Goal: Task Accomplishment & Management: Use online tool/utility

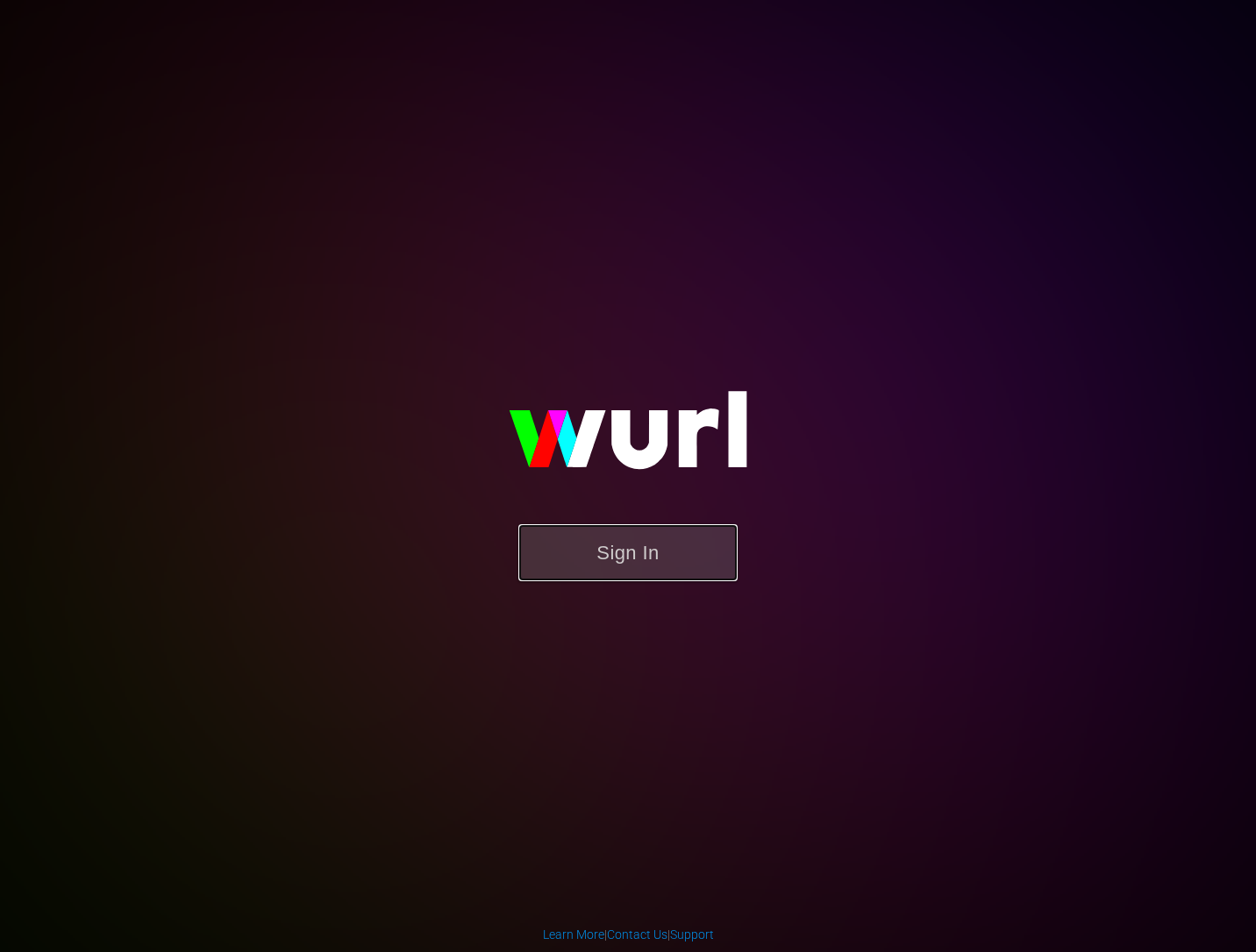
click at [639, 557] on button "Sign In" at bounding box center [628, 552] width 219 height 57
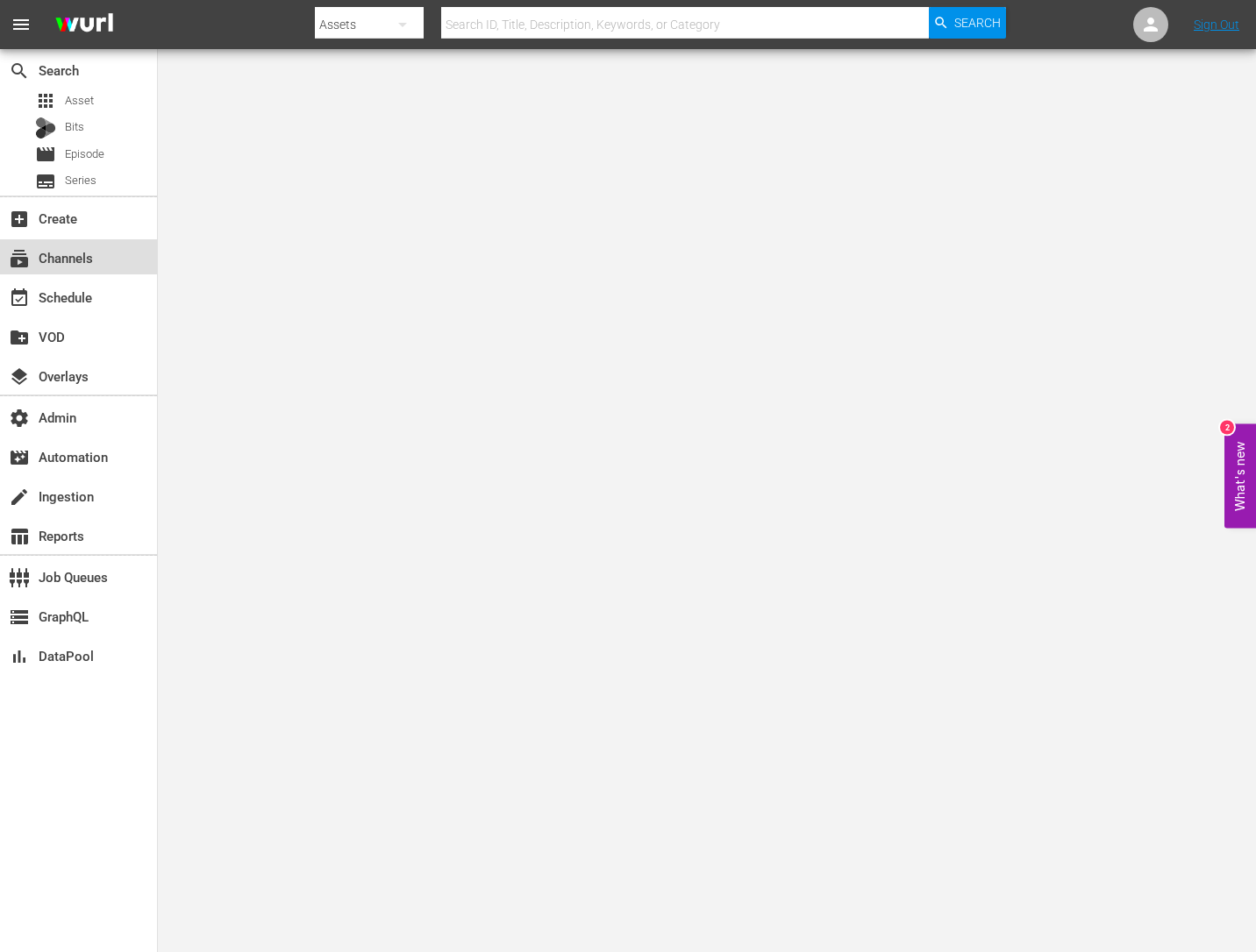
click at [86, 247] on div "subscriptions Channels" at bounding box center [49, 255] width 98 height 16
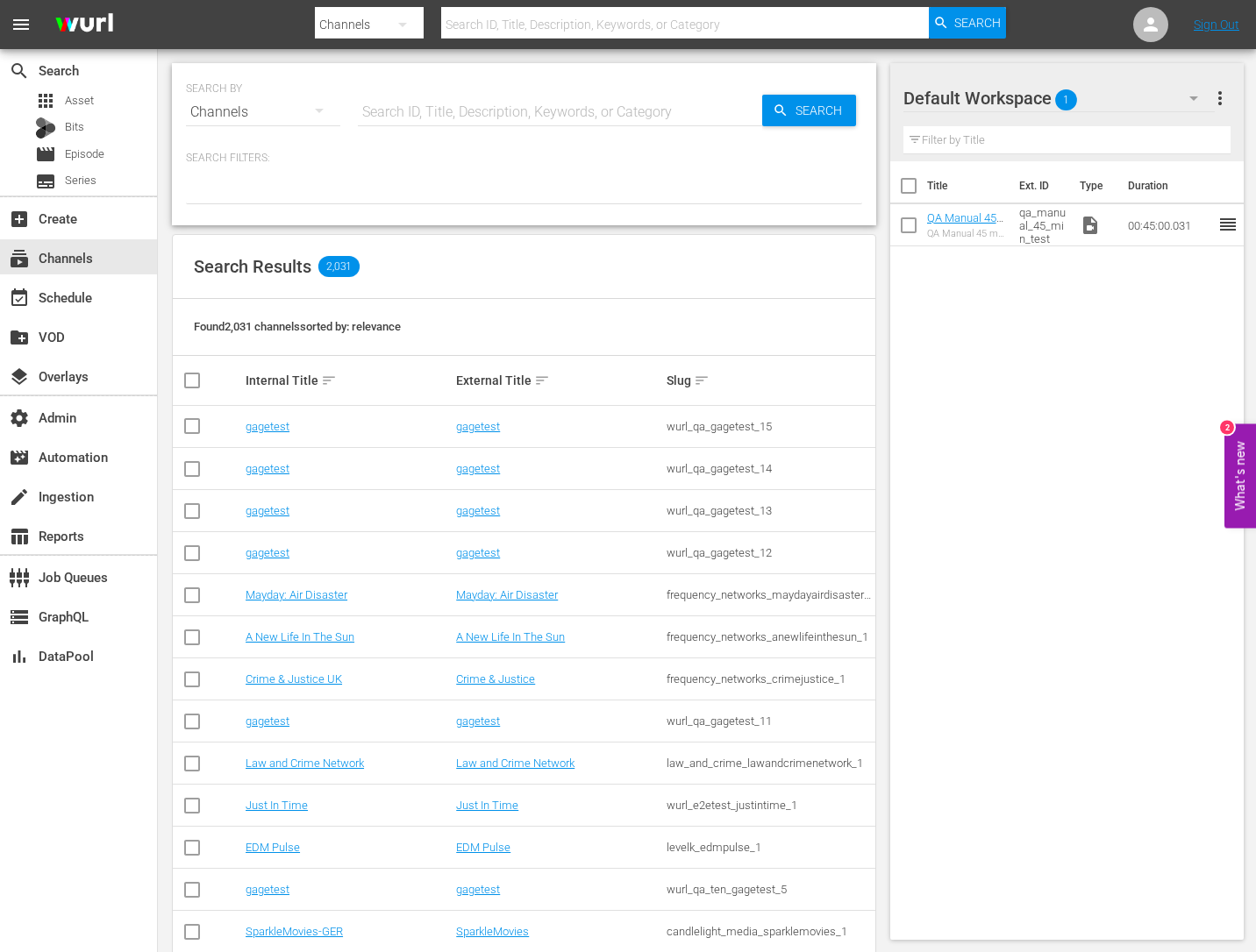
click at [413, 112] on input "text" at bounding box center [560, 112] width 405 height 42
type input "sheena"
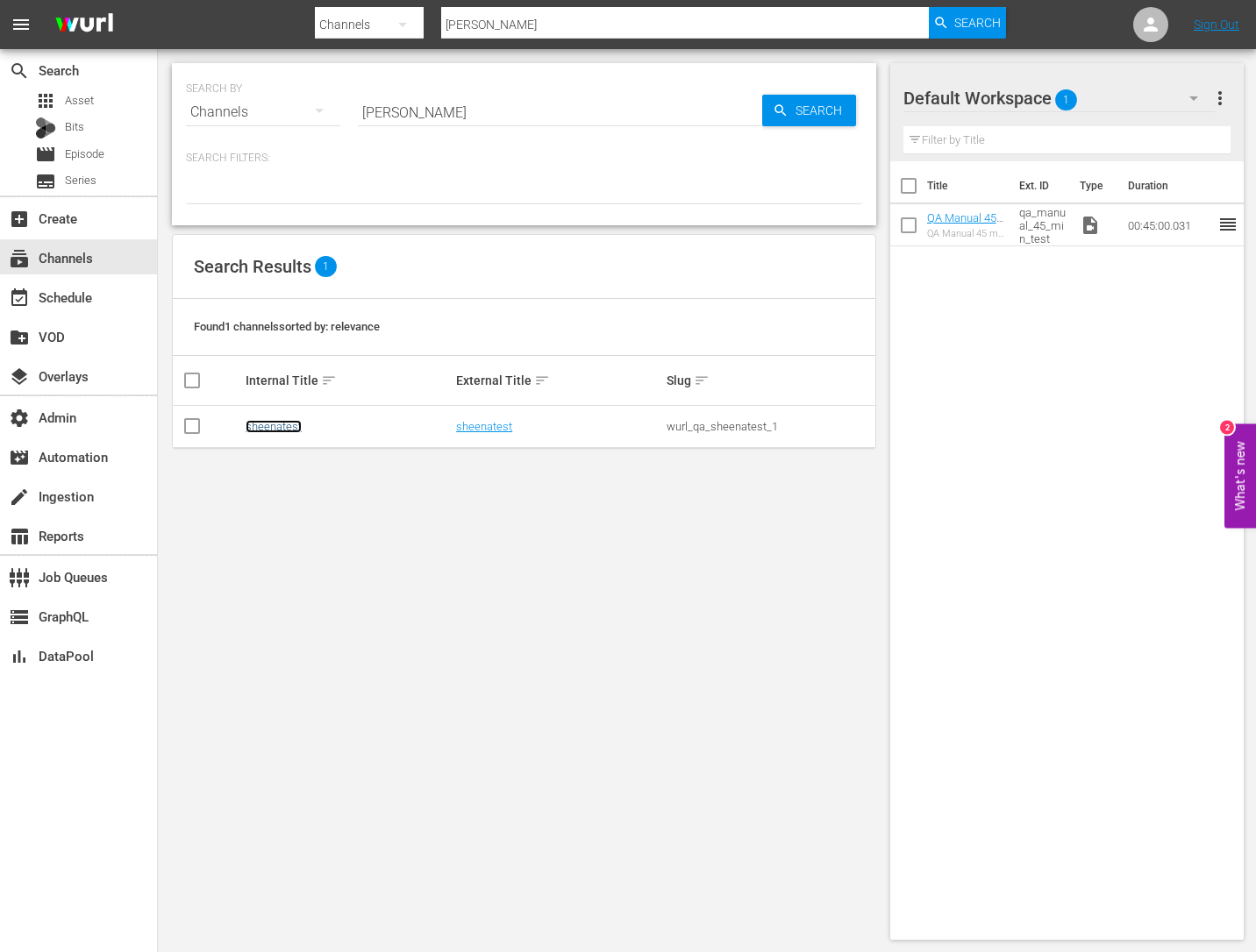
click at [278, 429] on link "sheenatest" at bounding box center [274, 426] width 56 height 13
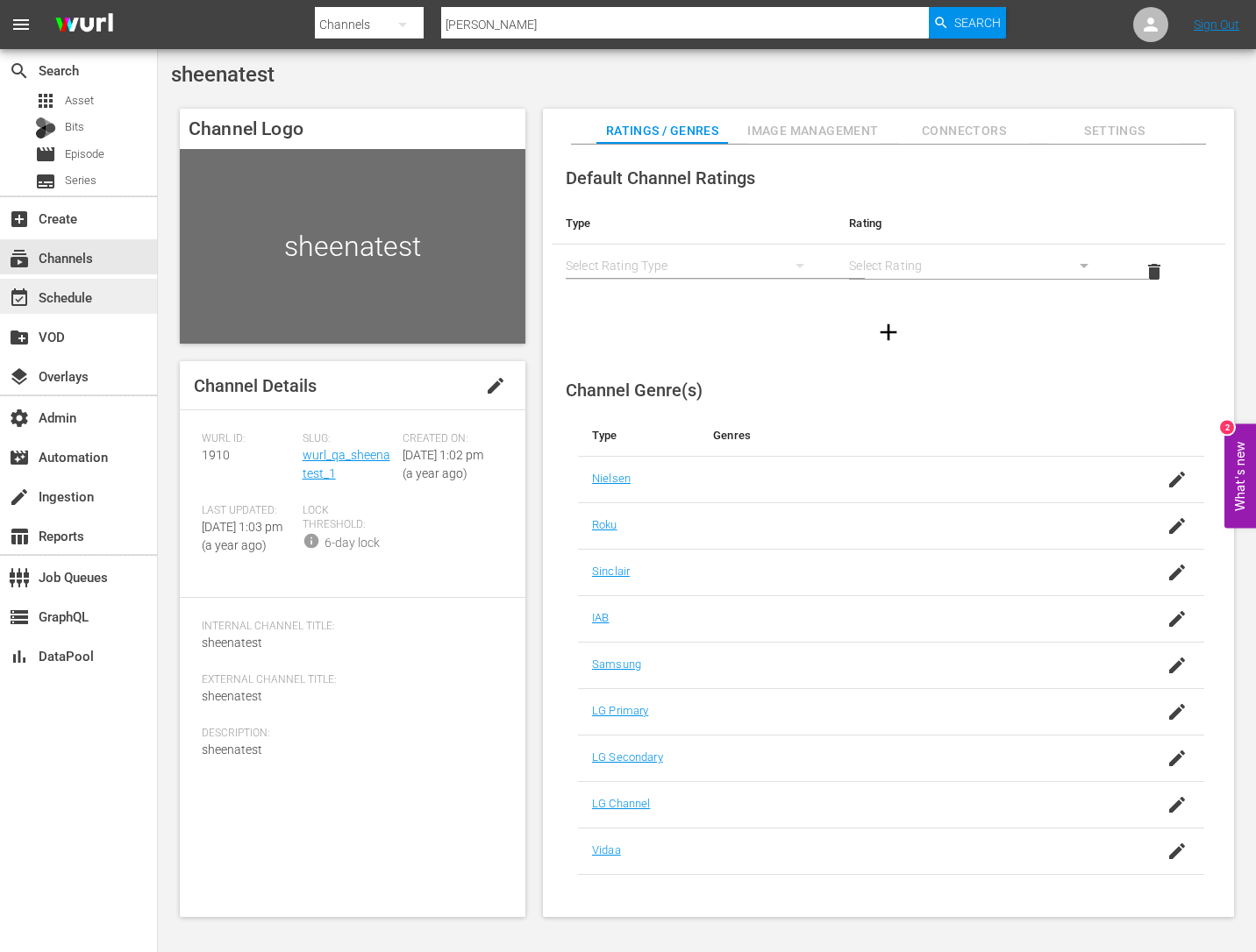
click at [106, 301] on div "event_available Schedule" at bounding box center [78, 295] width 157 height 35
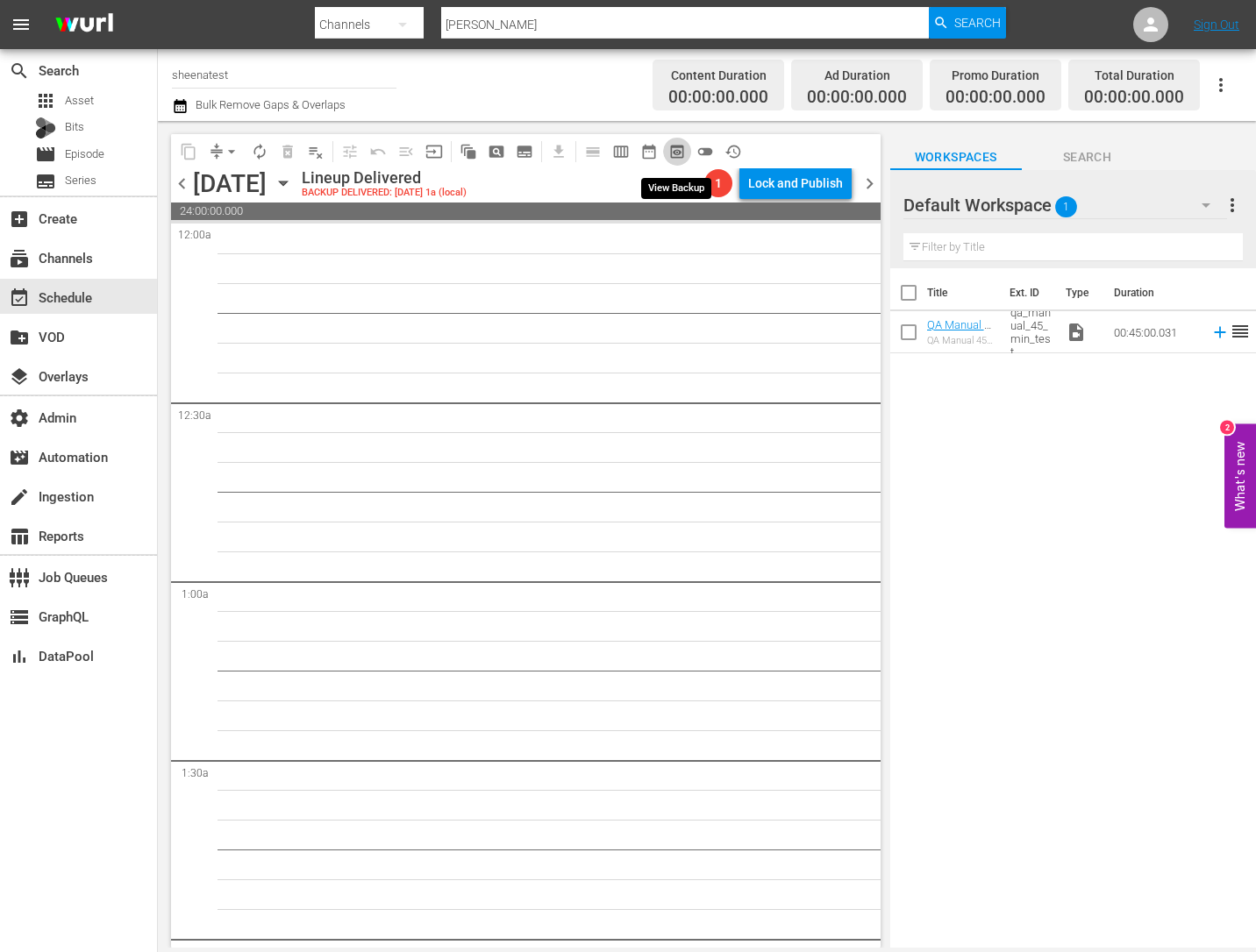
click span "preview_outlined"
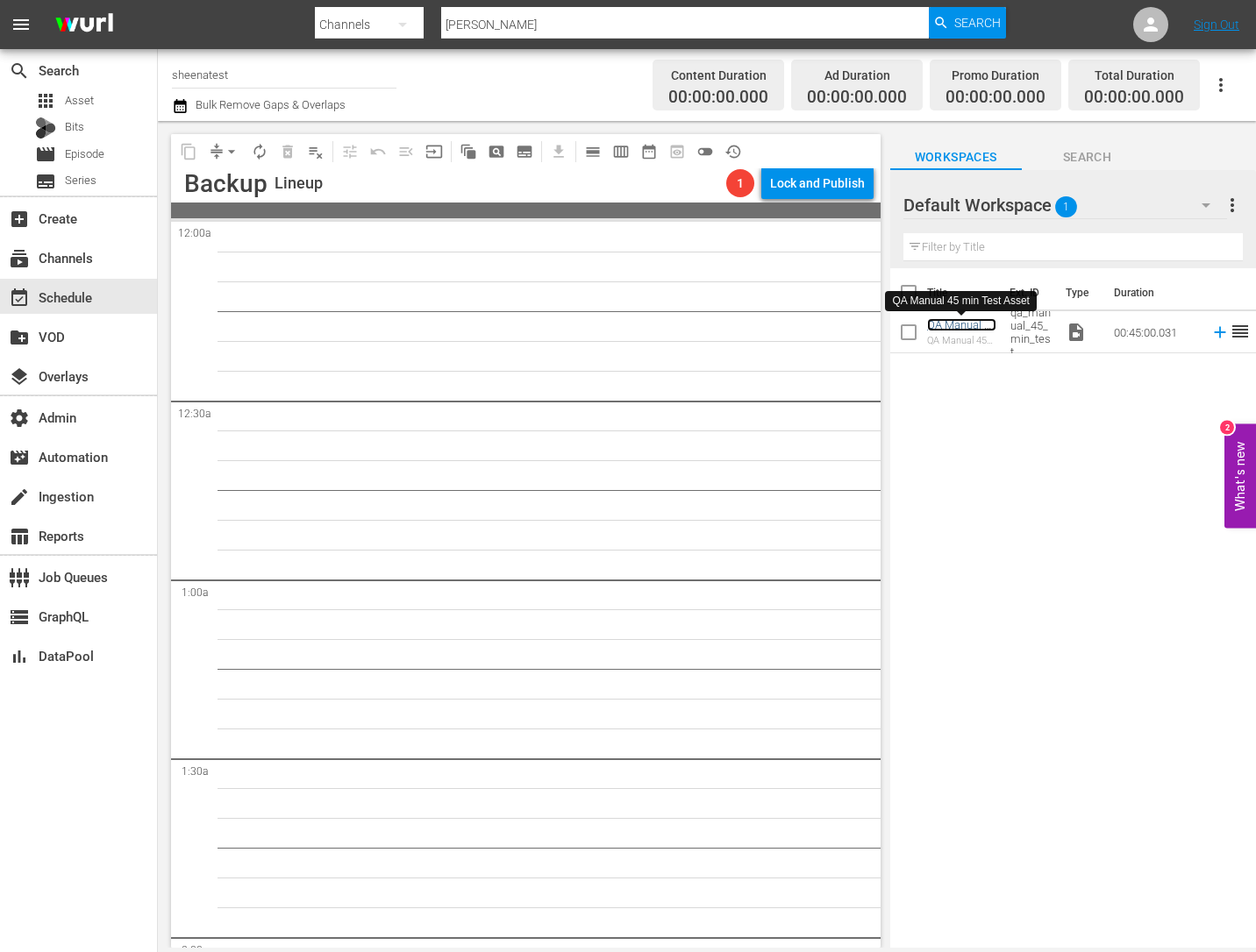
click link "QA Manual 45 min Test Asset"
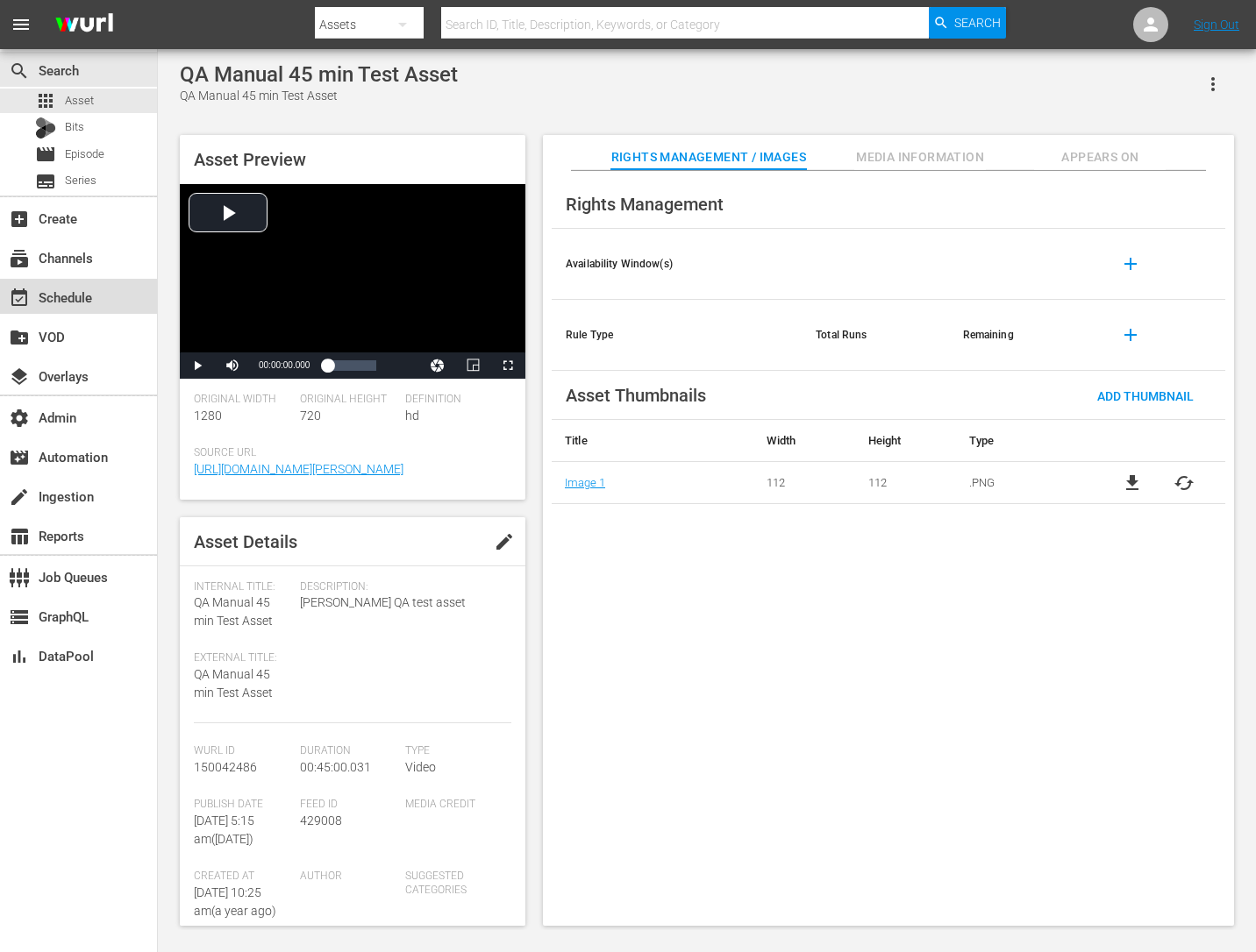
click at [94, 303] on div "event_available Schedule" at bounding box center [78, 295] width 157 height 35
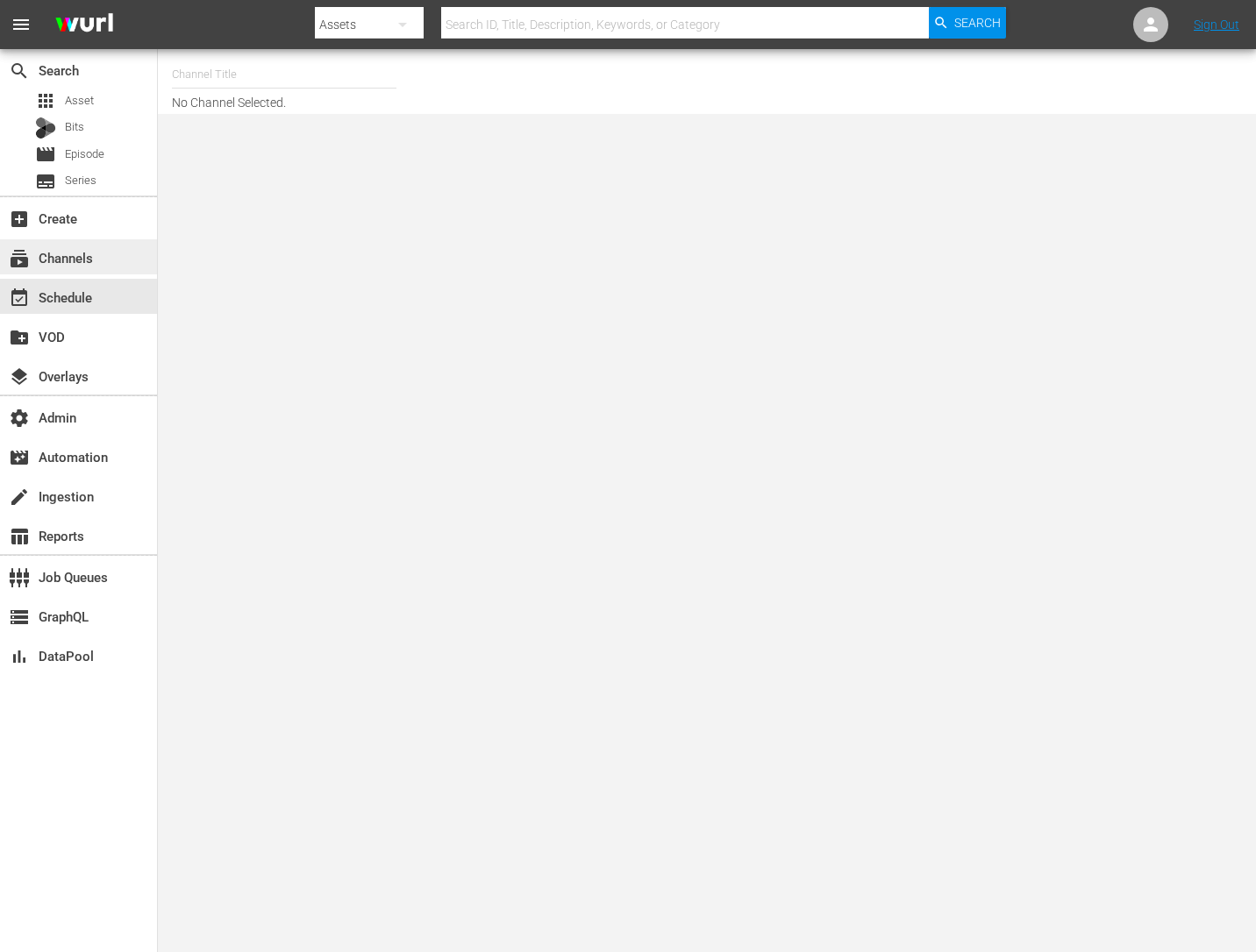
click at [87, 263] on div "subscriptions Channels" at bounding box center [49, 255] width 98 height 16
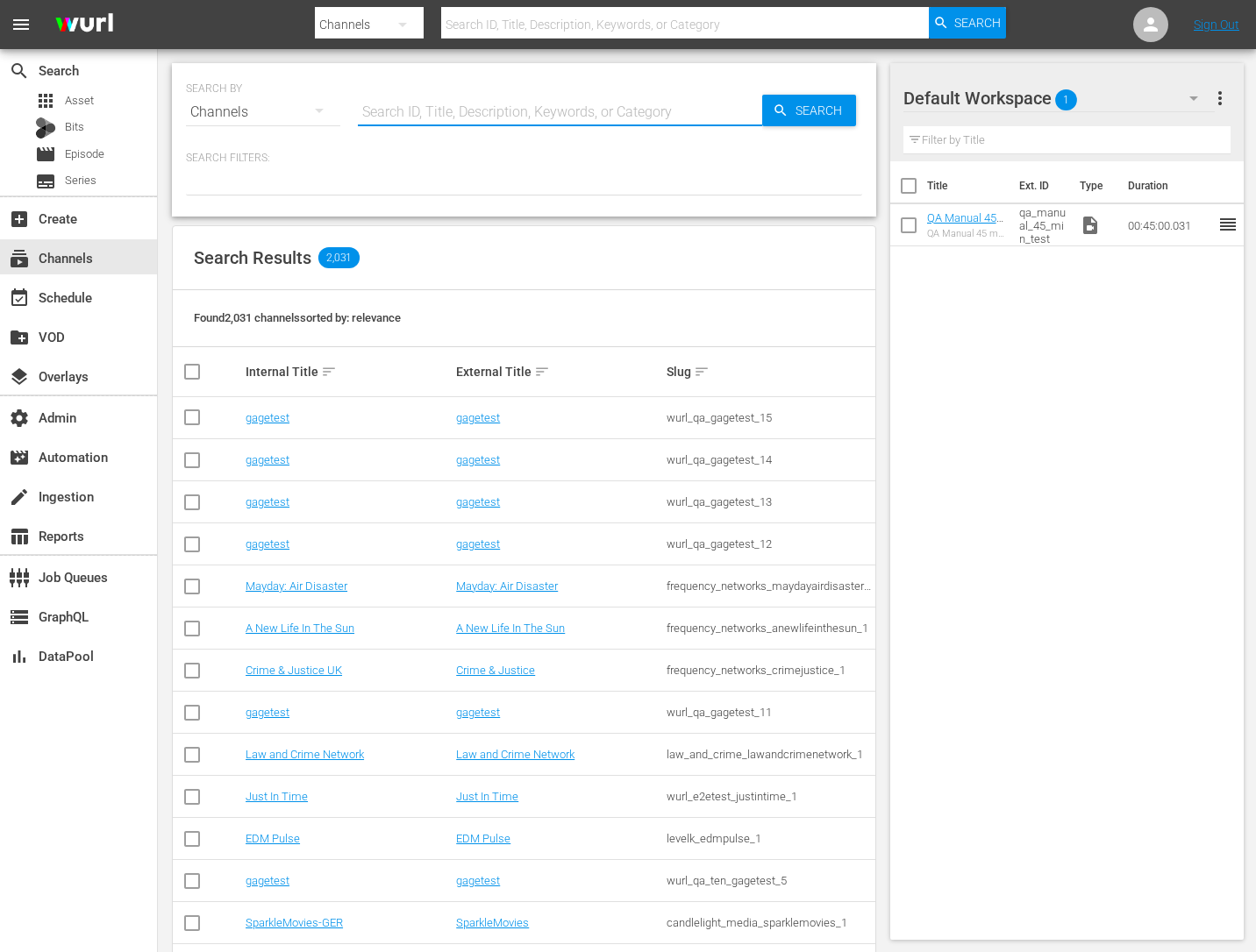
click at [404, 118] on input "text" at bounding box center [560, 112] width 405 height 42
type input "sheena"
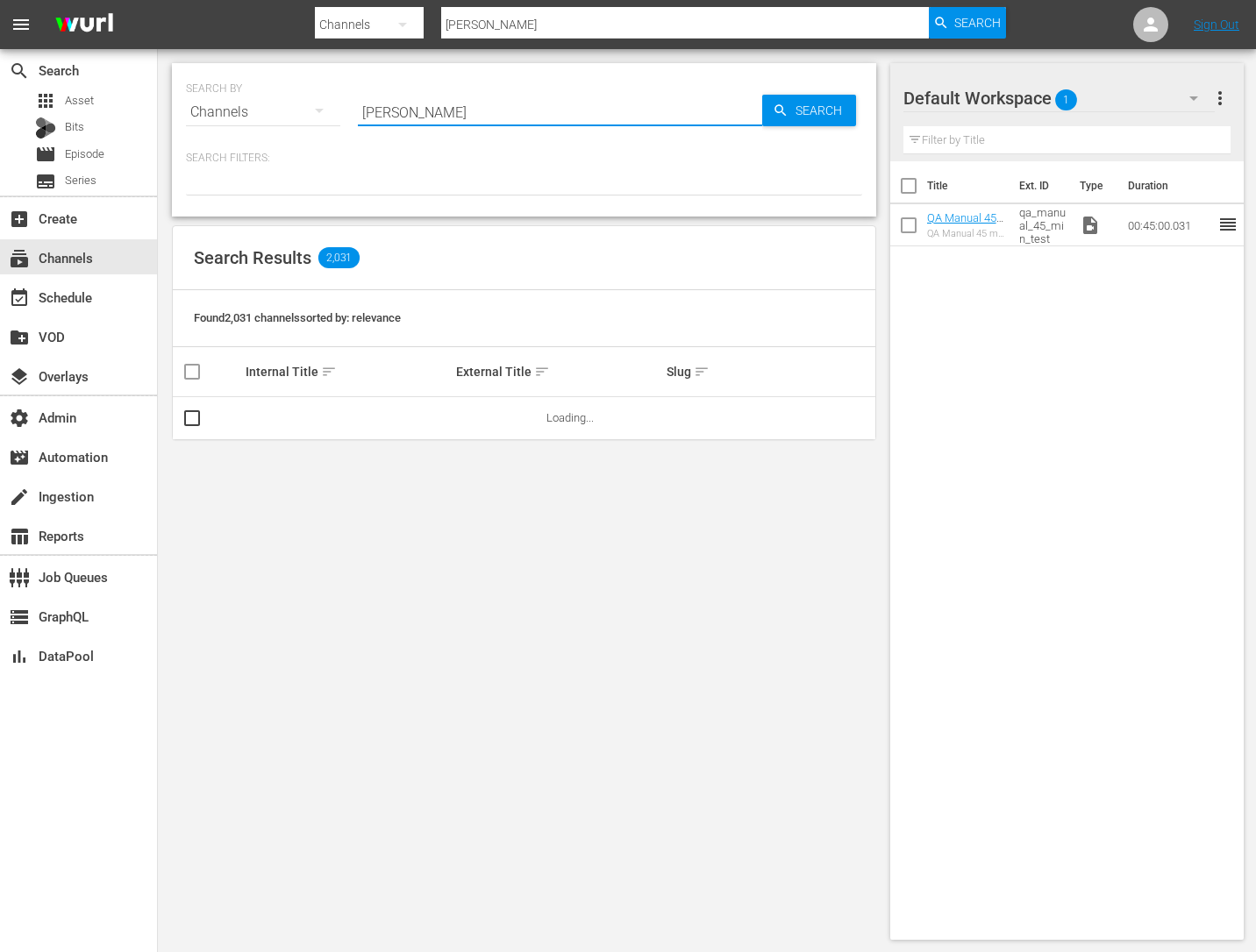
type input "sheena"
click at [278, 426] on td "sheenatest" at bounding box center [348, 418] width 211 height 42
click at [278, 420] on link "sheenatest" at bounding box center [274, 418] width 56 height 13
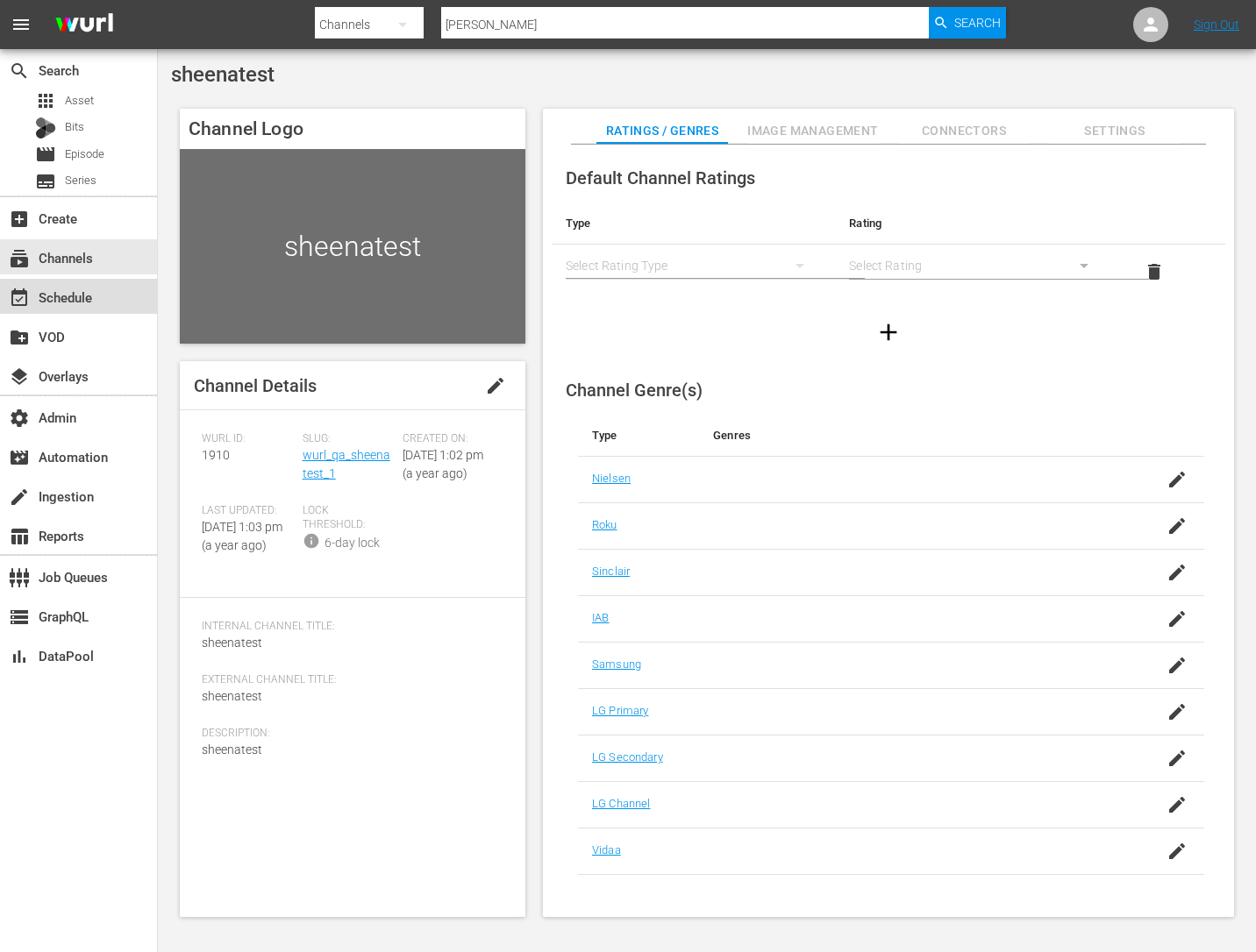
click at [76, 287] on div "event_available Schedule" at bounding box center [49, 294] width 98 height 16
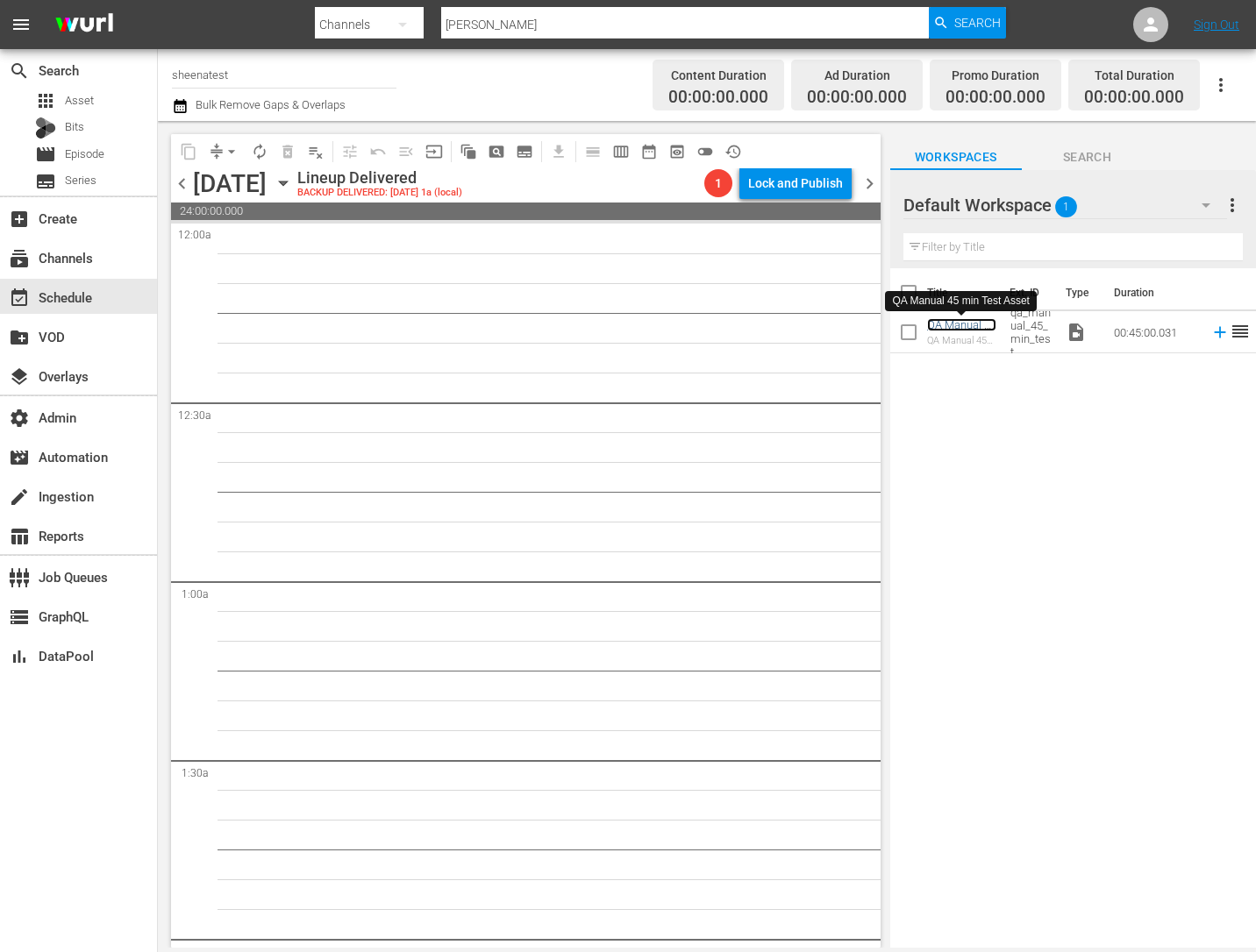
click at [962, 322] on link "QA Manual 45 min Test Asset" at bounding box center [962, 338] width 70 height 40
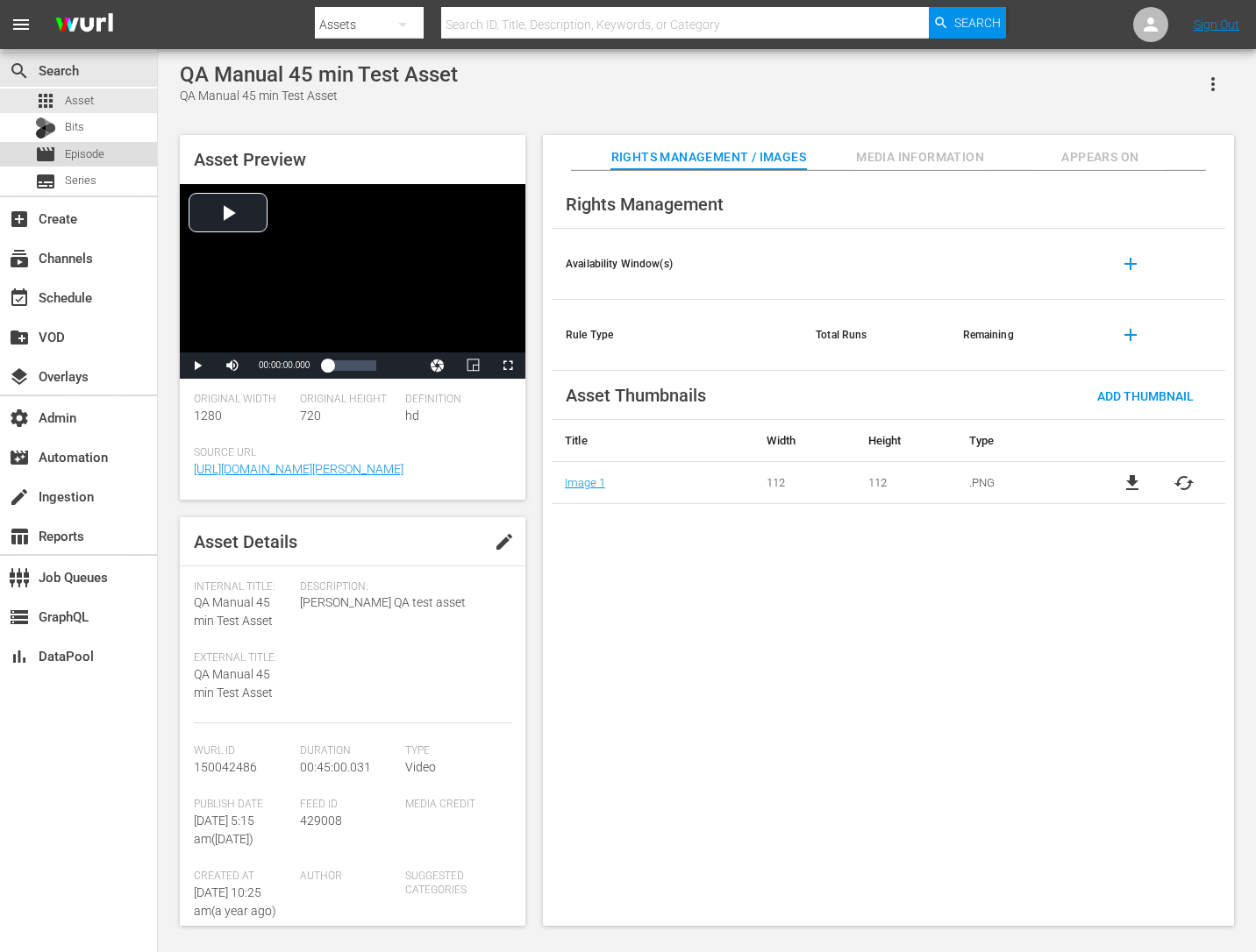
click at [123, 154] on div "movie Episode" at bounding box center [78, 154] width 157 height 24
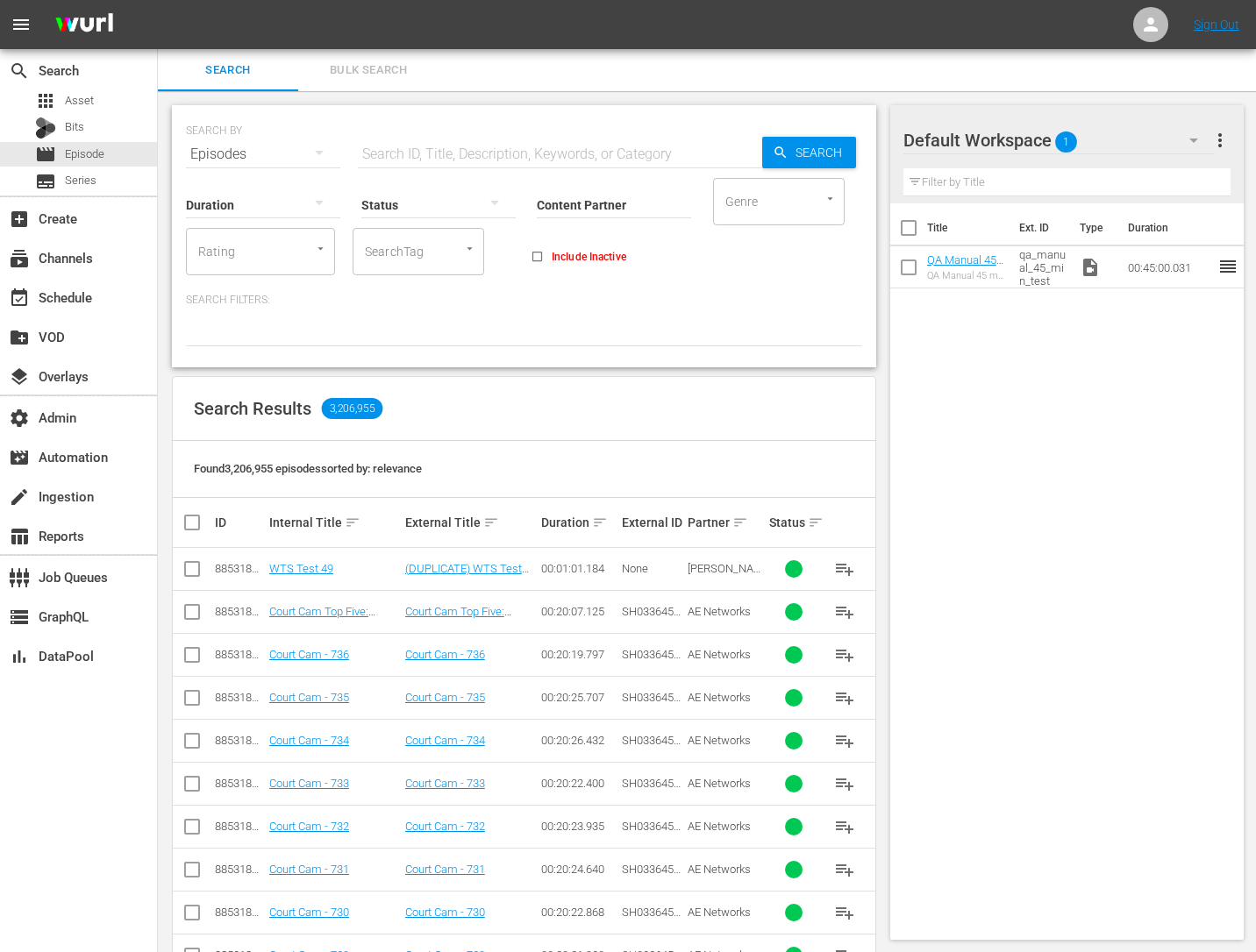
click at [319, 158] on icon "button" at bounding box center [319, 152] width 21 height 21
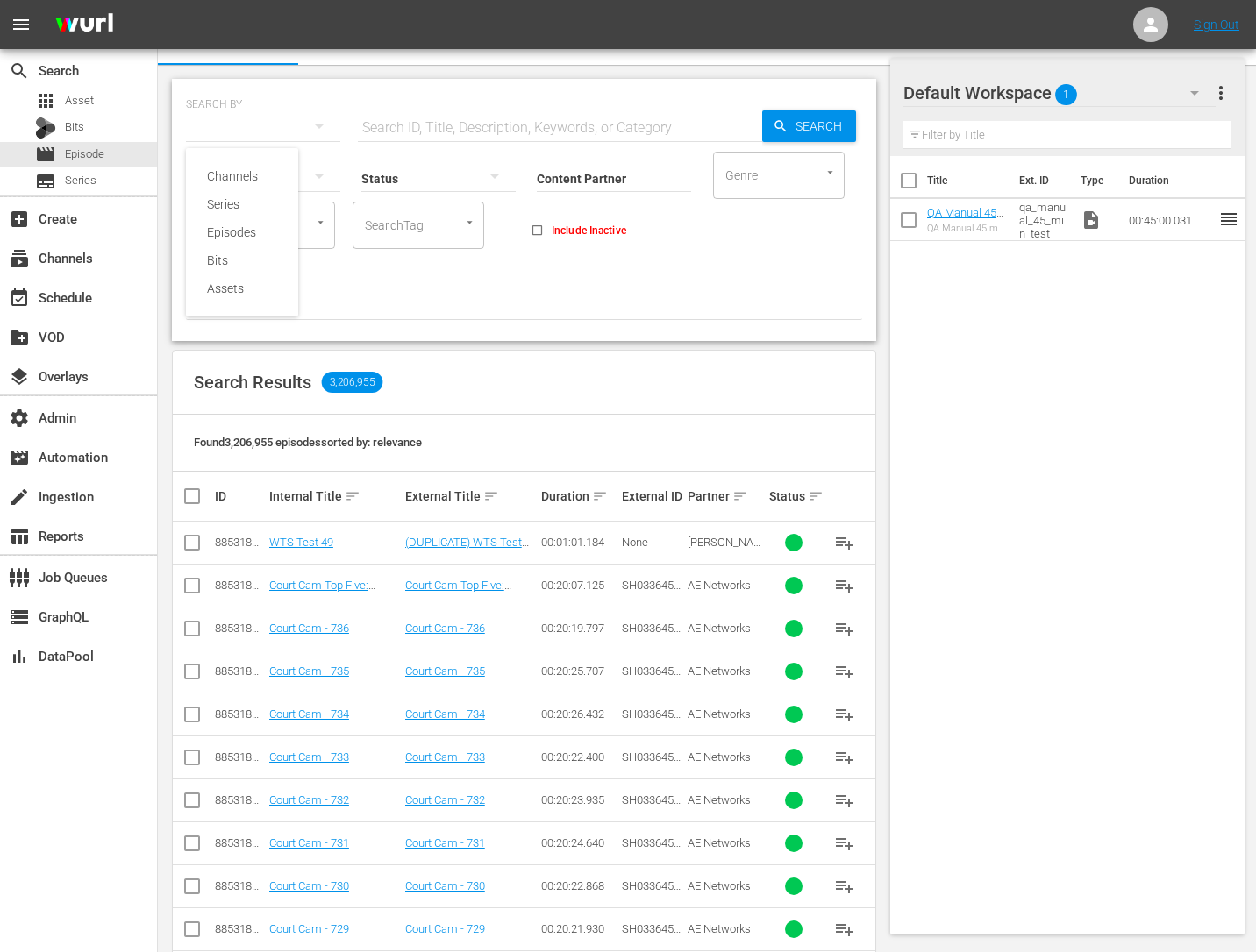
scroll to position [48, 0]
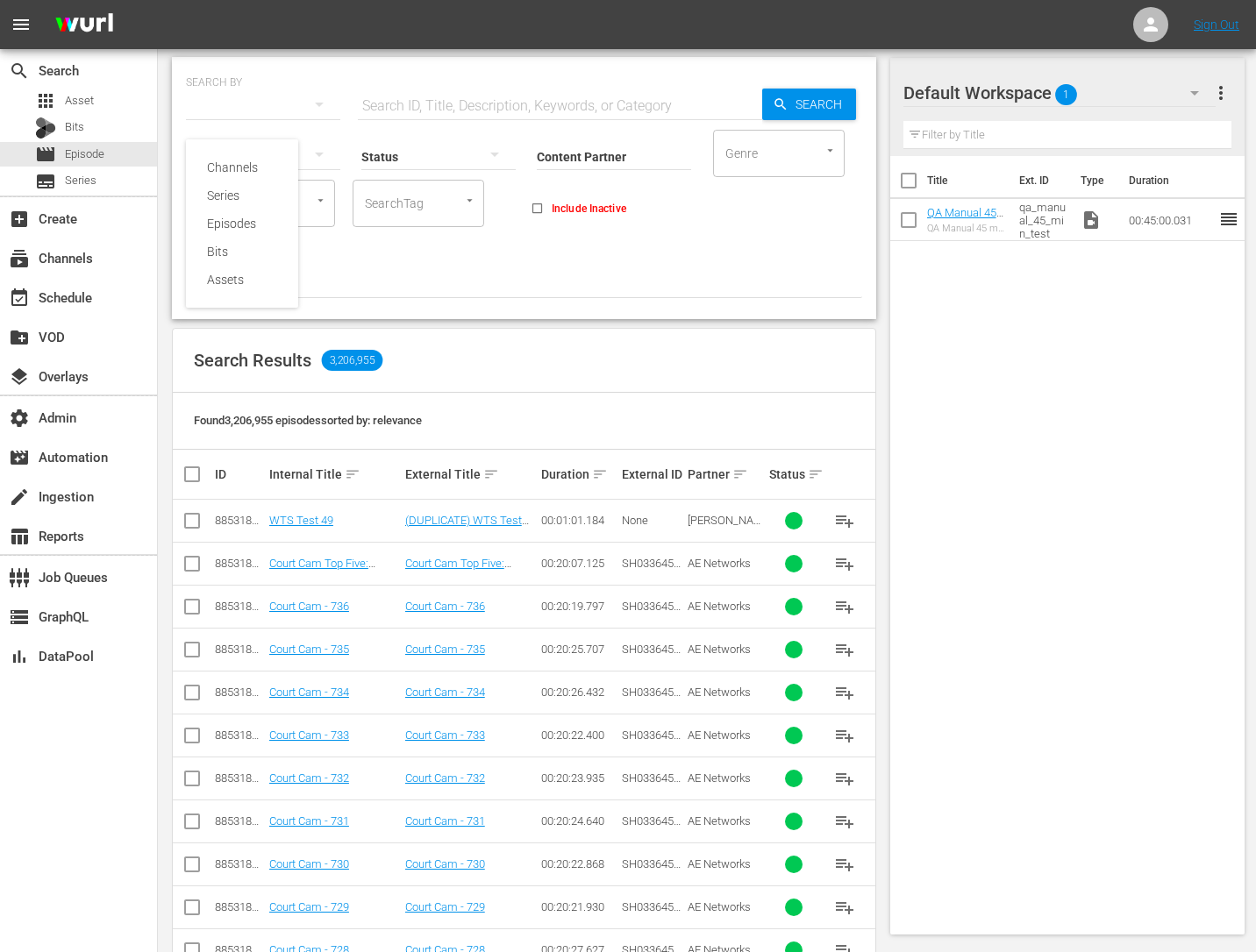
click at [1028, 388] on div "Channels Series Episodes Bits Assets" at bounding box center [628, 476] width 1256 height 952
click at [946, 206] on link "QA Manual 45 min Test Asset" at bounding box center [964, 219] width 75 height 26
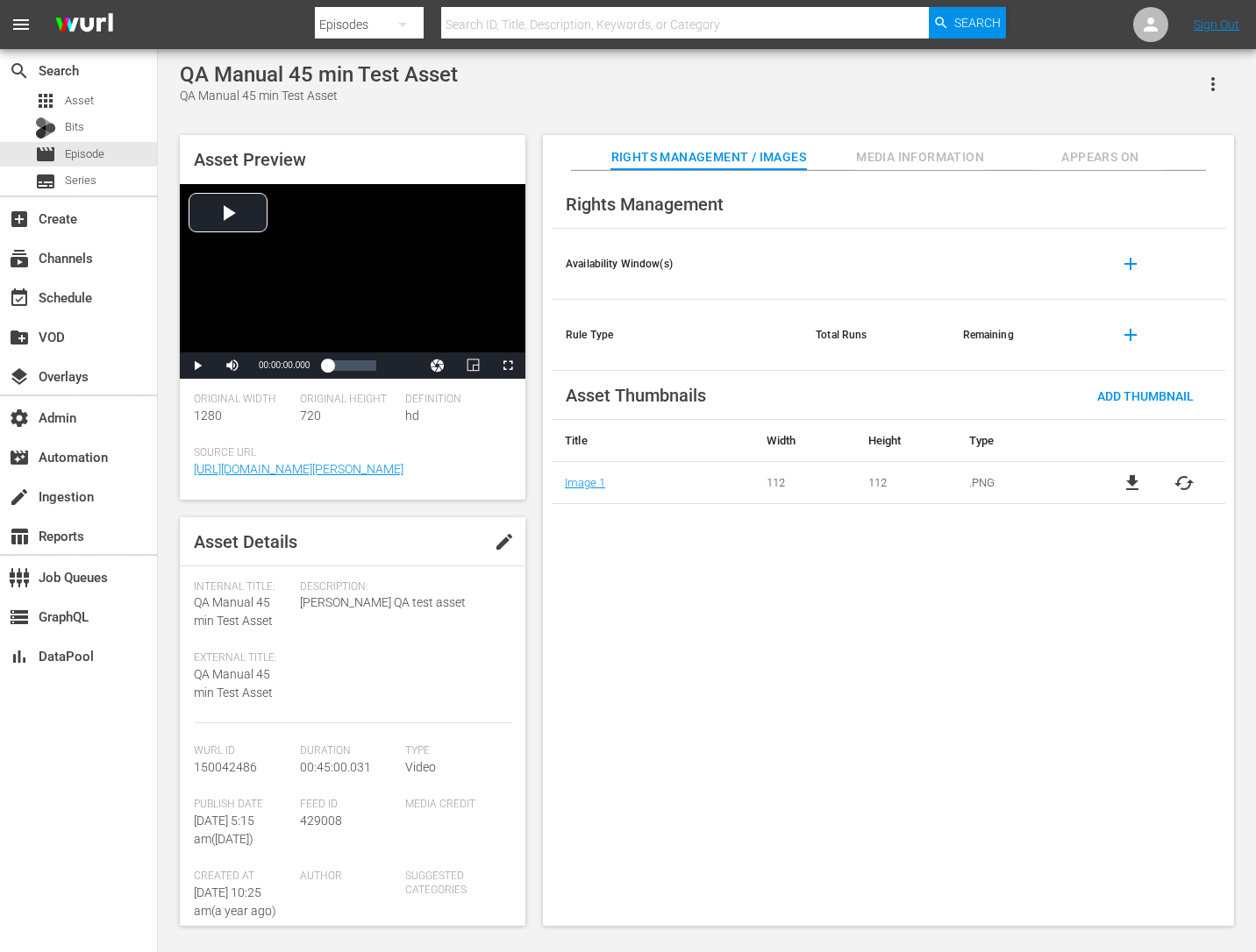
click at [930, 150] on span "Media Information" at bounding box center [920, 157] width 132 height 22
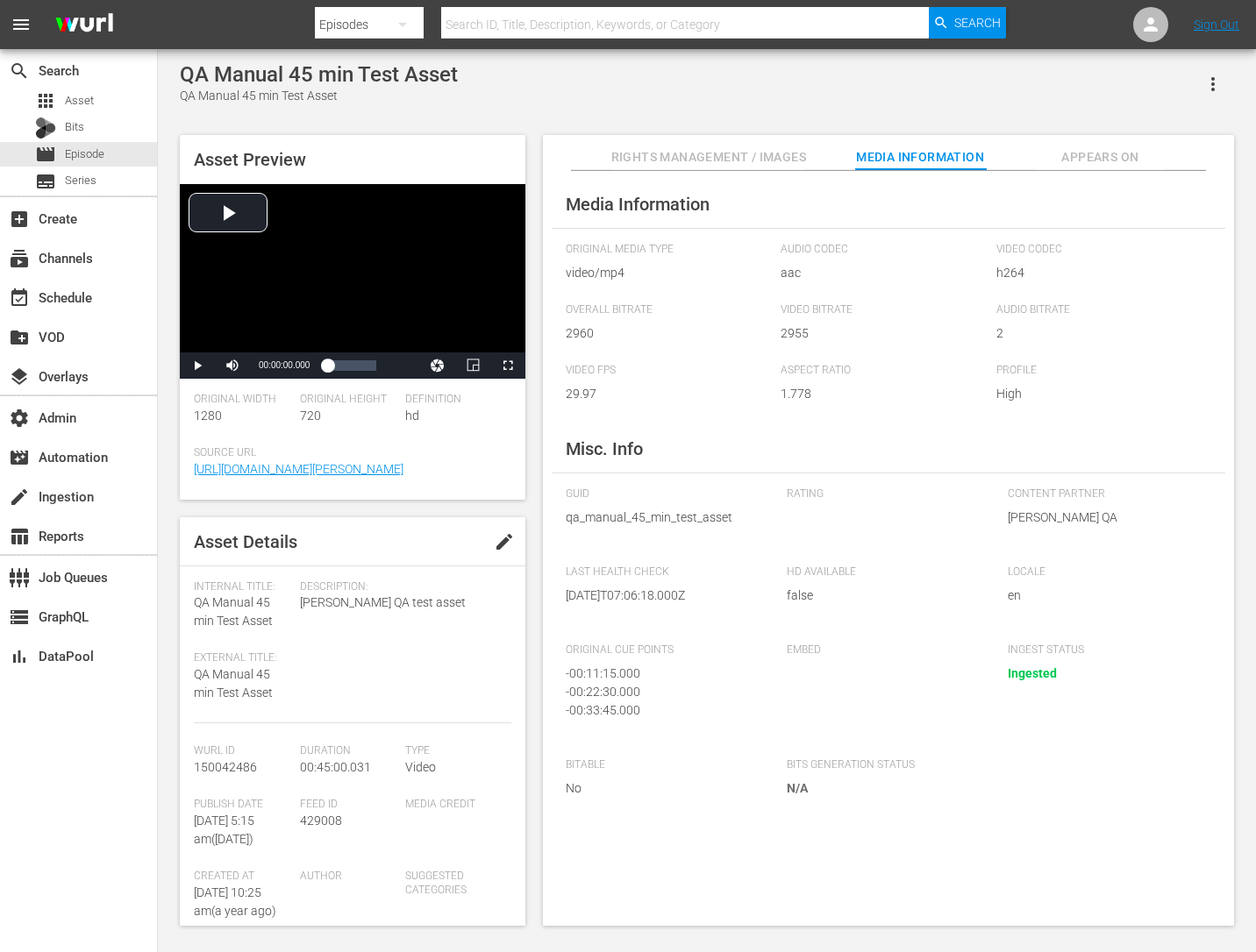
click at [1062, 159] on span "Appears On" at bounding box center [1100, 157] width 132 height 22
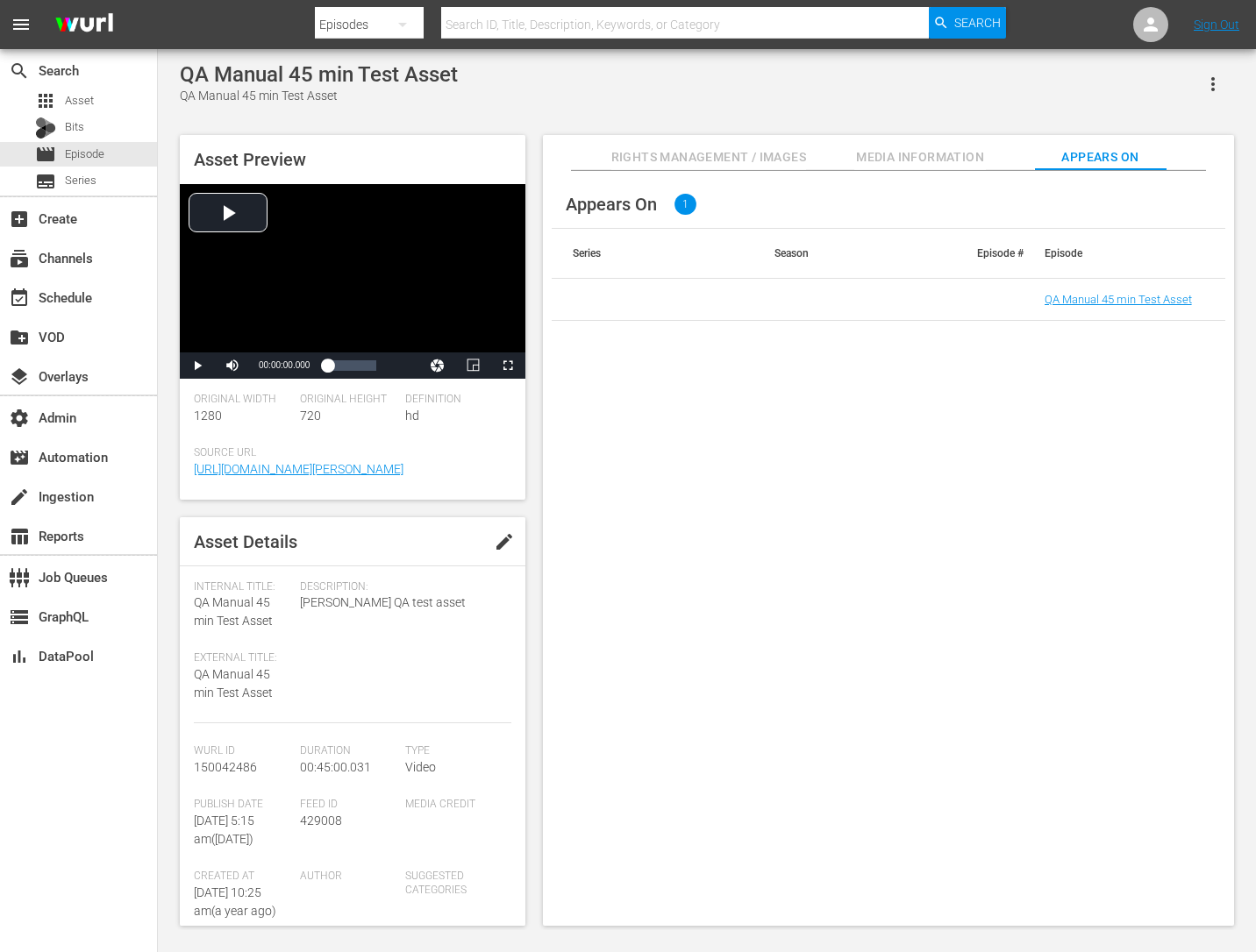
click at [1217, 87] on icon "button" at bounding box center [1213, 84] width 21 height 21
click at [867, 466] on div "Appears On 1 Series Season Episode # Episode QA Manual 45 min Test Asset" at bounding box center [888, 548] width 691 height 755
click at [1105, 299] on link "QA Manual 45 min Test Asset" at bounding box center [1118, 299] width 148 height 13
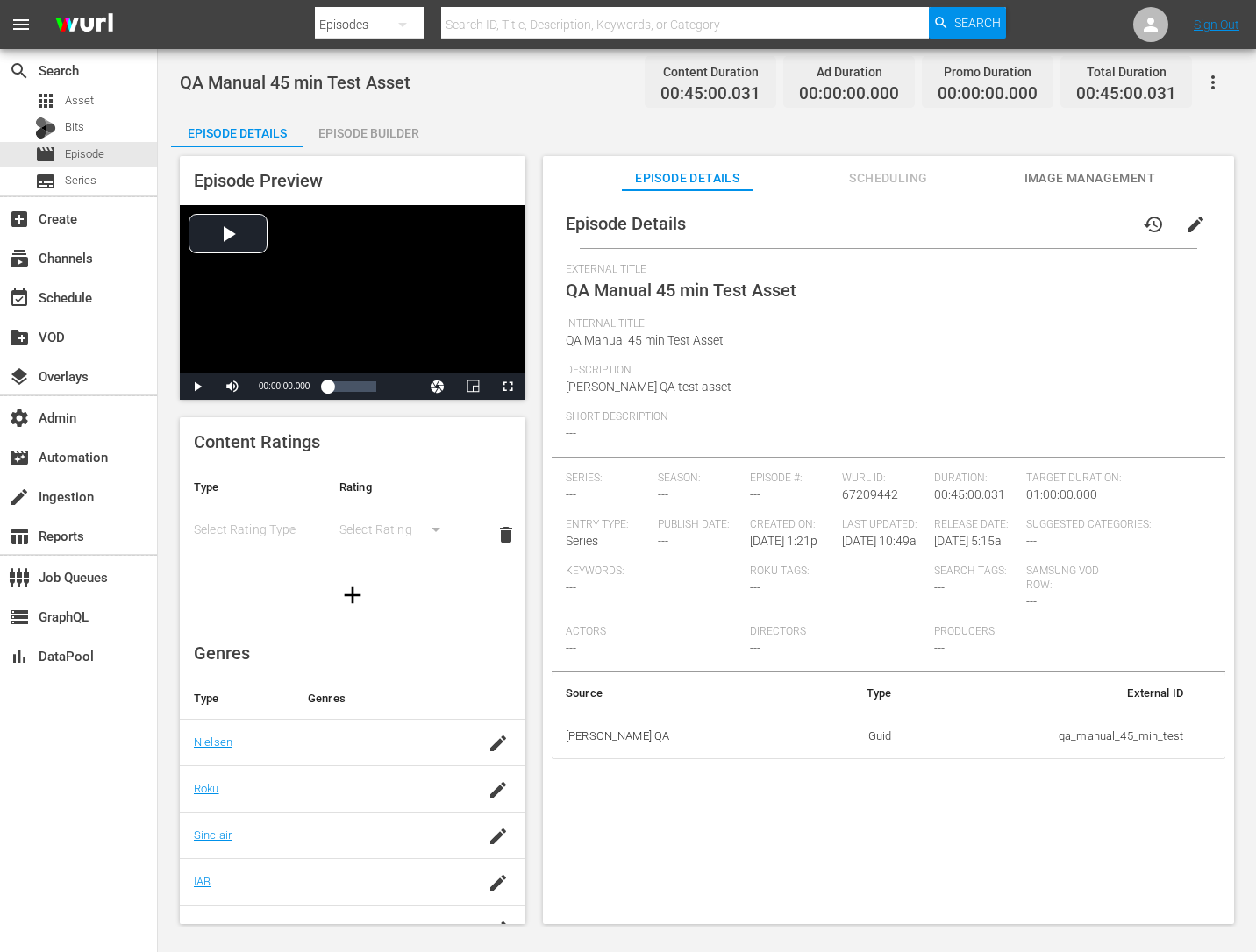
click at [864, 174] on span "Scheduling" at bounding box center [888, 178] width 132 height 22
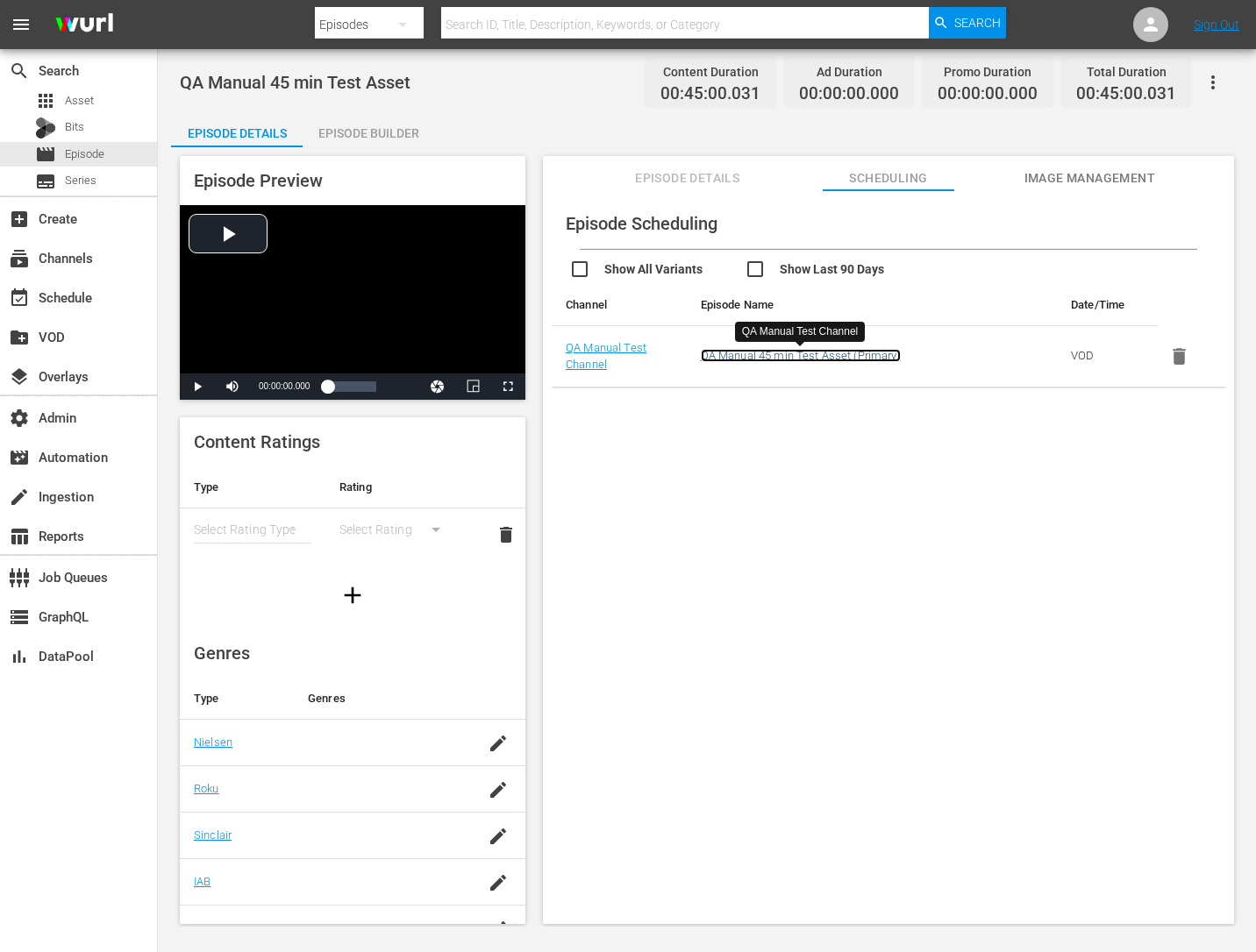
click at [747, 357] on link "QA Manual 45 min Test Asset (Primary)" at bounding box center [801, 356] width 199 height 13
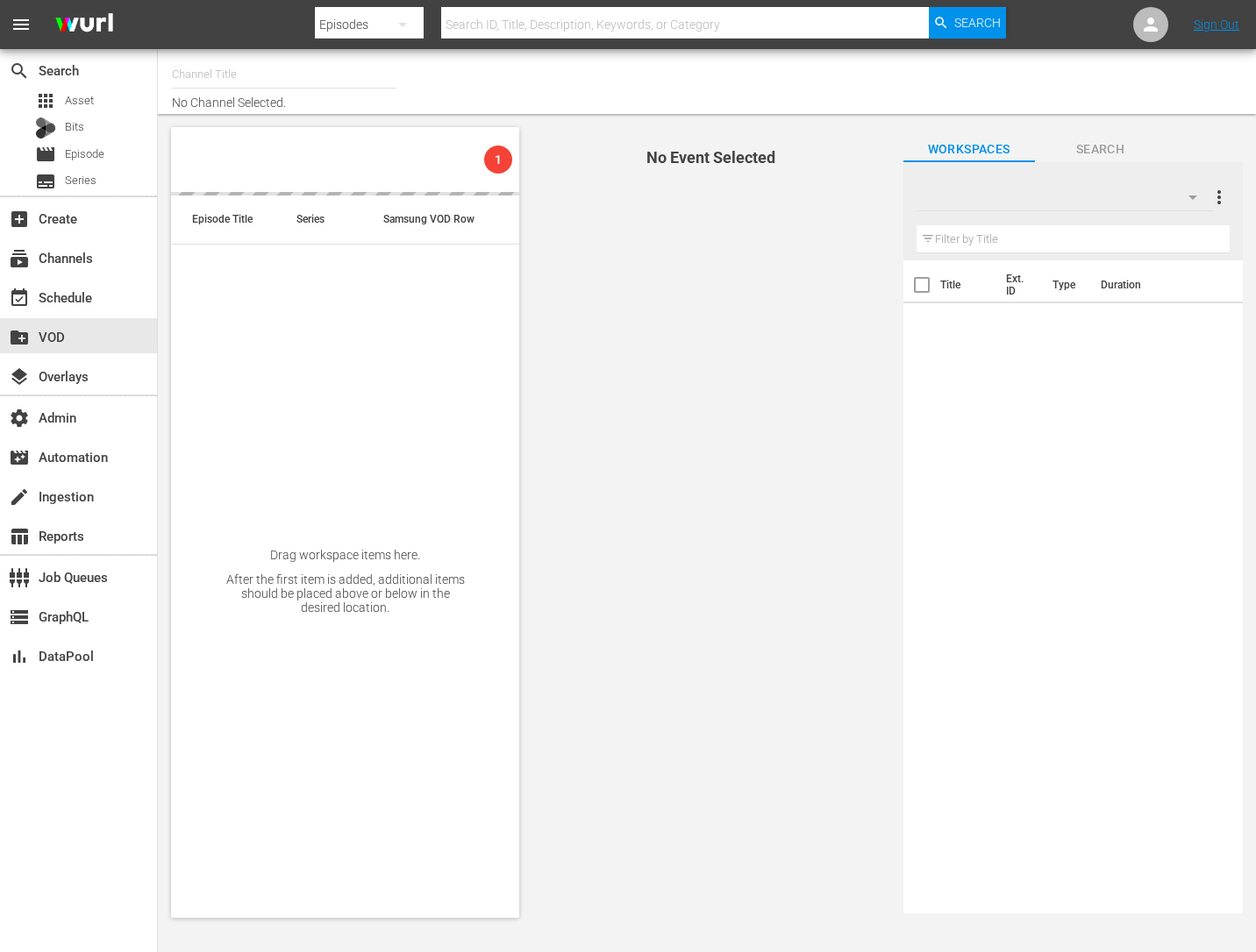
type input "QA Manual Test Channel (1600)"
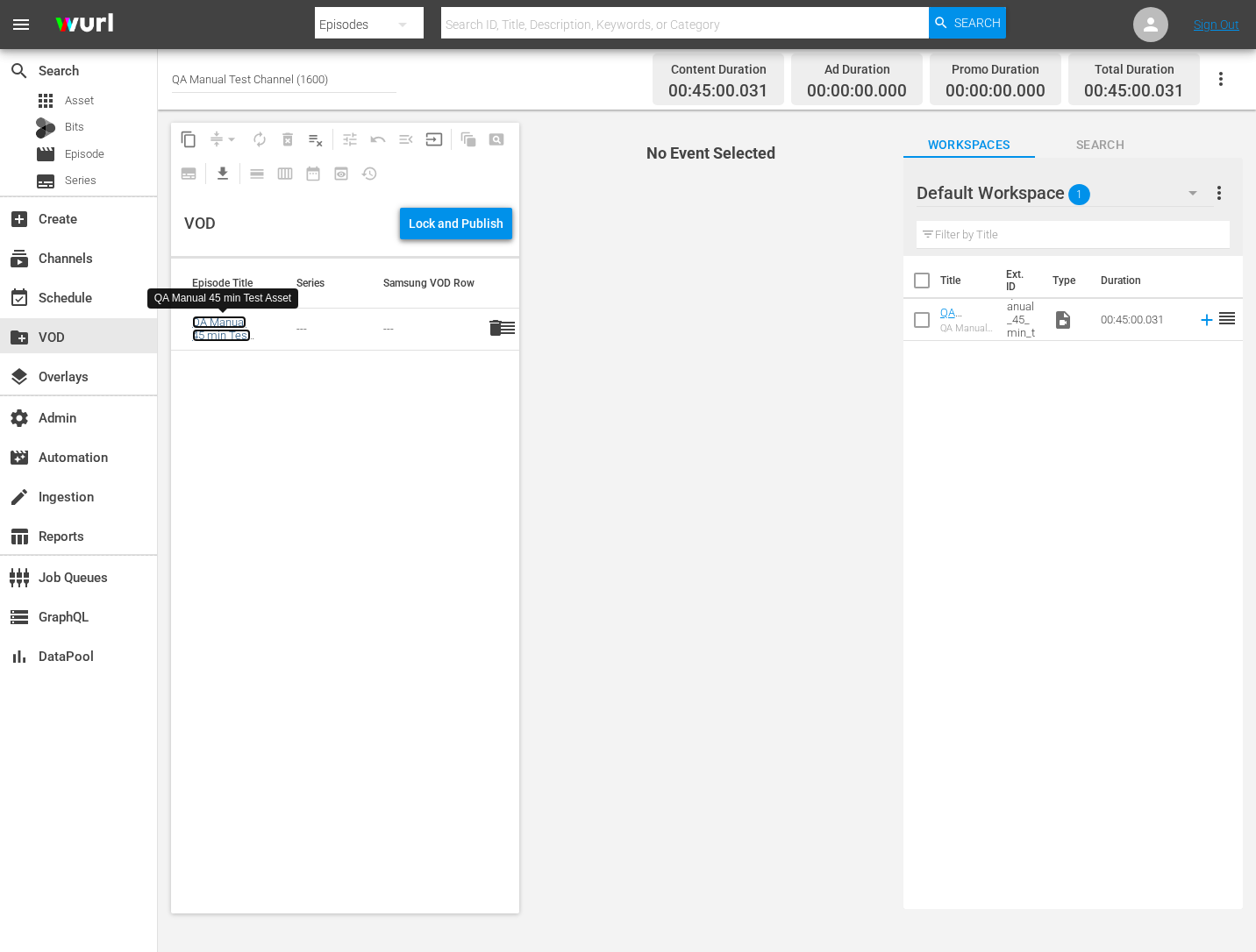
click at [233, 325] on link "QA Manual 45 min Test Asset" at bounding box center [221, 336] width 58 height 40
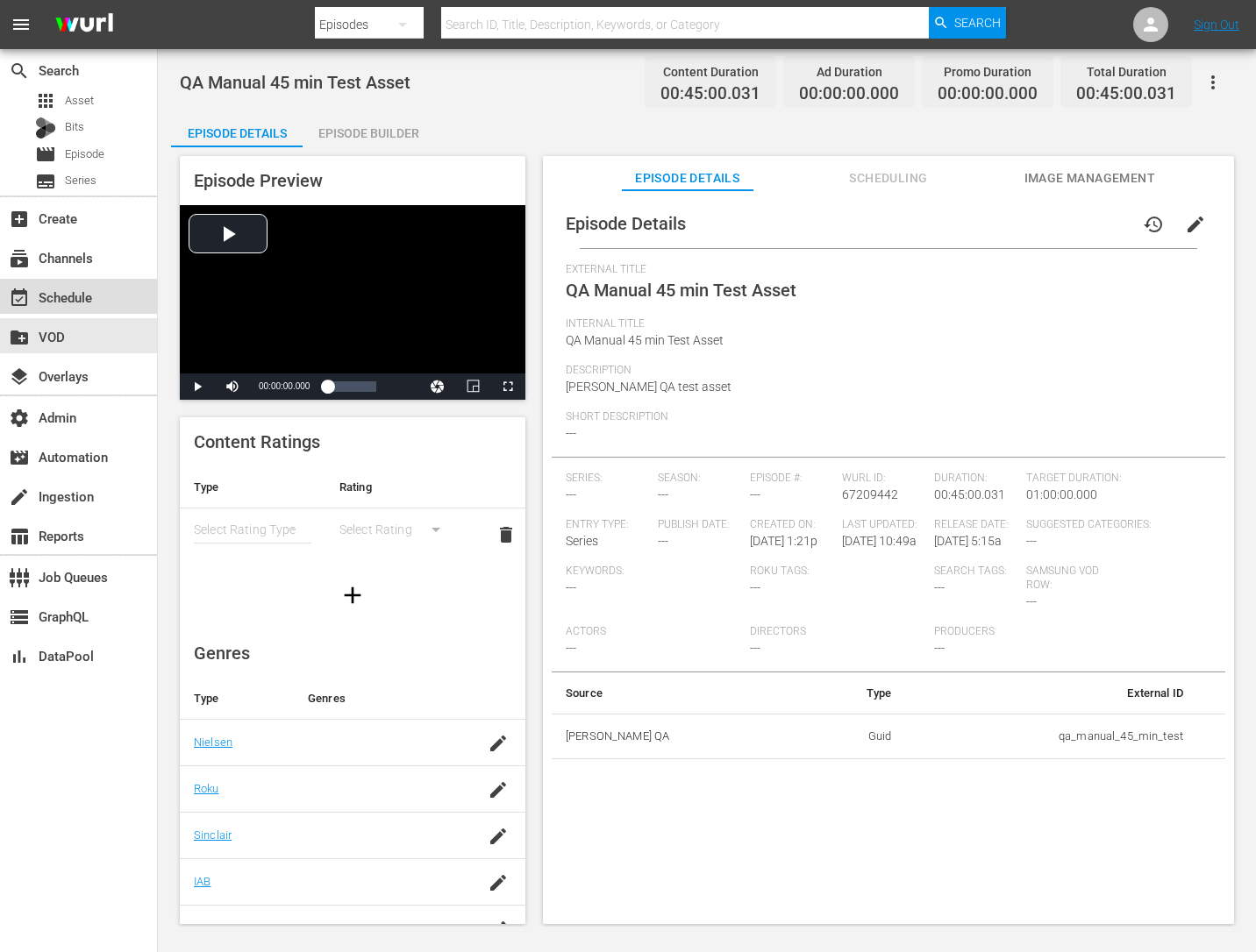
click at [44, 291] on div "event_available Schedule" at bounding box center [49, 294] width 98 height 16
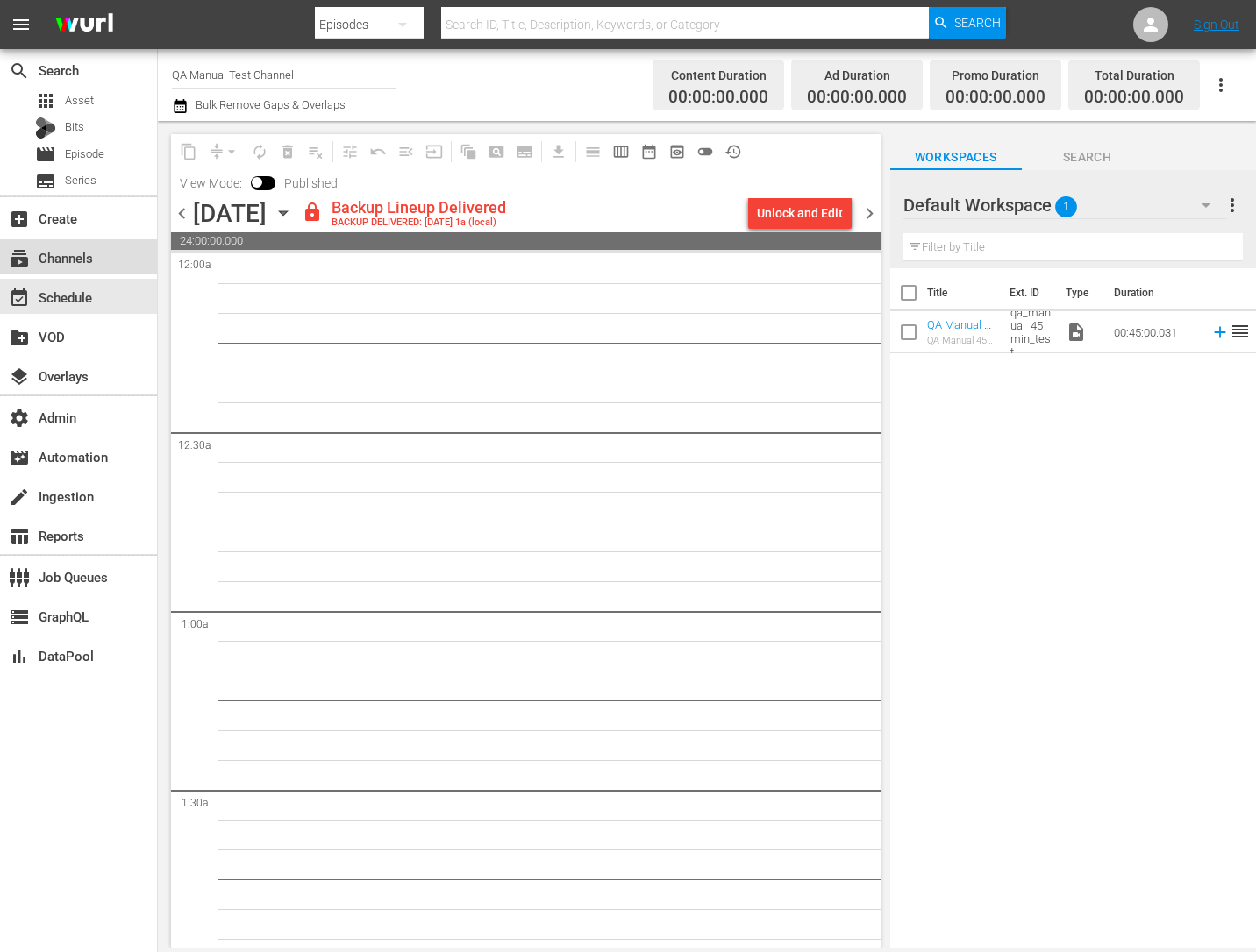
click at [76, 260] on div "subscriptions Channels" at bounding box center [49, 255] width 98 height 16
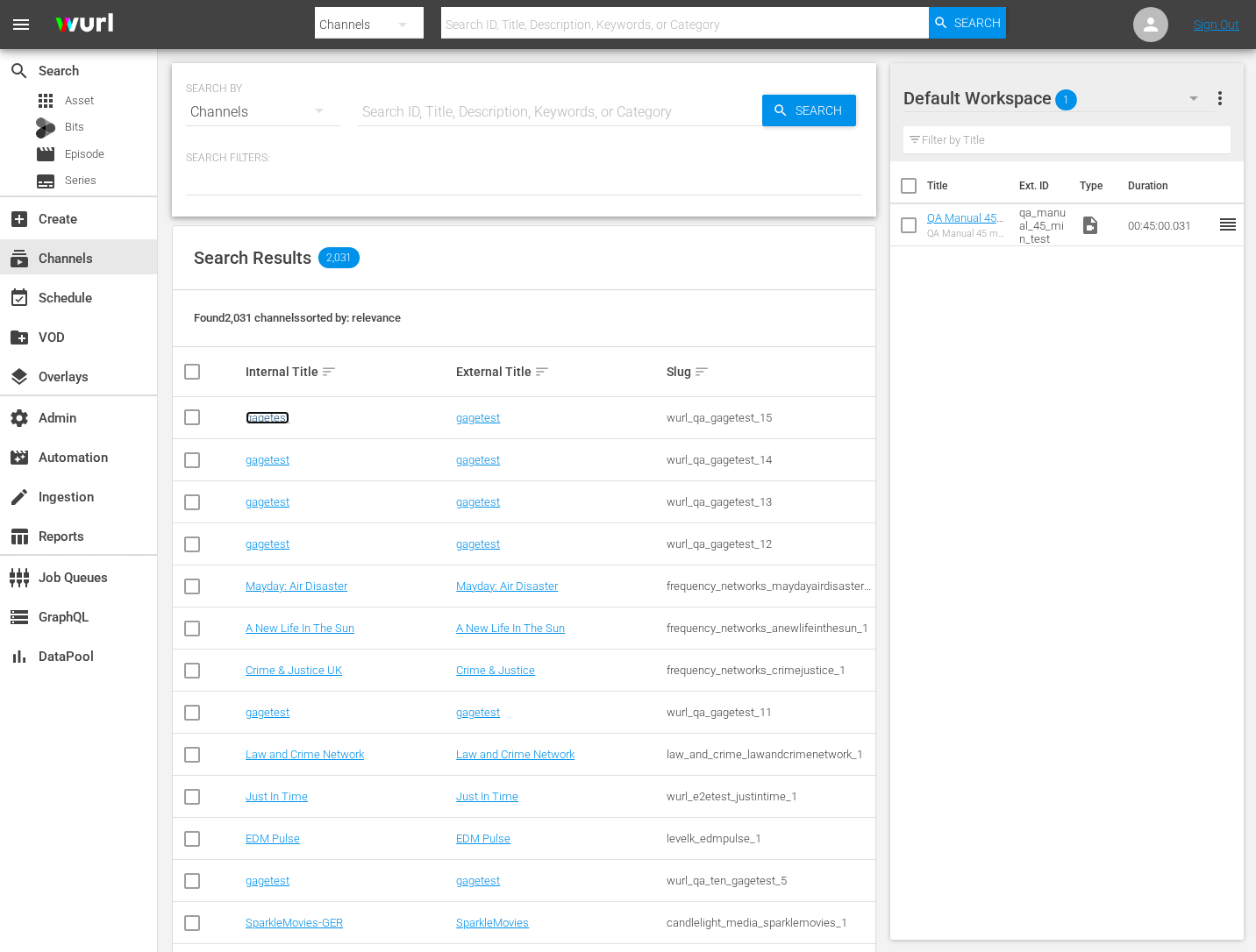
click at [274, 419] on link "gagetest" at bounding box center [267, 418] width 44 height 13
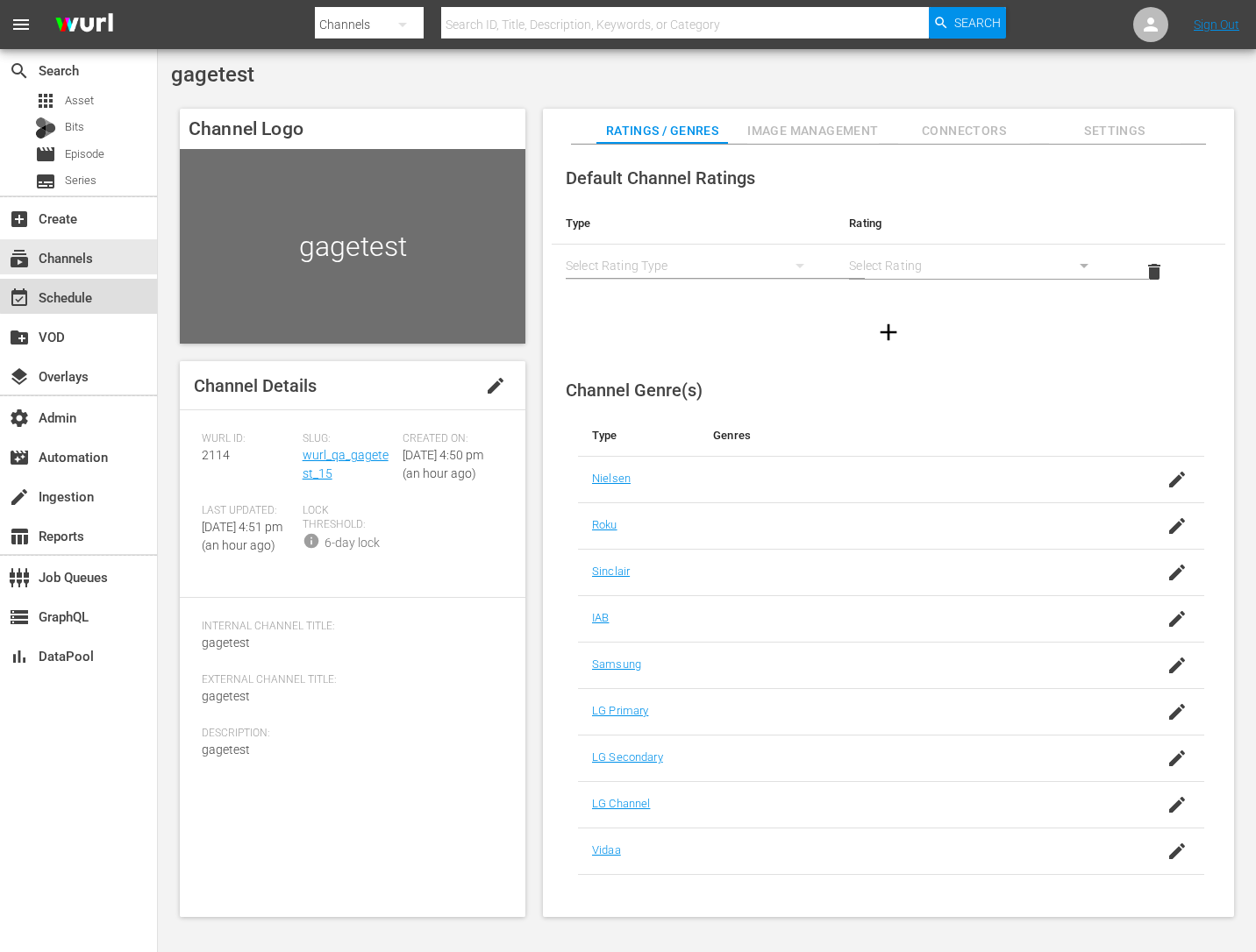
click at [87, 294] on div "event_available Schedule" at bounding box center [49, 294] width 98 height 16
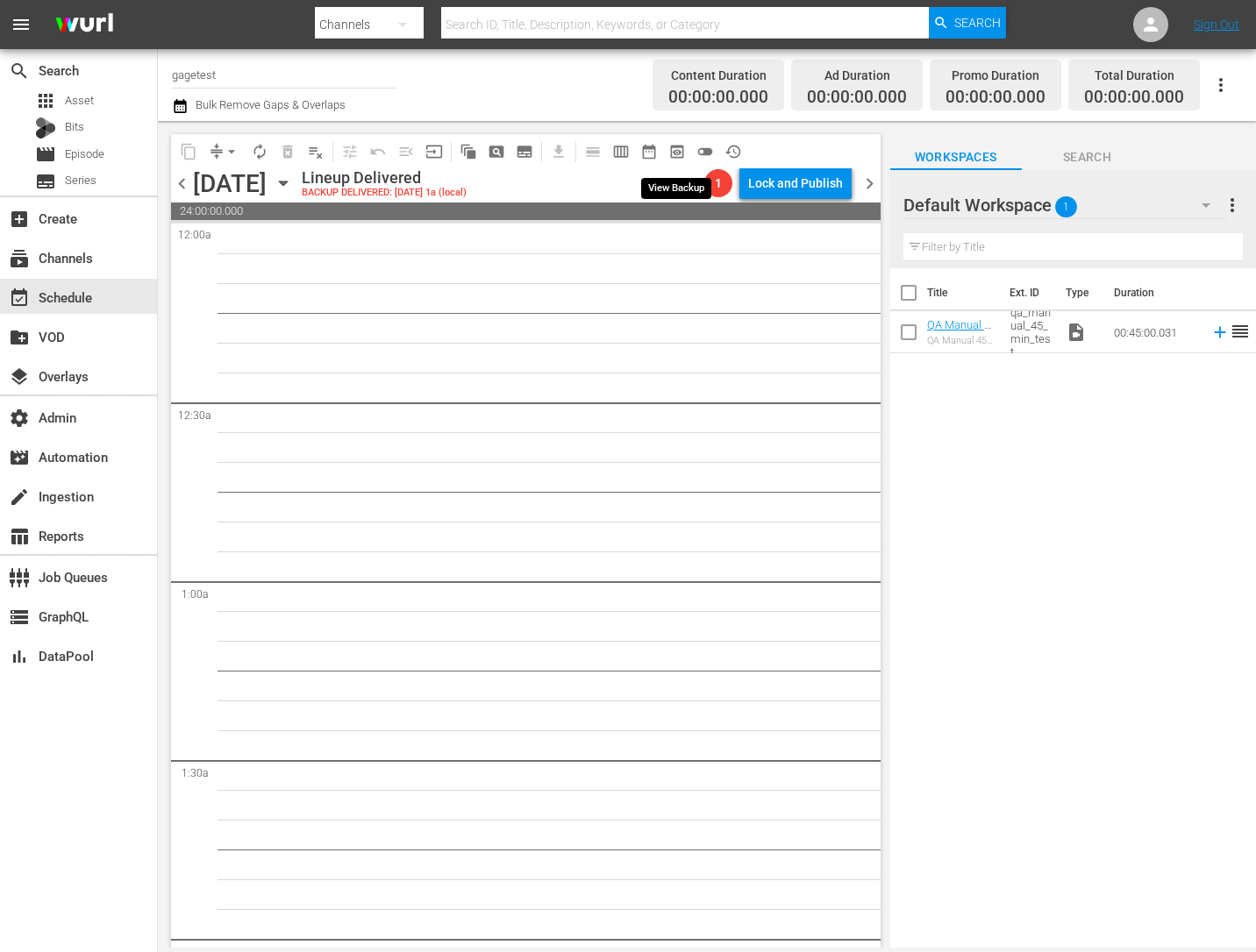
click at [678, 146] on span "preview_outlined" at bounding box center [676, 151] width 18 height 18
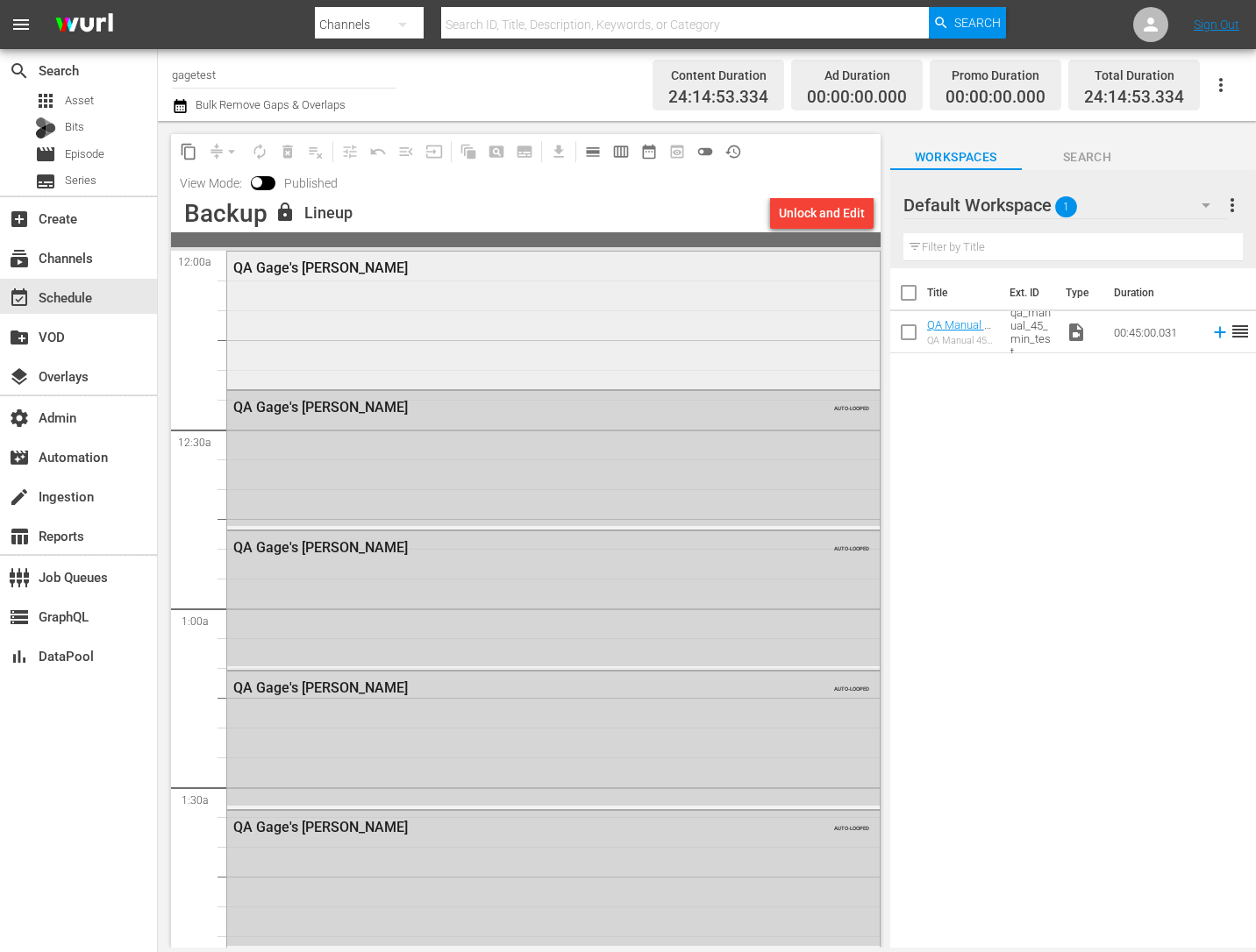
click at [313, 271] on div "QA Gage's Pomsky" at bounding box center [507, 268] width 548 height 17
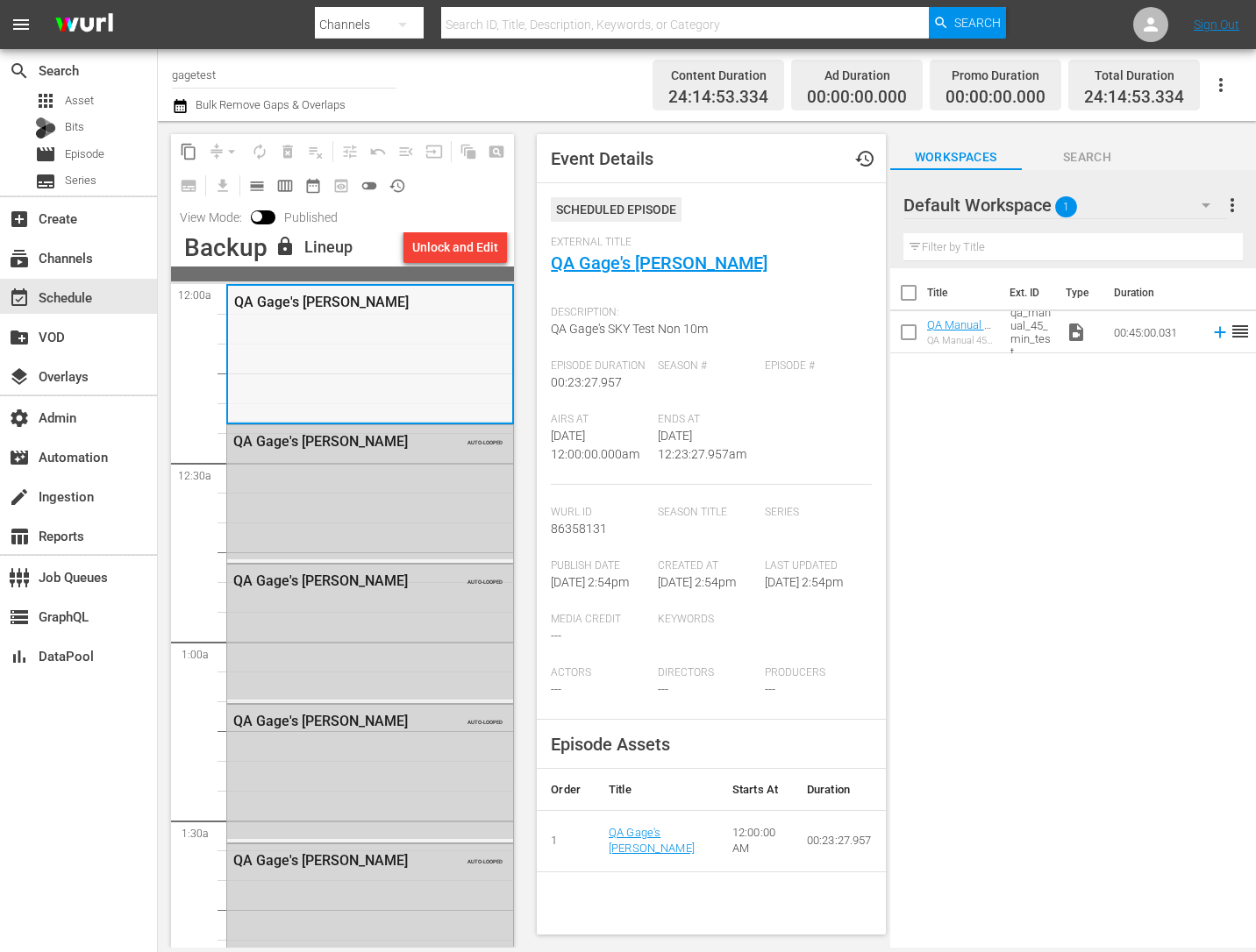
click at [430, 371] on div "QA Gage's Pomsky" at bounding box center [370, 354] width 284 height 135
click at [962, 471] on div "Title Ext. ID Type Duration QA Manual 45 min Test Asset QA Manual 45 min Test A…" at bounding box center [1073, 609] width 366 height 682
click at [1077, 160] on span "Search" at bounding box center [1088, 157] width 132 height 22
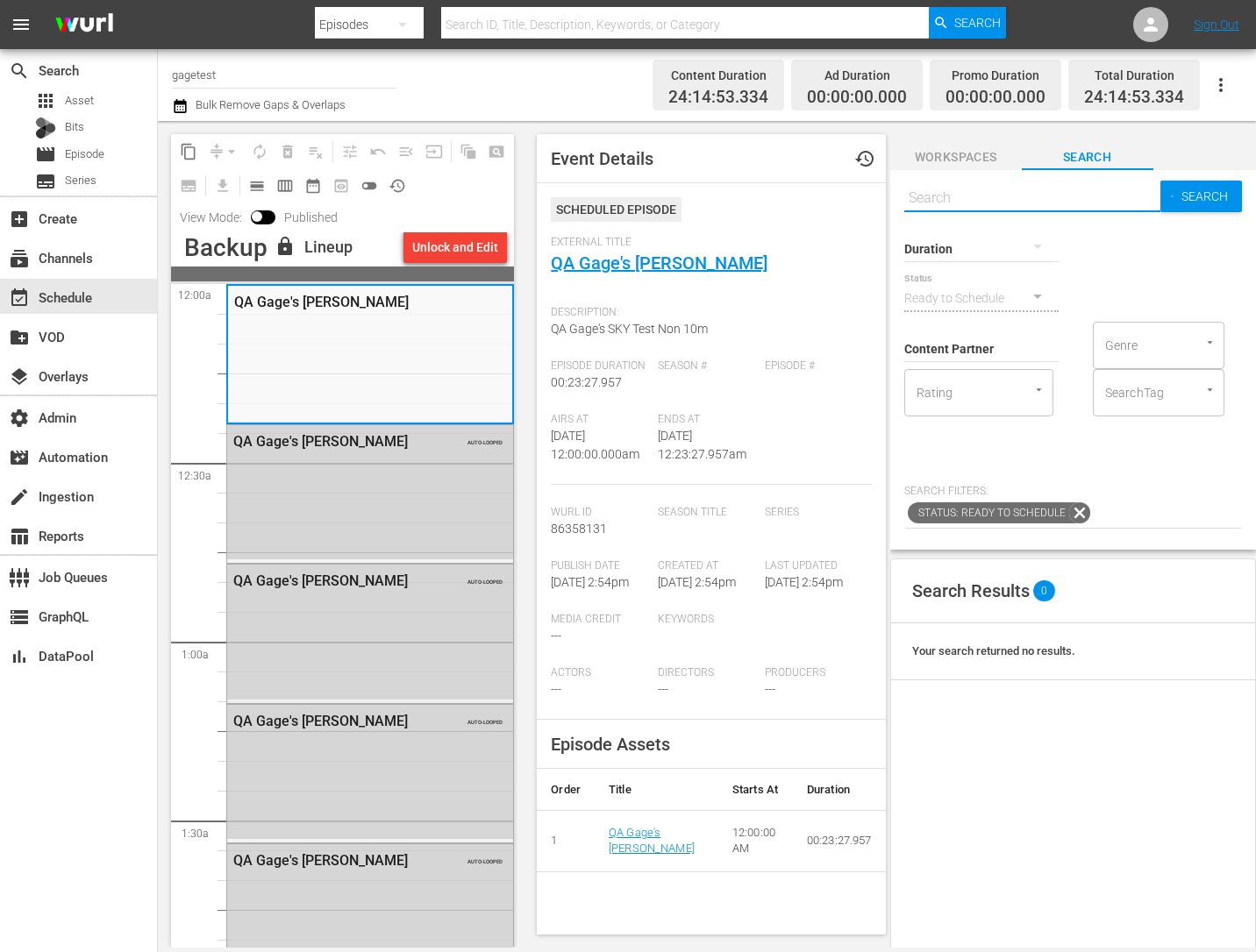
click at [1009, 203] on input "text" at bounding box center [1032, 198] width 257 height 42
type input "ads"
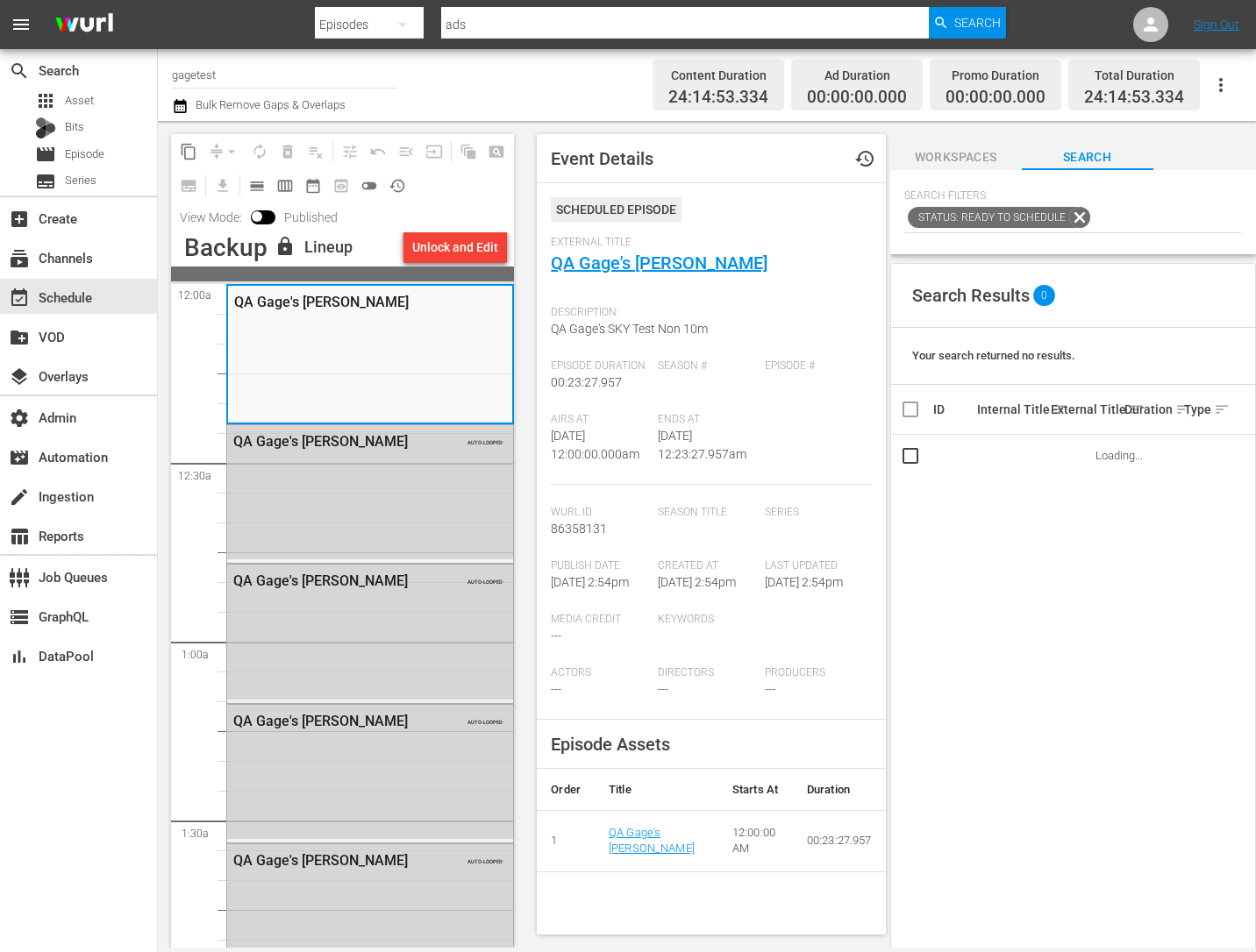
scroll to position [389, 0]
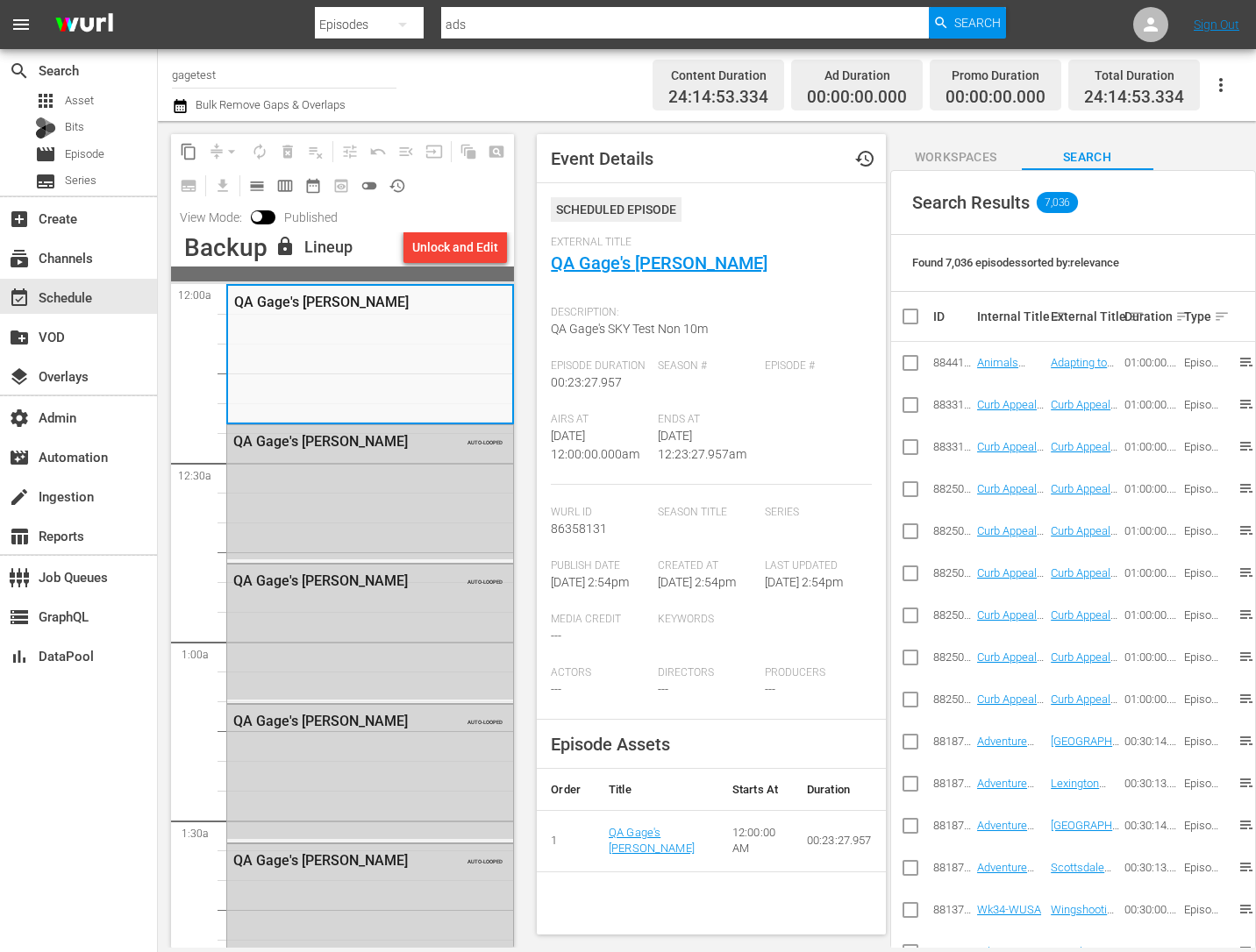
click at [79, 113] on div "apps Asset Bits movie Episode subtitles Series" at bounding box center [78, 141] width 157 height 105
click at [79, 107] on span "Asset" at bounding box center [79, 101] width 29 height 18
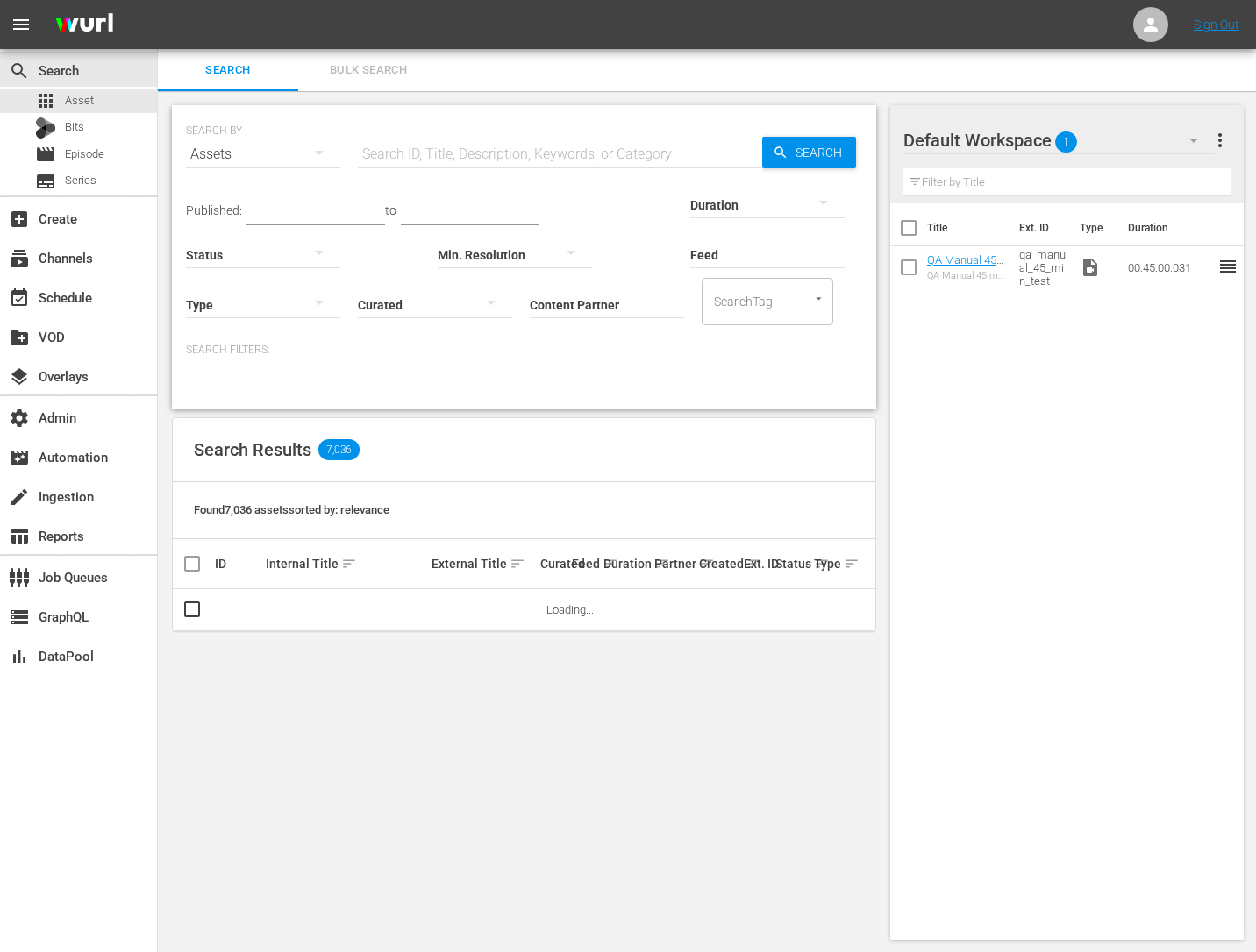
click at [320, 150] on icon "button" at bounding box center [319, 152] width 21 height 21
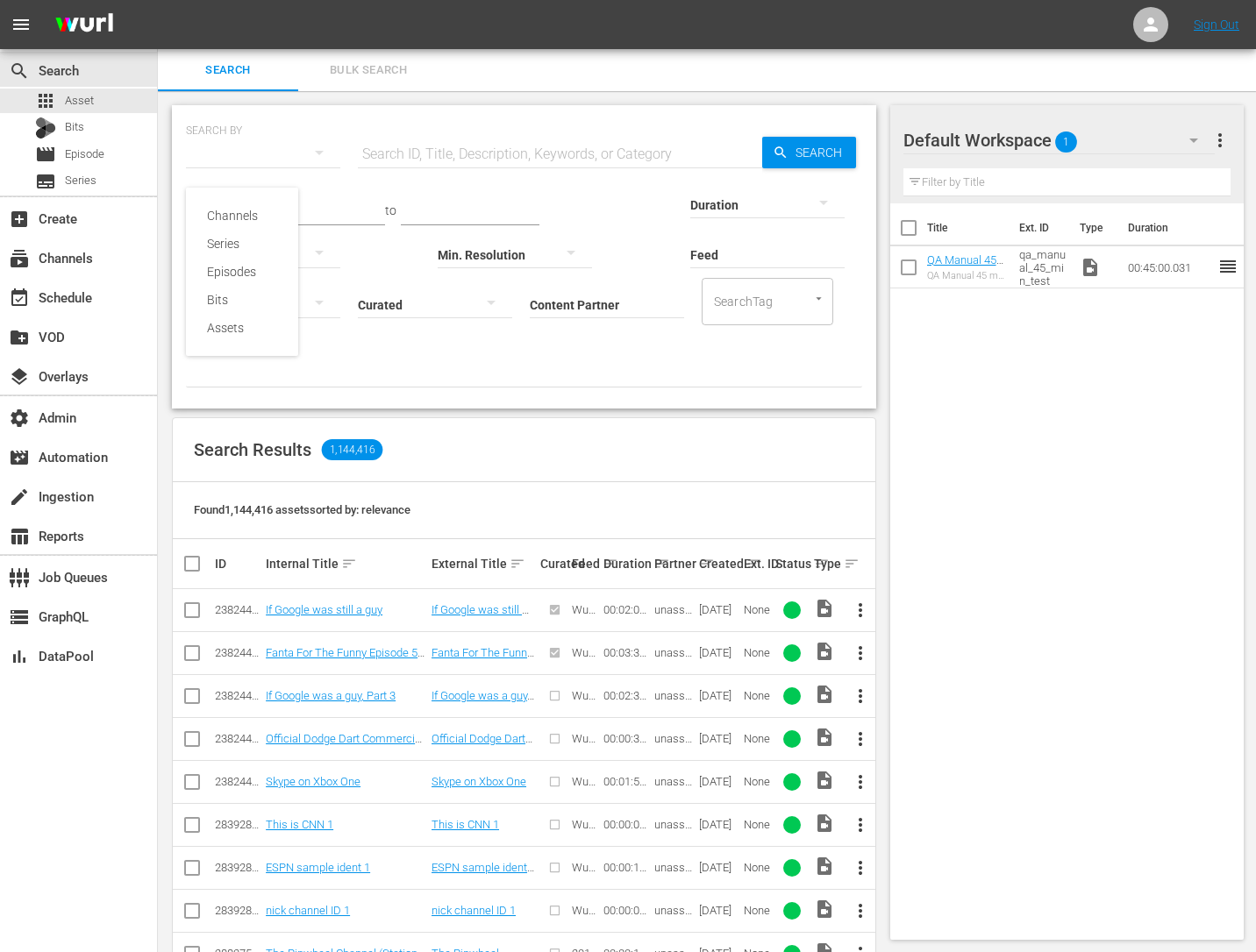
click at [504, 151] on div "Channels Series Episodes Bits Assets" at bounding box center [628, 476] width 1256 height 952
click at [469, 151] on div "Channels Series Episodes Bits Assets" at bounding box center [628, 476] width 1256 height 952
click at [453, 151] on input "text" at bounding box center [560, 154] width 405 height 42
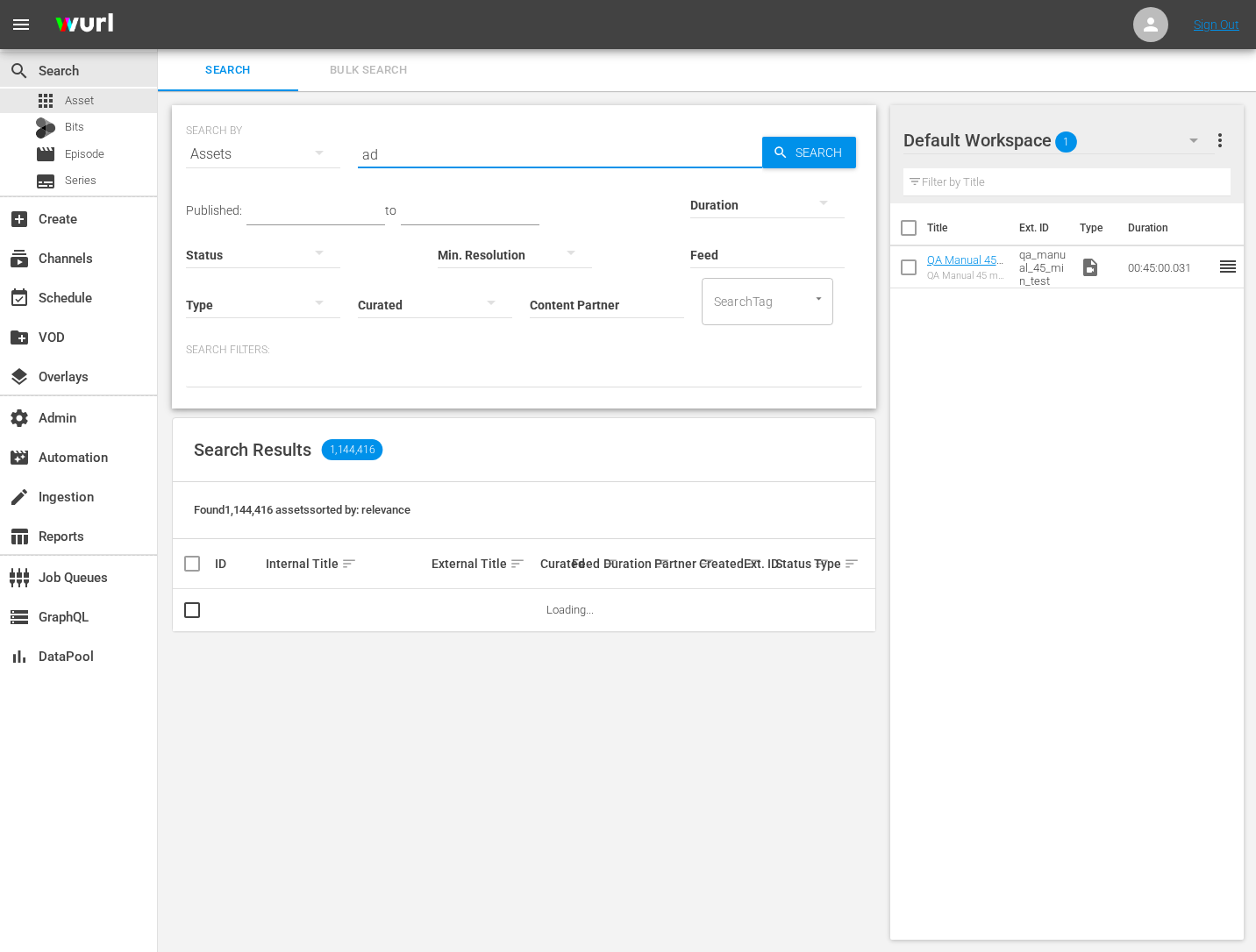
type input "a"
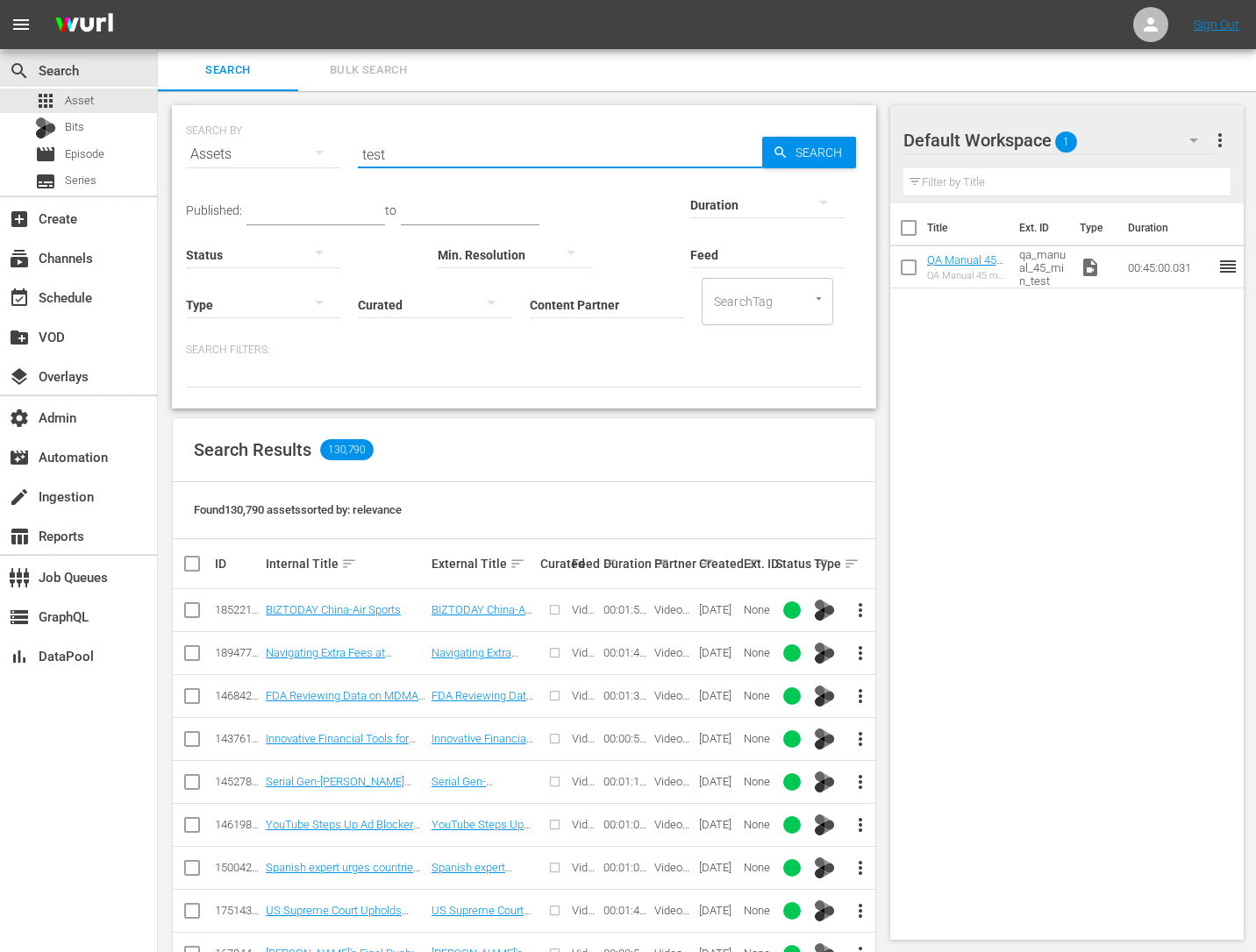
type input "test"
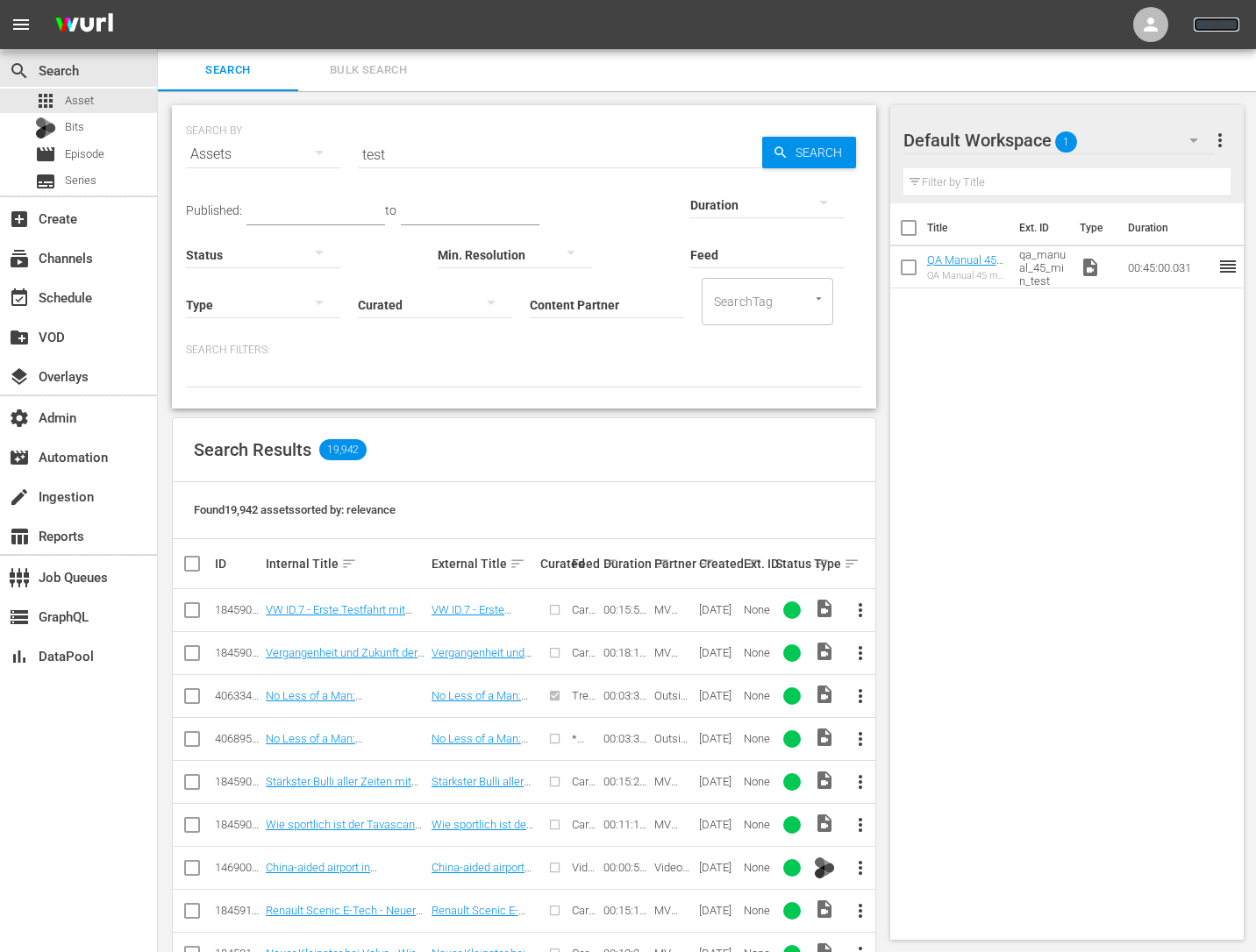
click at [1207, 24] on link "Sign Out" at bounding box center [1216, 24] width 45 height 14
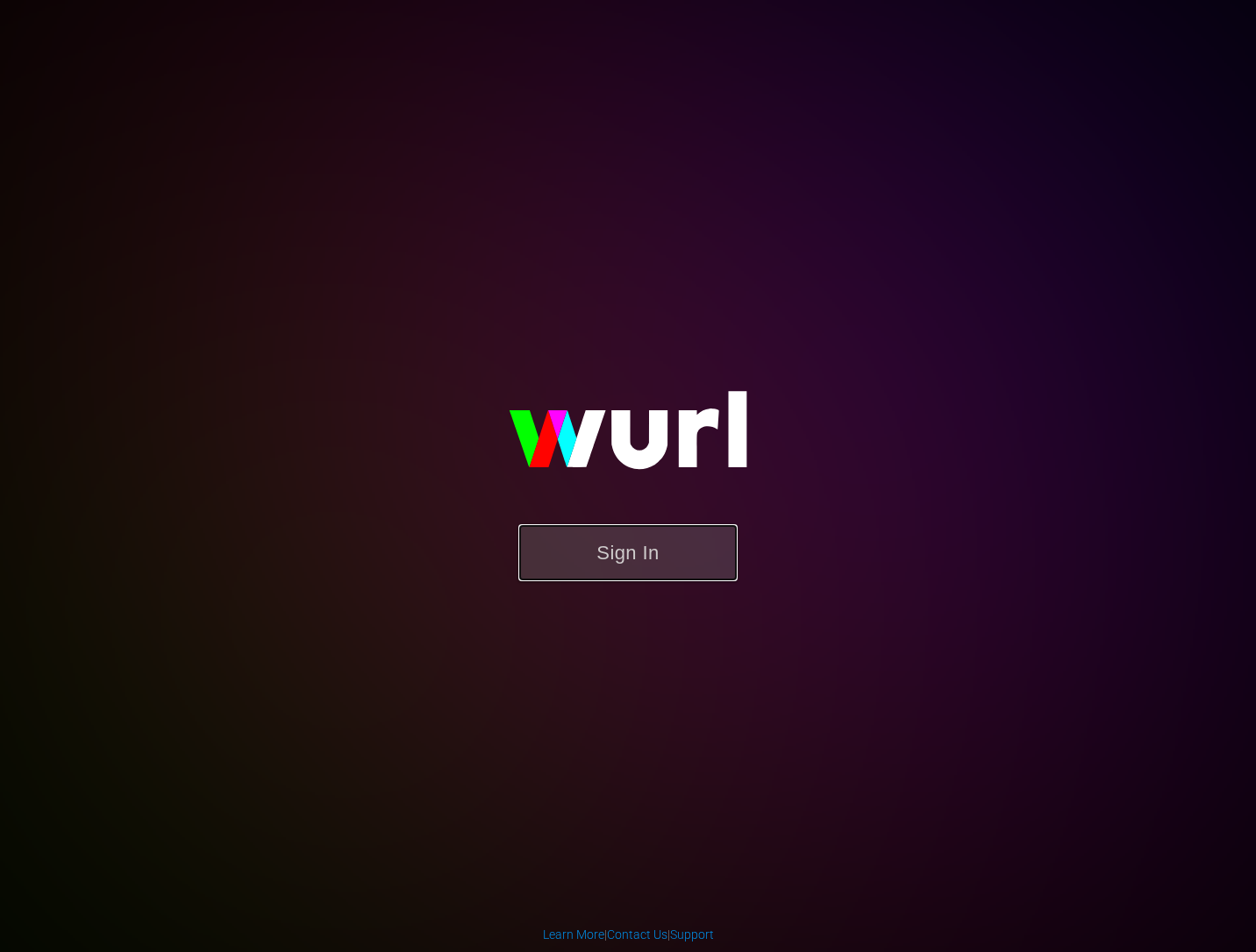
click at [648, 576] on button "Sign In" at bounding box center [628, 552] width 219 height 57
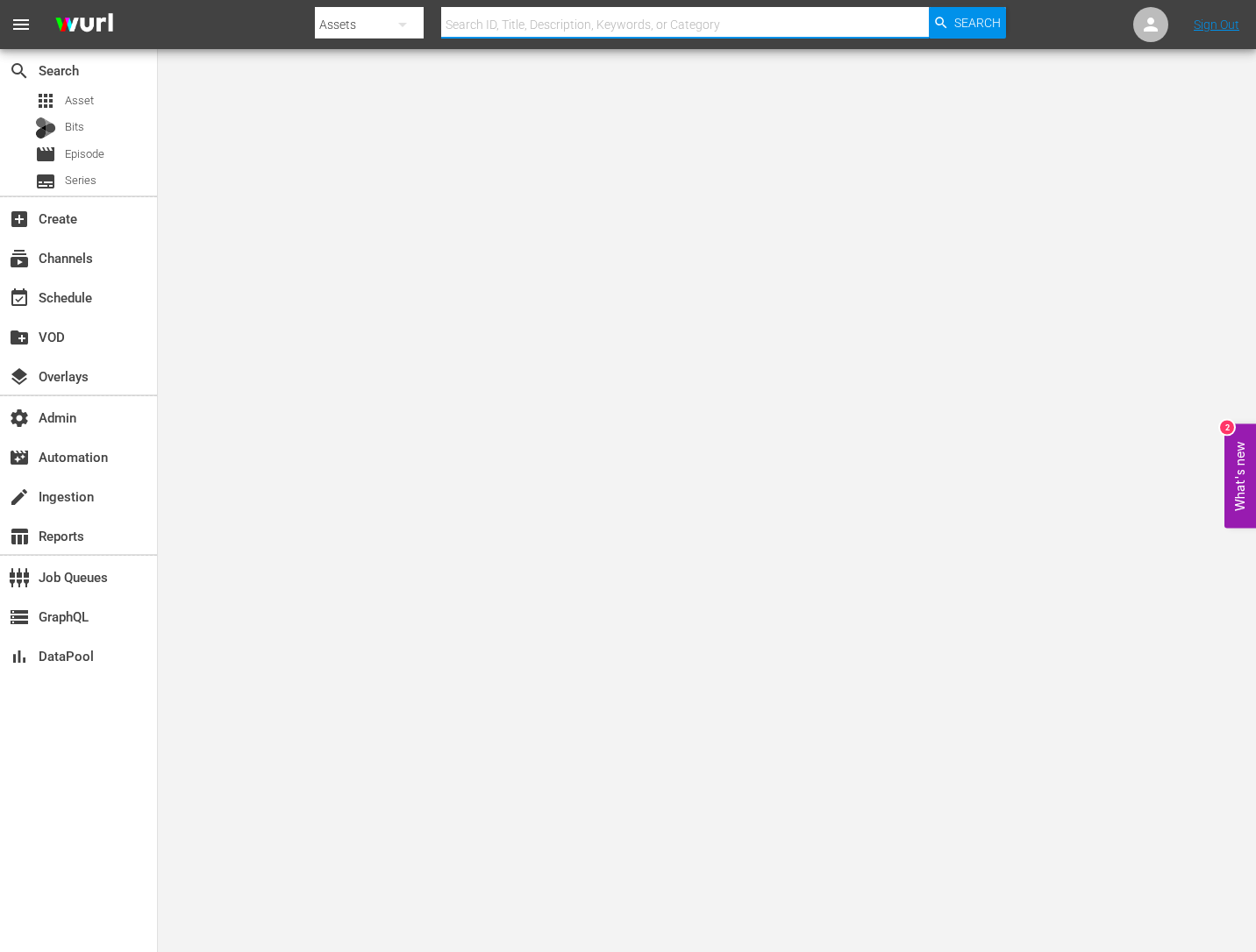
click at [463, 20] on input "text" at bounding box center [684, 24] width 486 height 42
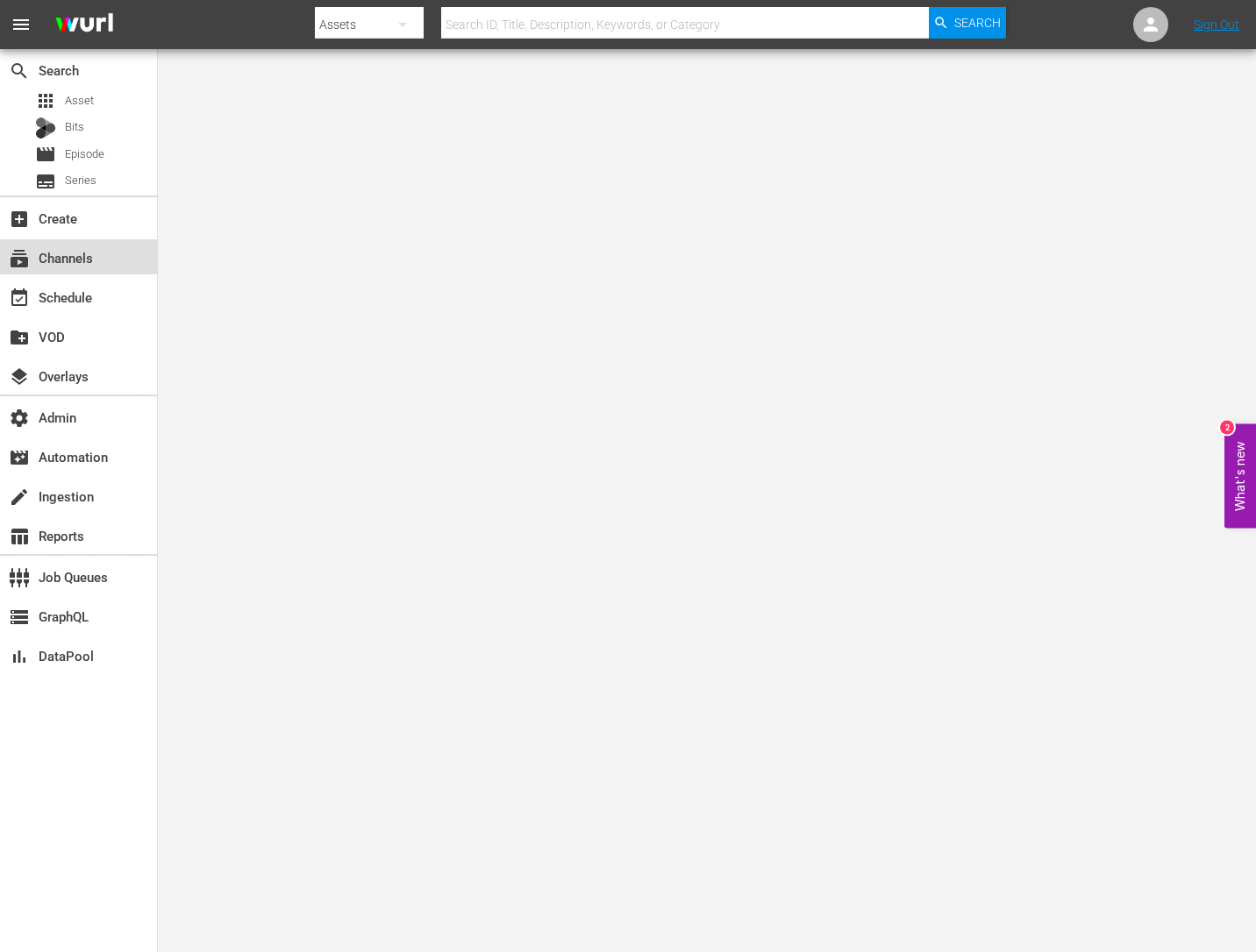
click at [85, 251] on div "subscriptions Channels" at bounding box center [49, 255] width 98 height 16
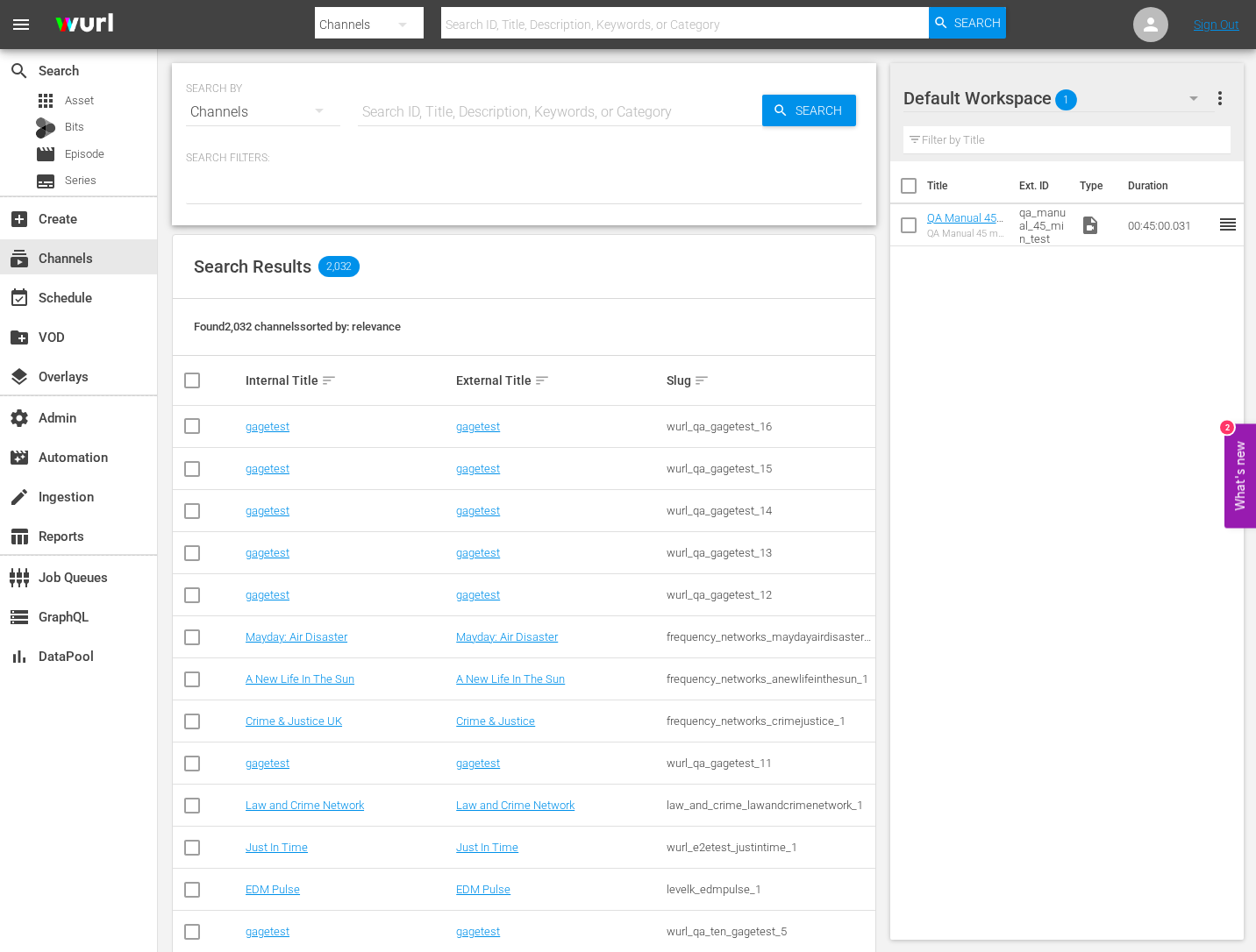
click at [525, 95] on input "text" at bounding box center [560, 112] width 405 height 42
type input "QA"
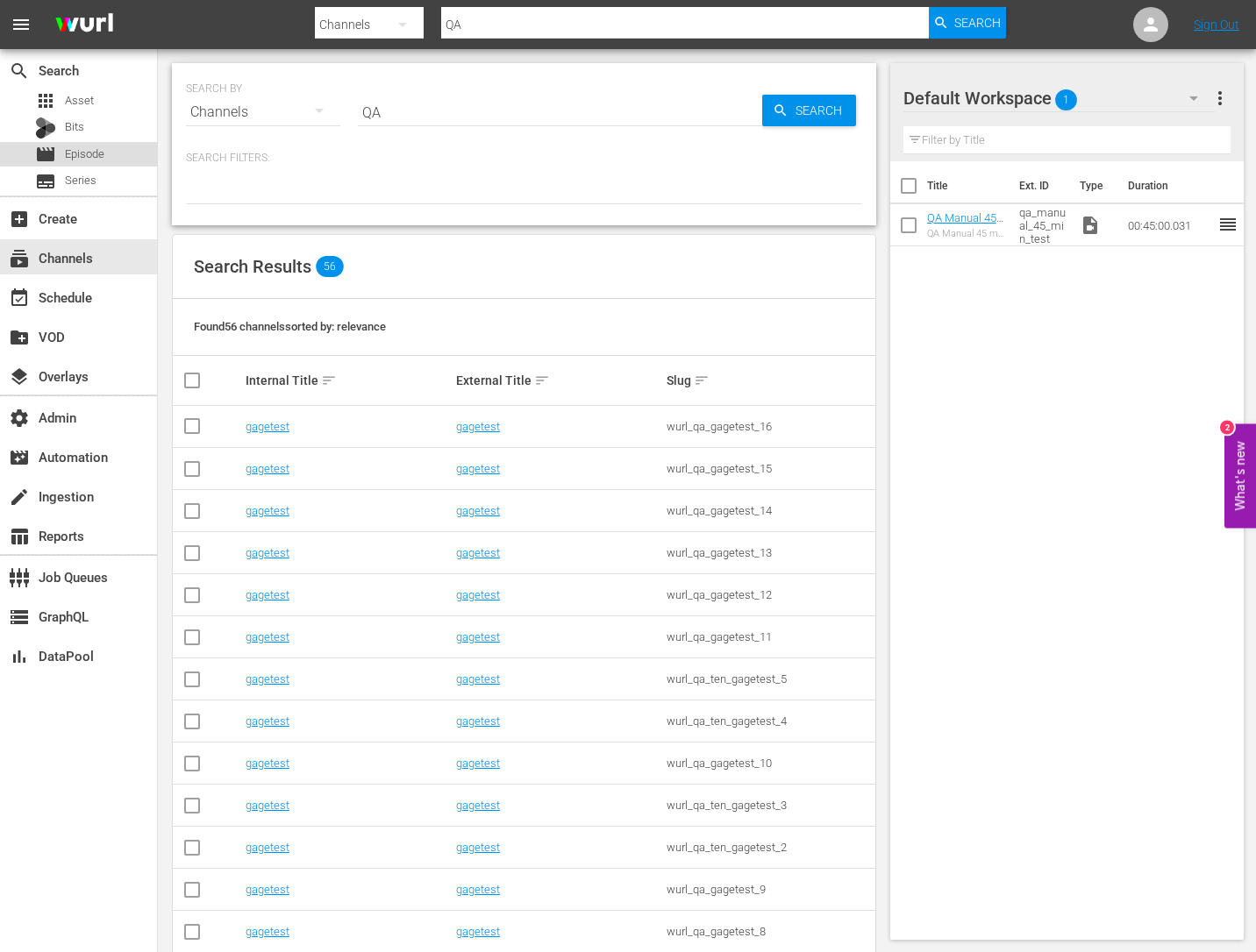
click at [92, 158] on span "Episode" at bounding box center [85, 154] width 40 height 18
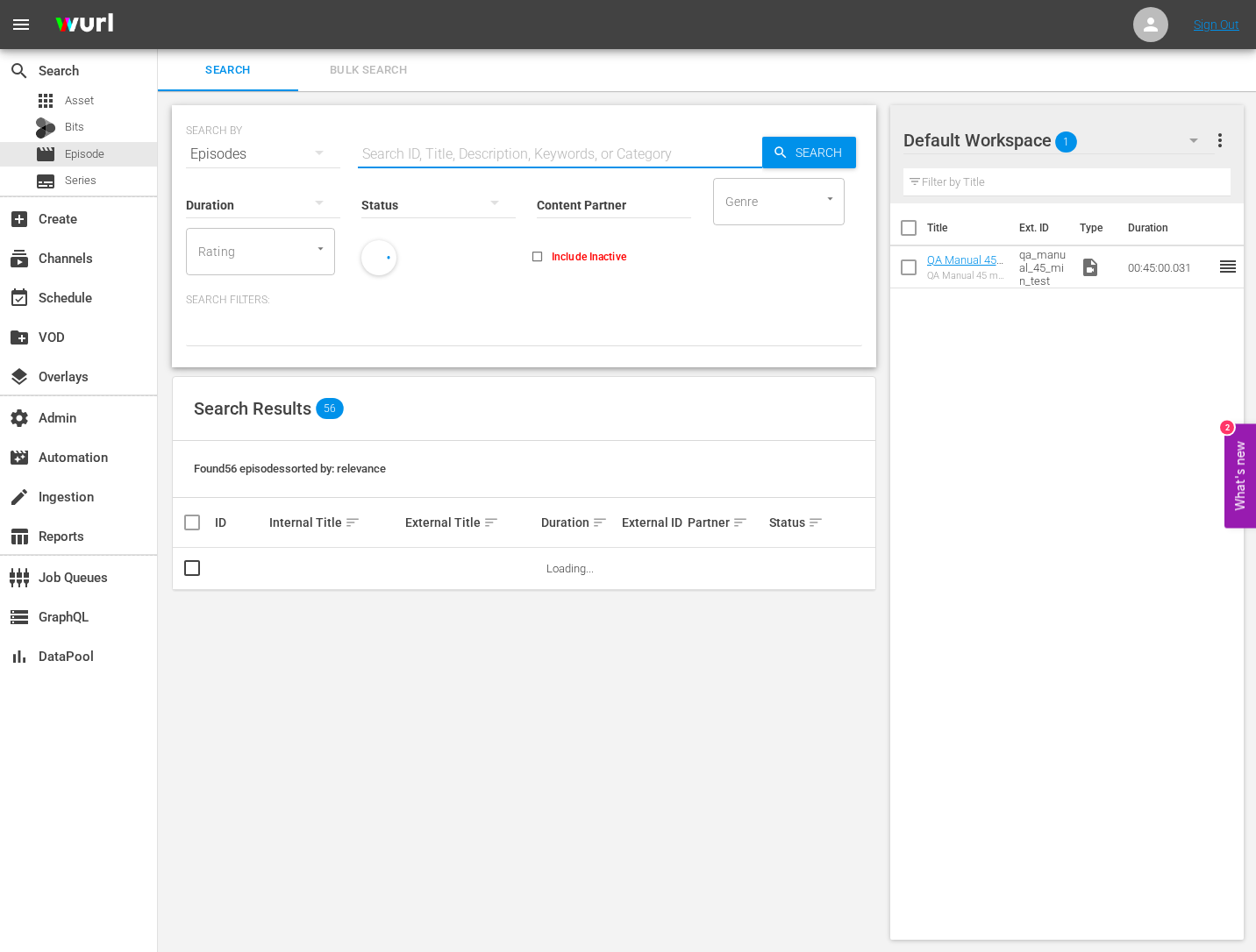
click at [511, 151] on input "text" at bounding box center [560, 154] width 405 height 42
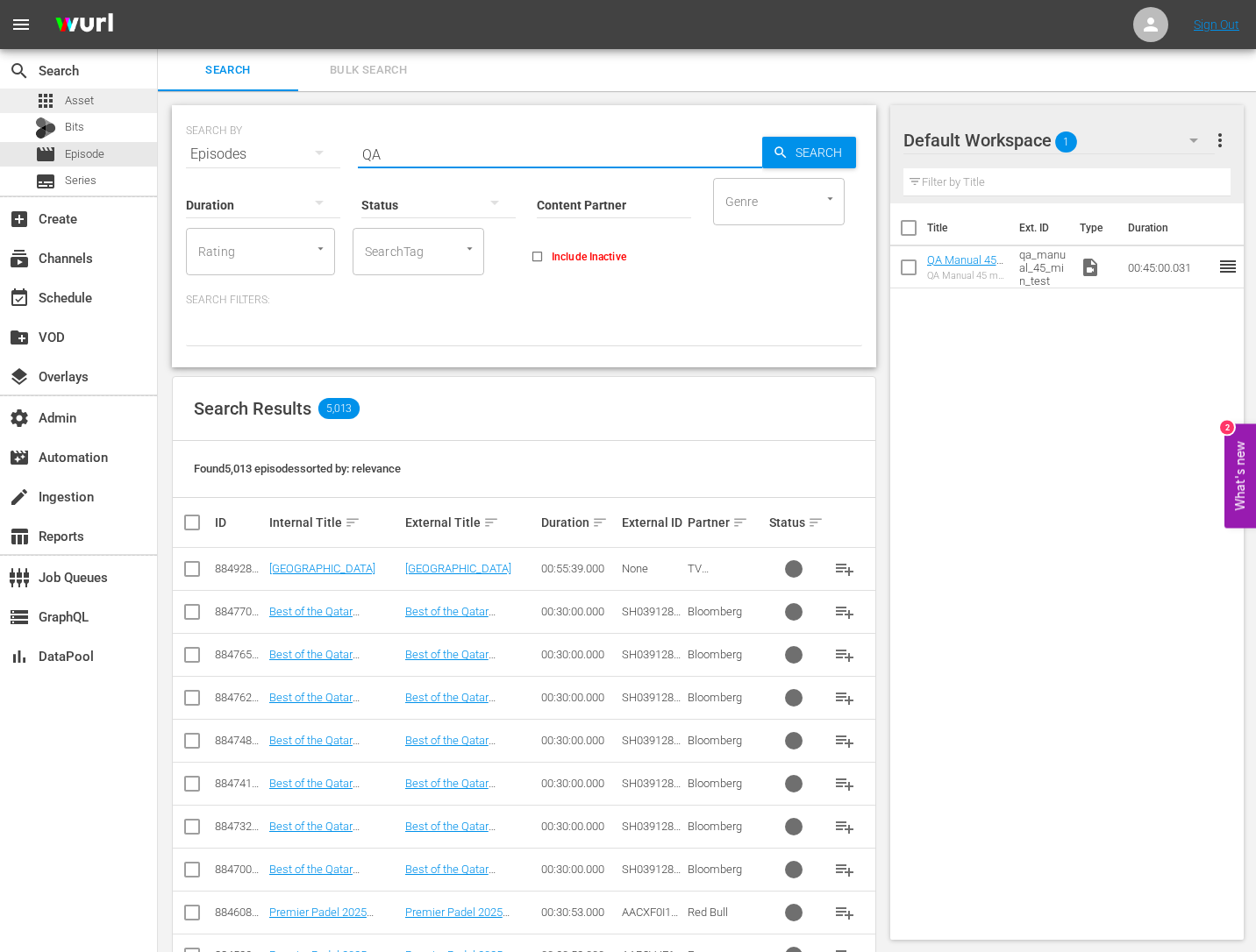
type input "QA"
click at [95, 96] on div "apps Asset" at bounding box center [78, 101] width 157 height 24
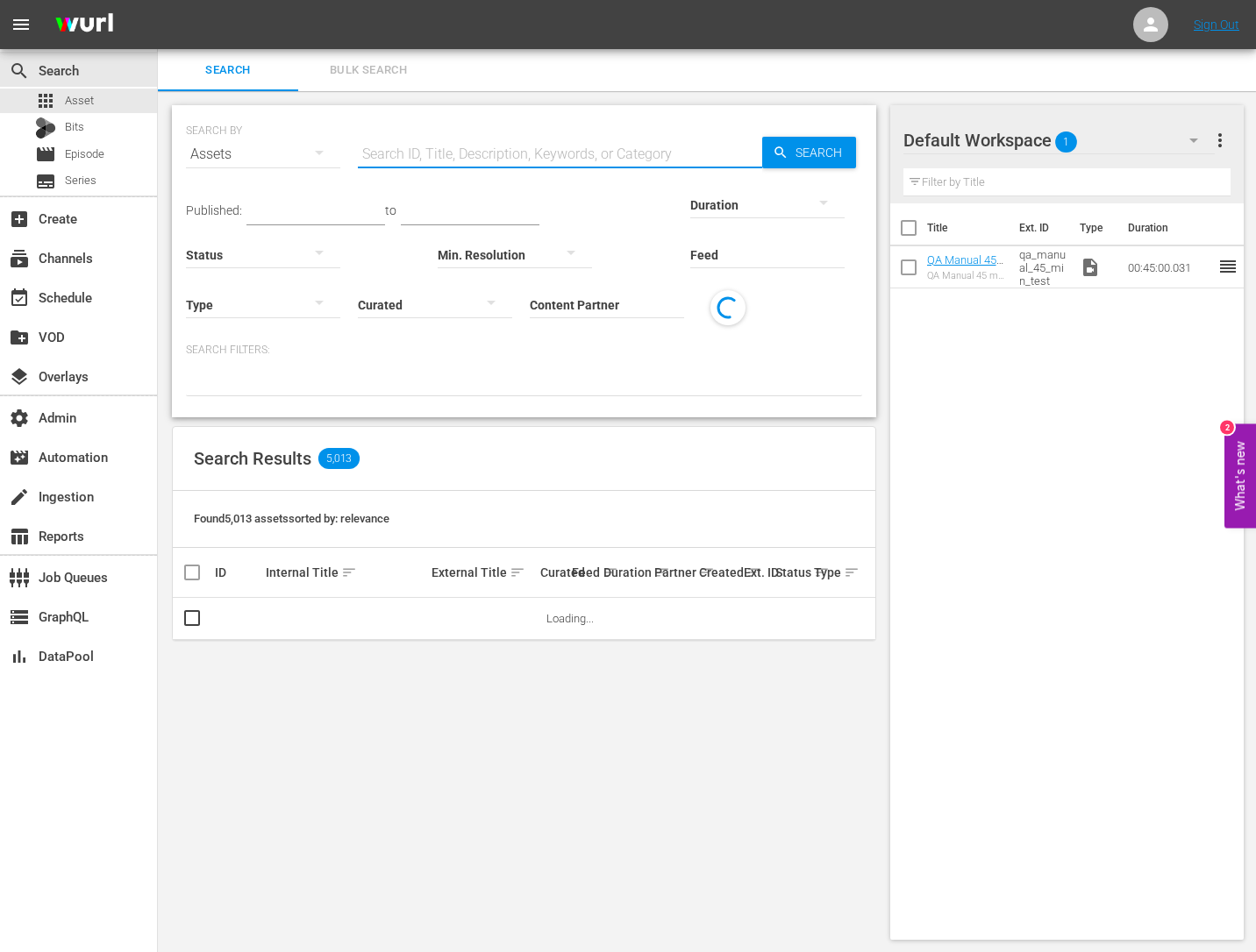
click at [455, 153] on input "text" at bounding box center [560, 154] width 405 height 42
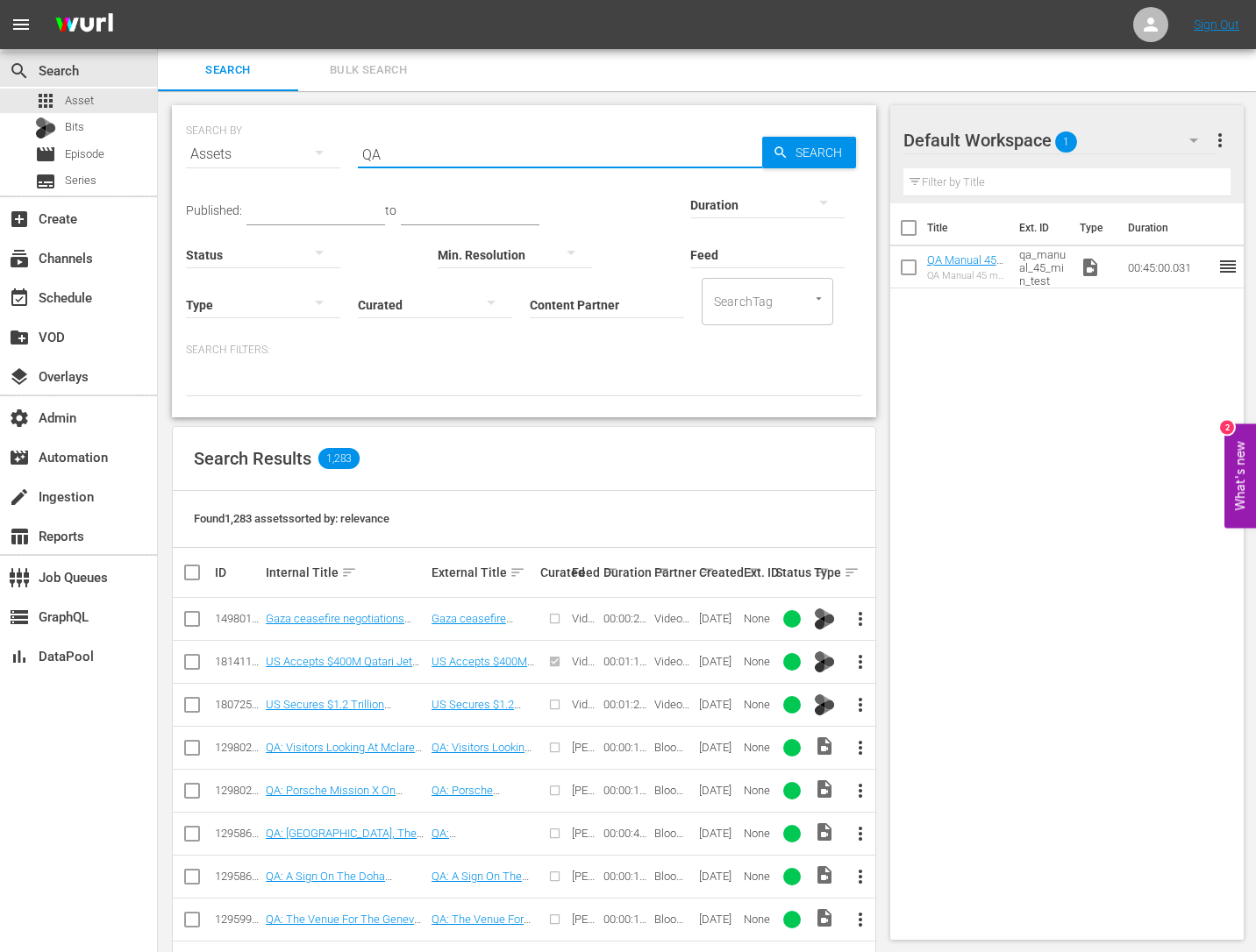
click at [423, 162] on input "QA" at bounding box center [560, 154] width 405 height 42
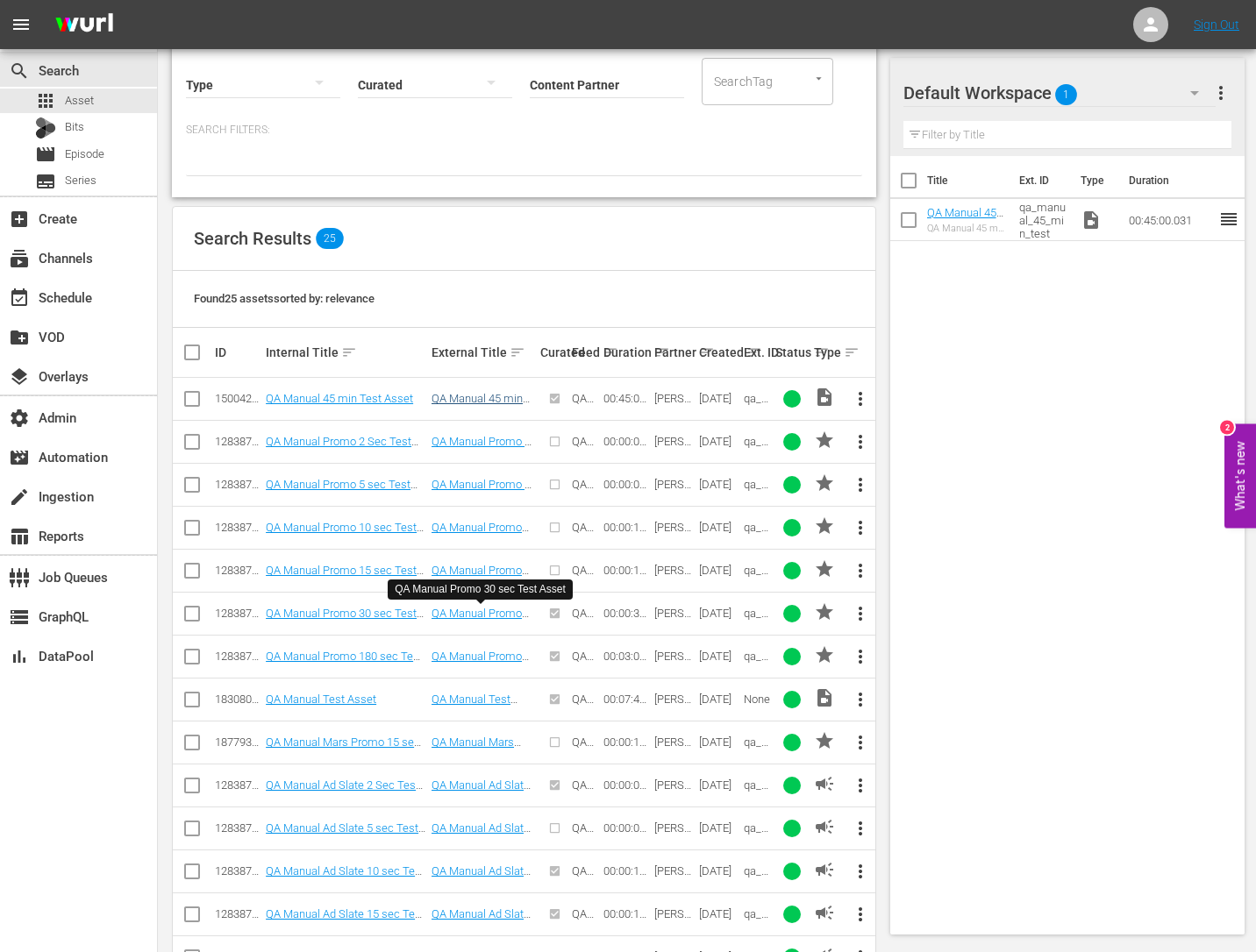
scroll to position [225, 0]
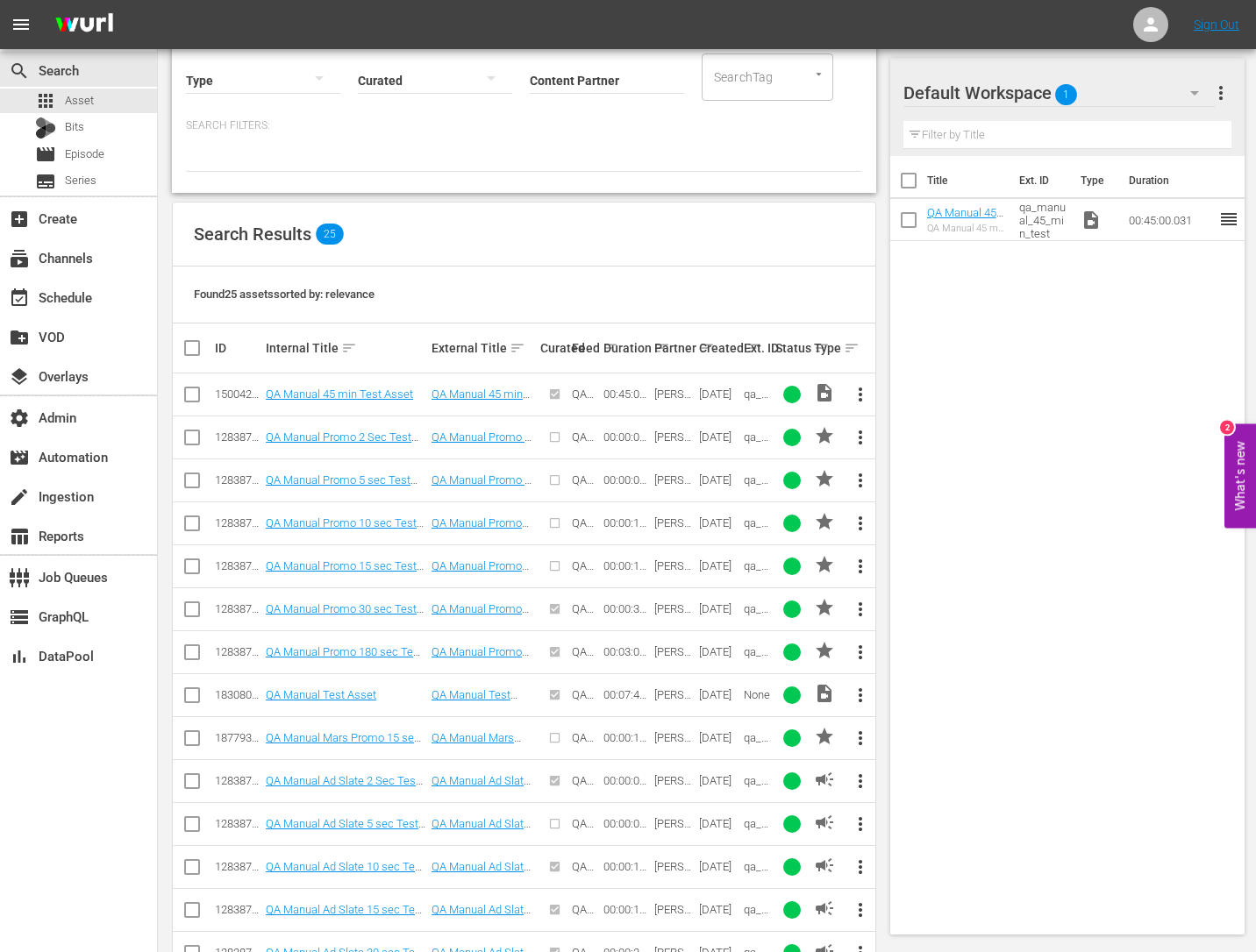
type input "QA Manual"
click at [533, 327] on th "External Title sort" at bounding box center [484, 348] width 109 height 49
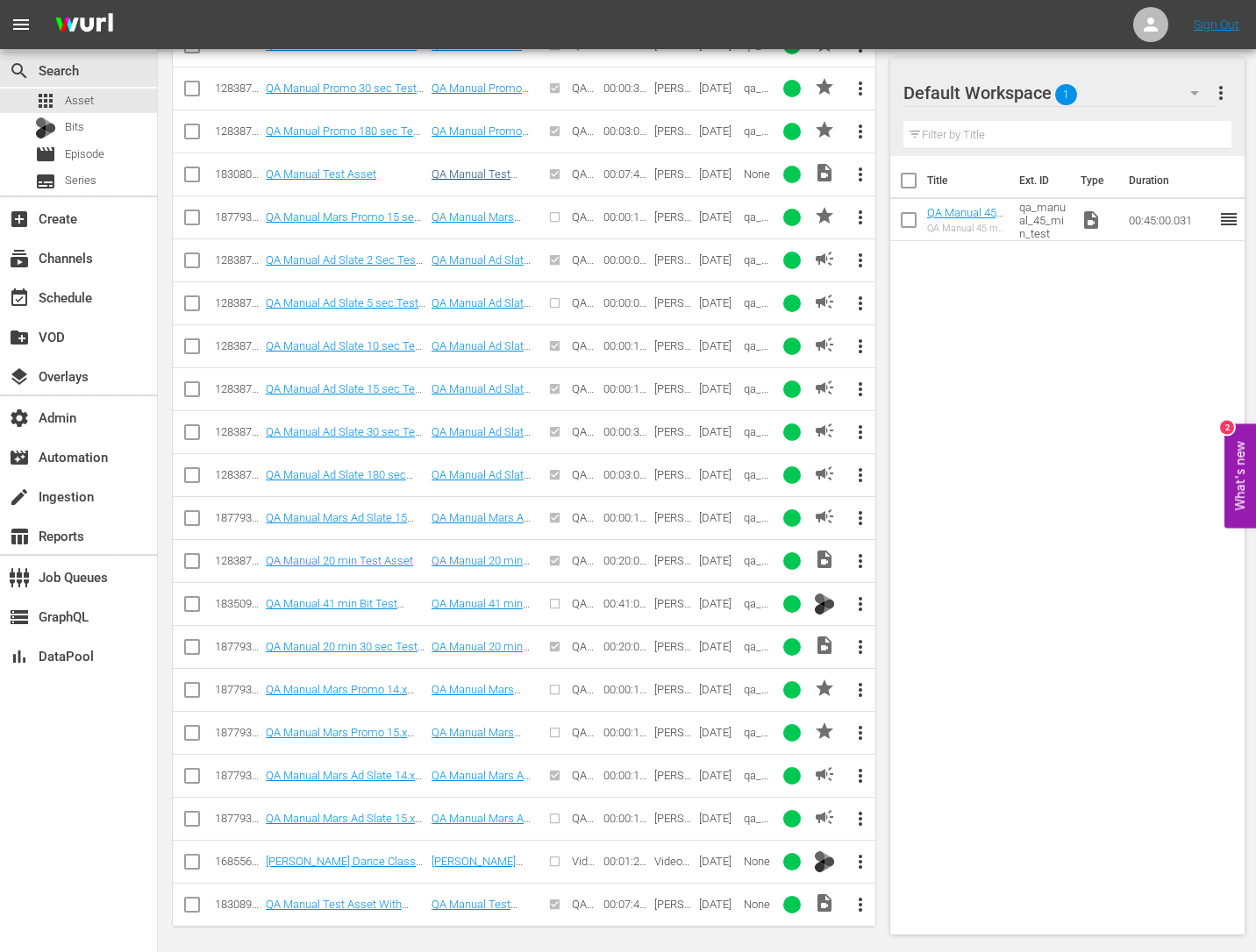
scroll to position [753, 0]
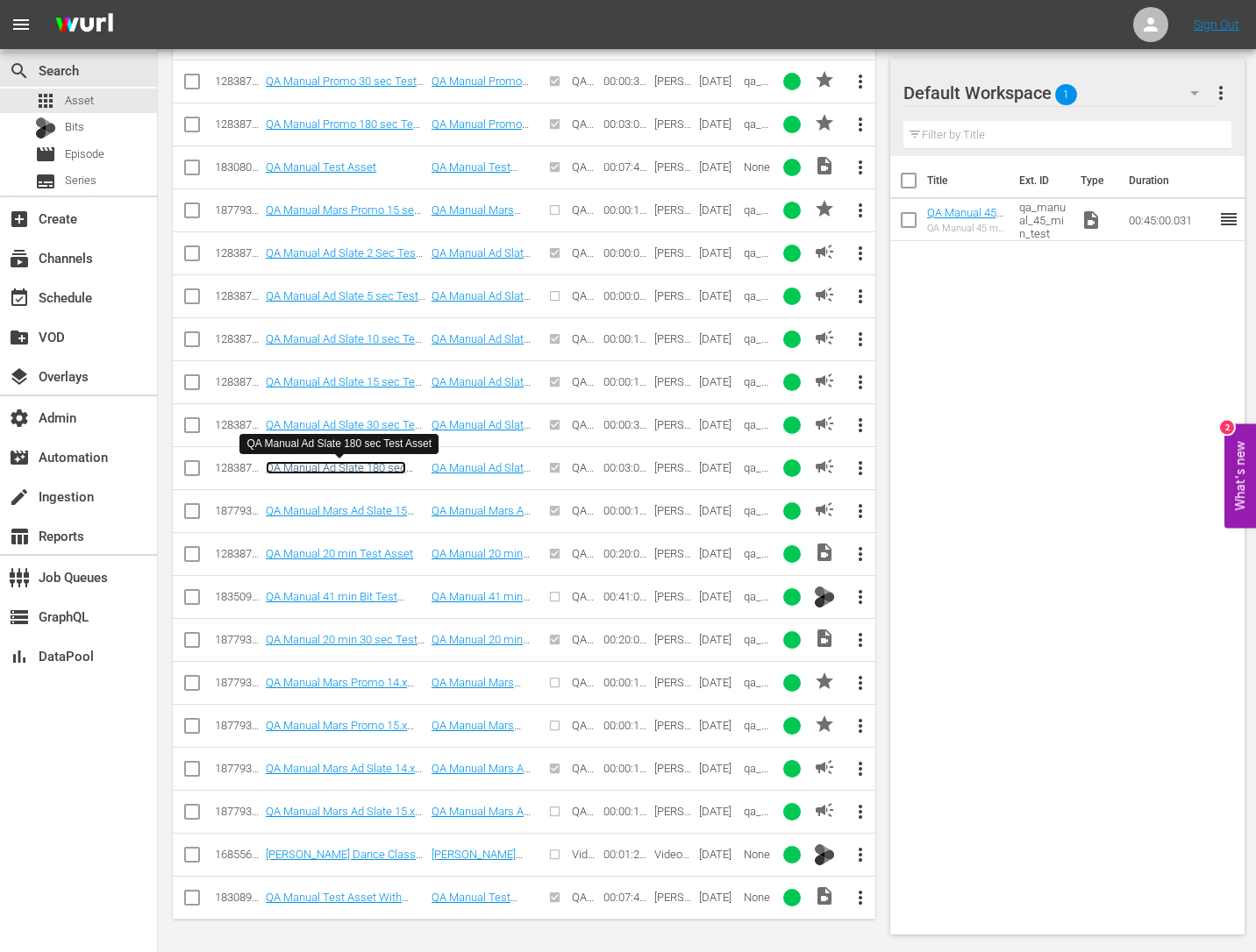
click at [333, 464] on link "QA Manual Ad Slate 180 sec Test Asset" at bounding box center [335, 474] width 140 height 26
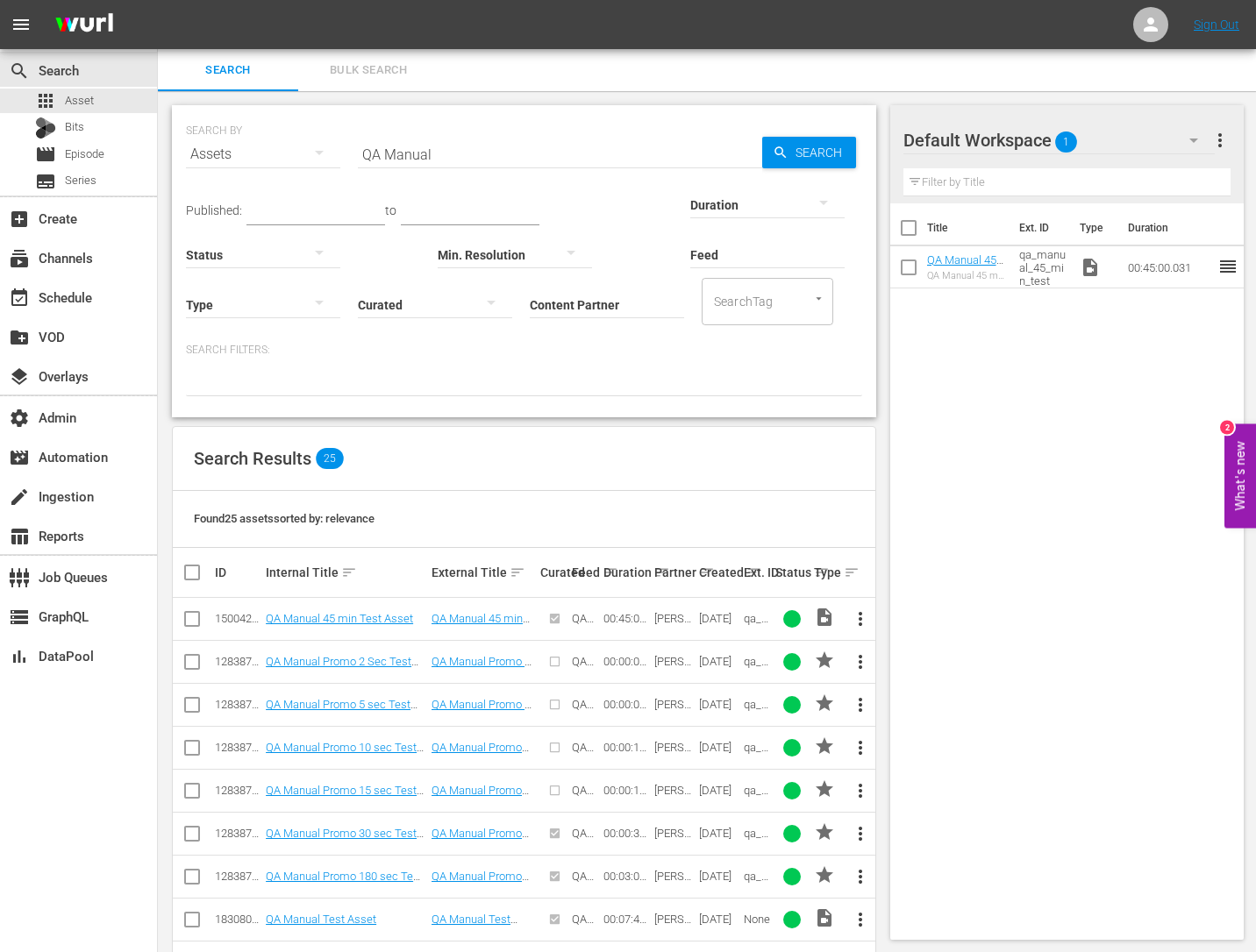
click at [959, 384] on div "Title Ext. ID Type Duration QA Manual 45 min Test Asset QA Manual 45 min Test A…" at bounding box center [1067, 567] width 355 height 729
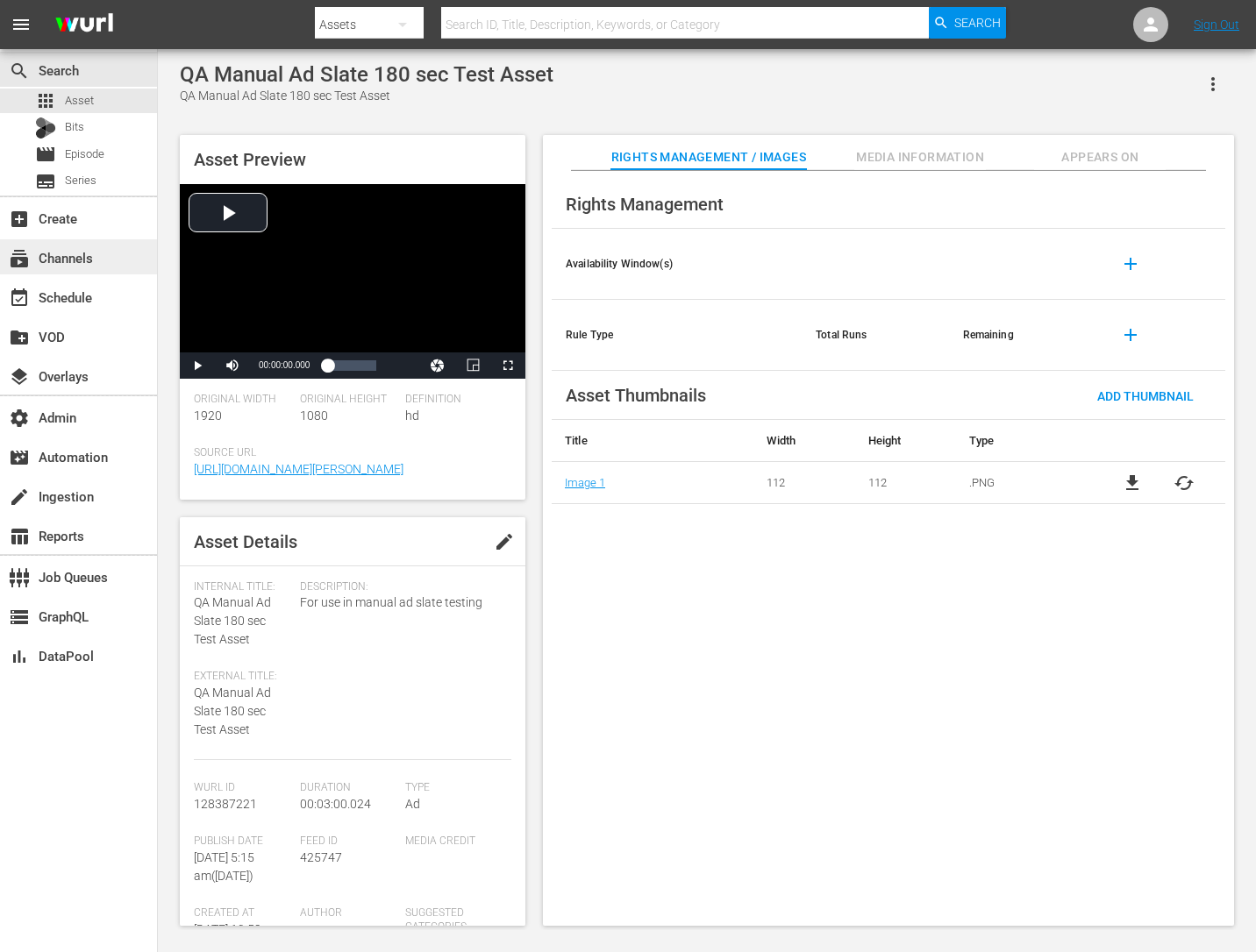
click at [62, 251] on div "subscriptions Channels" at bounding box center [49, 255] width 98 height 16
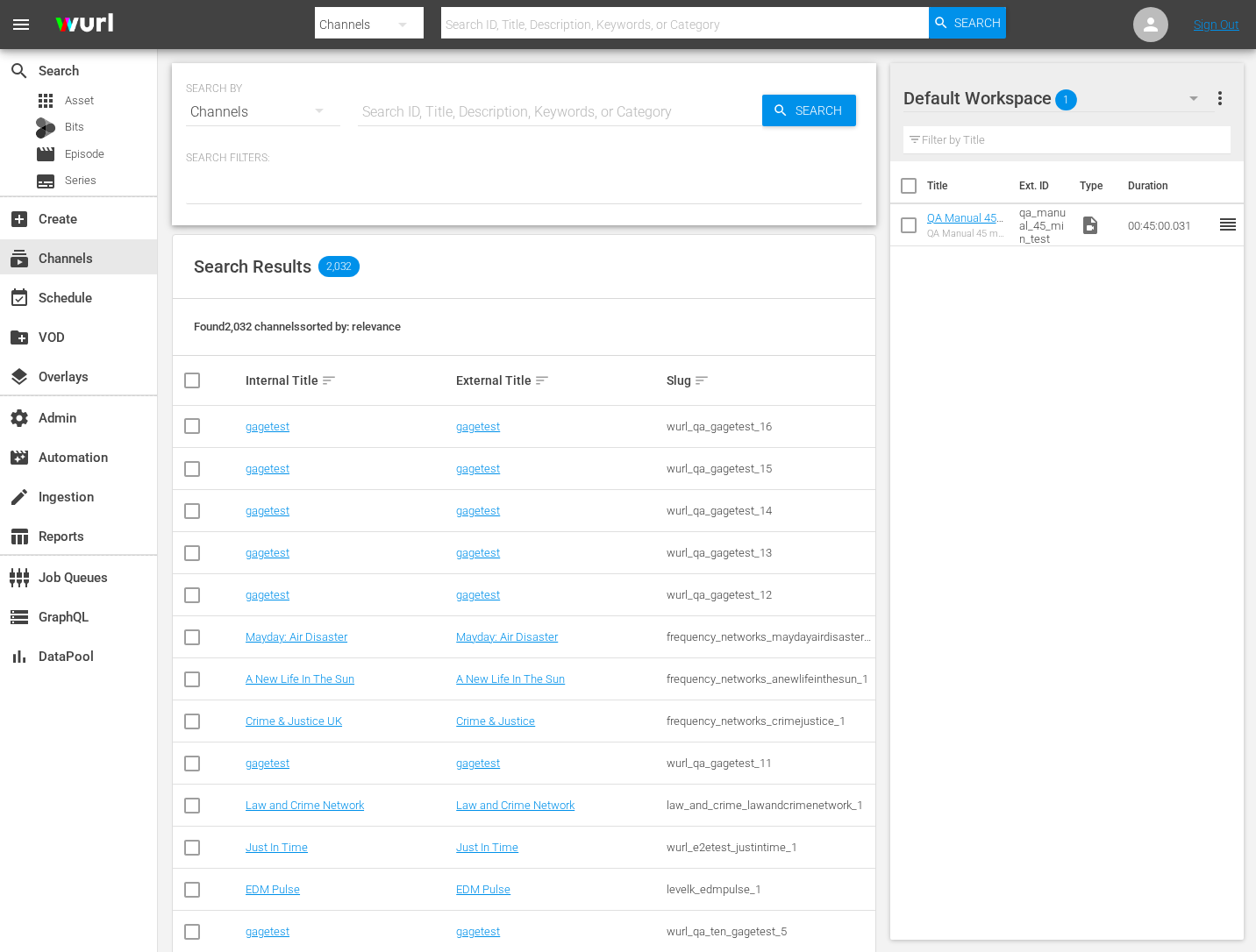
click at [396, 115] on input "text" at bounding box center [560, 112] width 405 height 42
type input "sh"
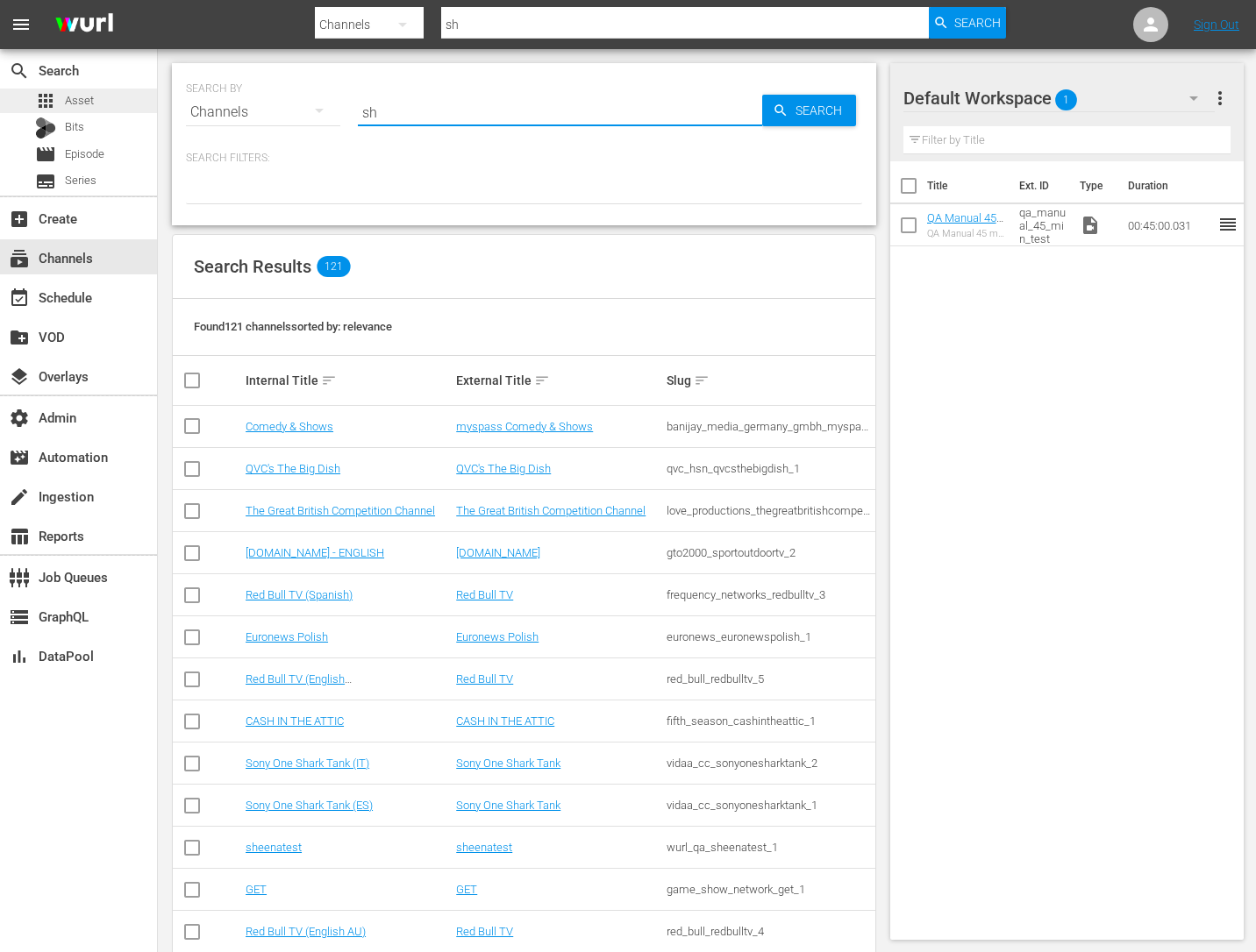
type input "sh"
click at [101, 98] on div "apps Asset" at bounding box center [78, 101] width 157 height 24
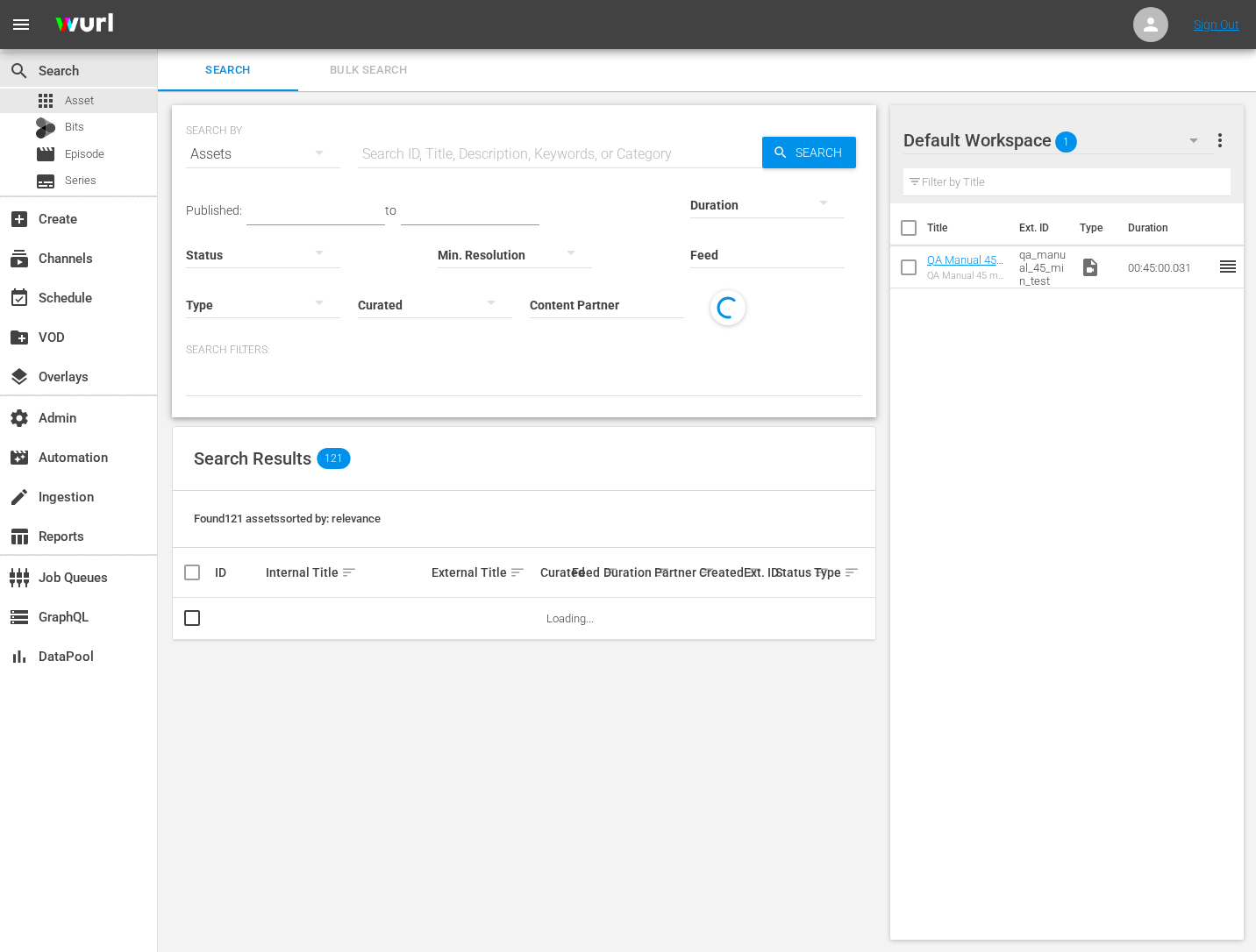
click at [415, 151] on input "text" at bounding box center [560, 154] width 405 height 42
type input "qa manual"
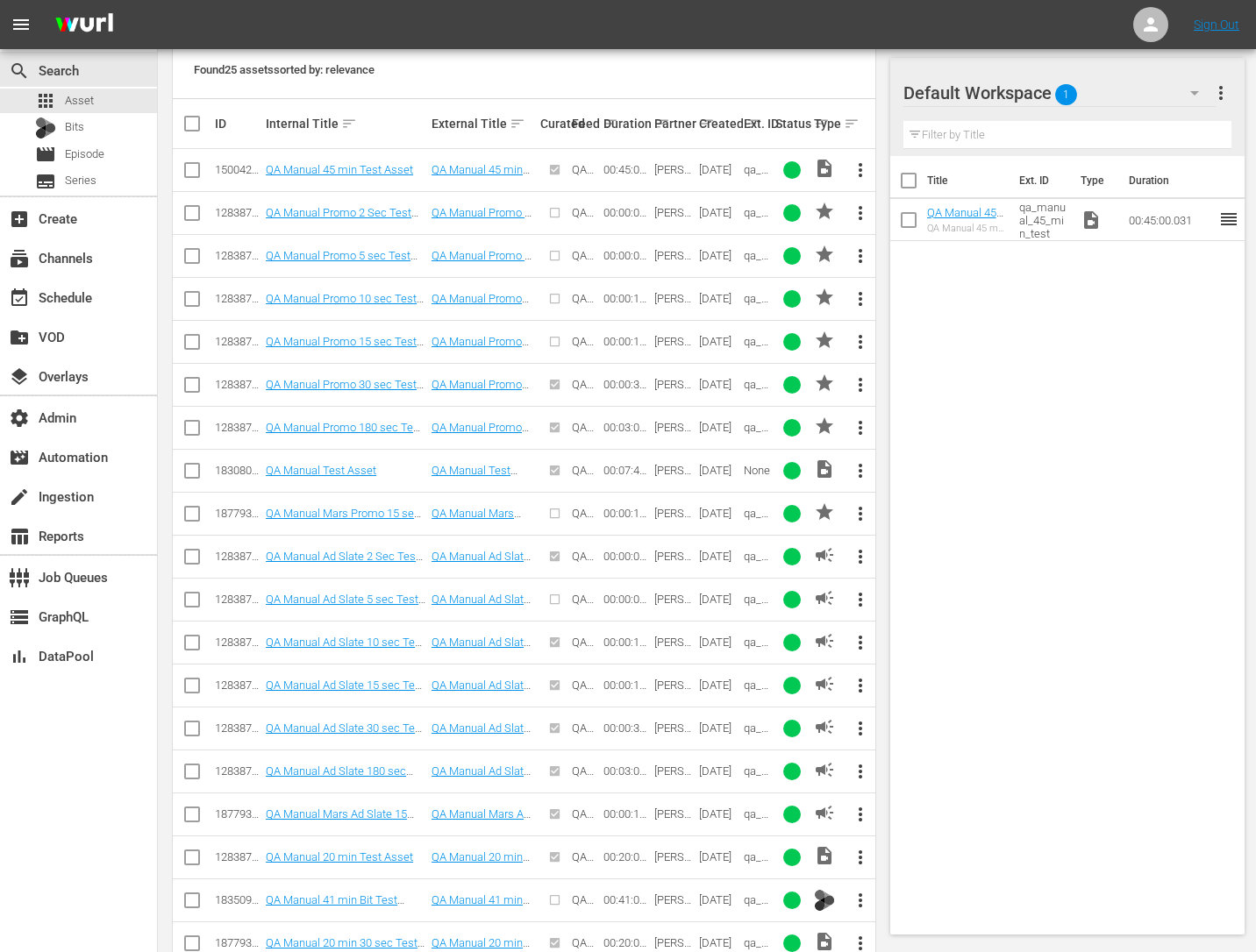
scroll to position [452, 0]
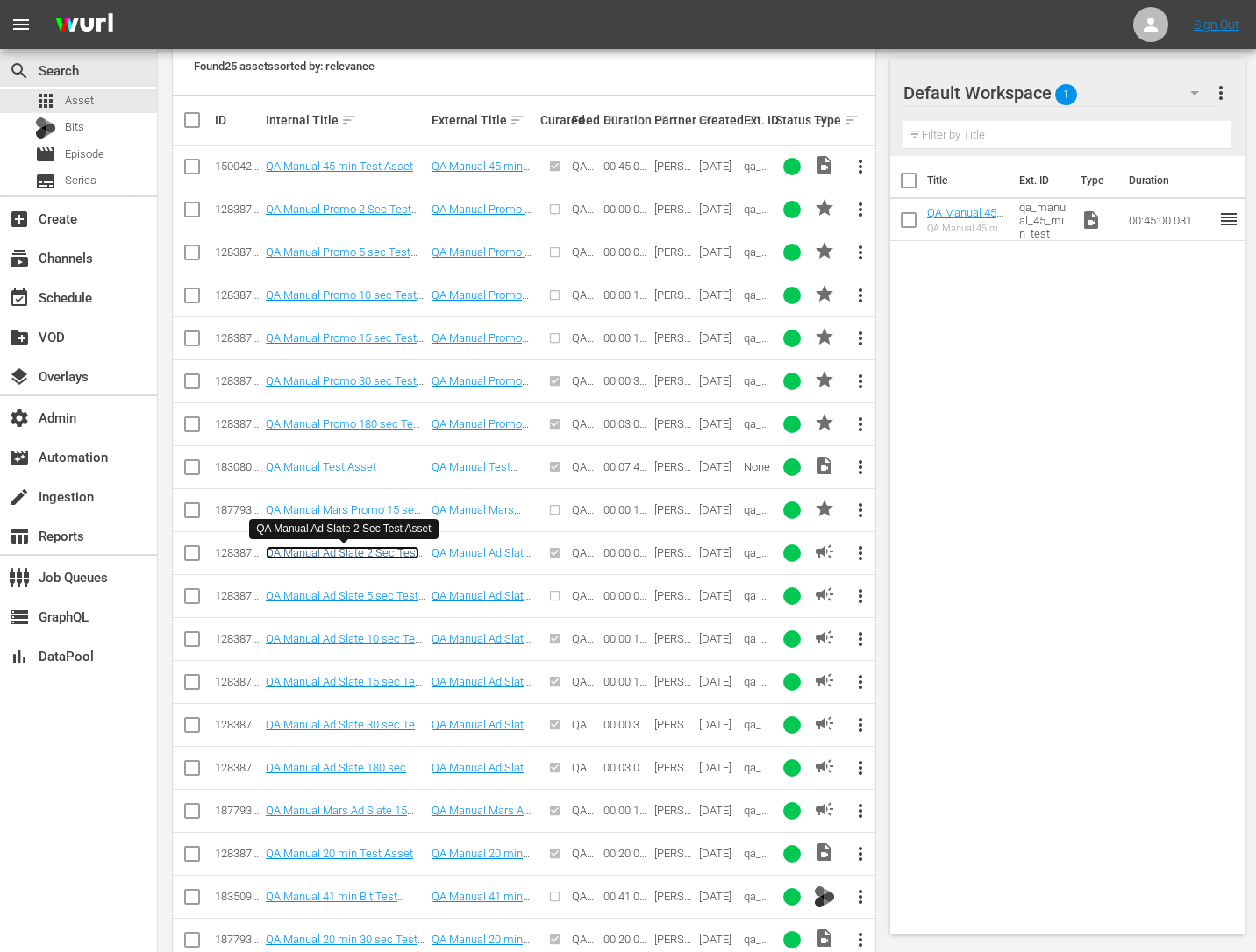
click at [377, 557] on link "QA Manual Ad Slate 2 Sec Test Asset" at bounding box center [342, 560] width 153 height 26
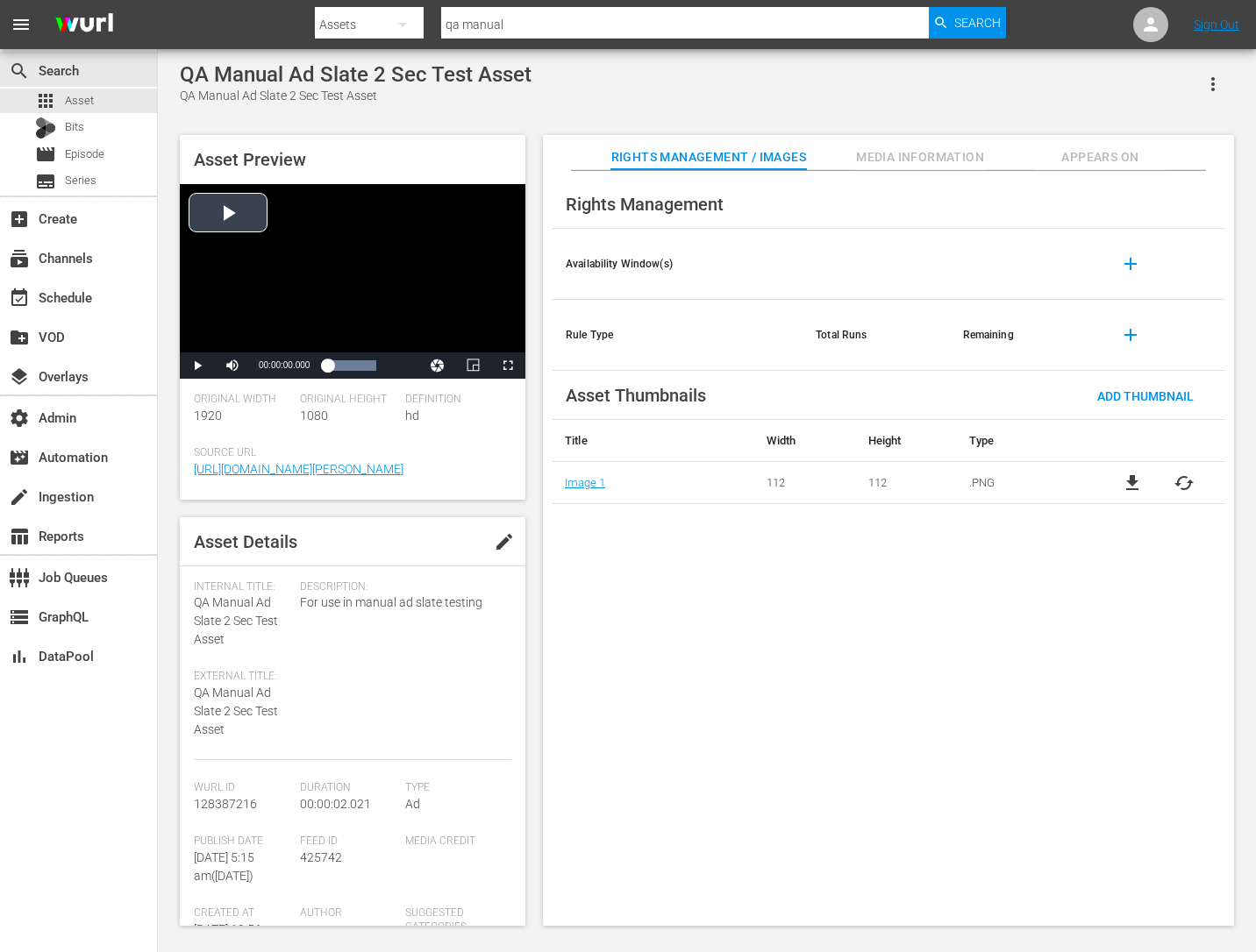
click at [226, 208] on div "Video Player" at bounding box center [352, 268] width 345 height 168
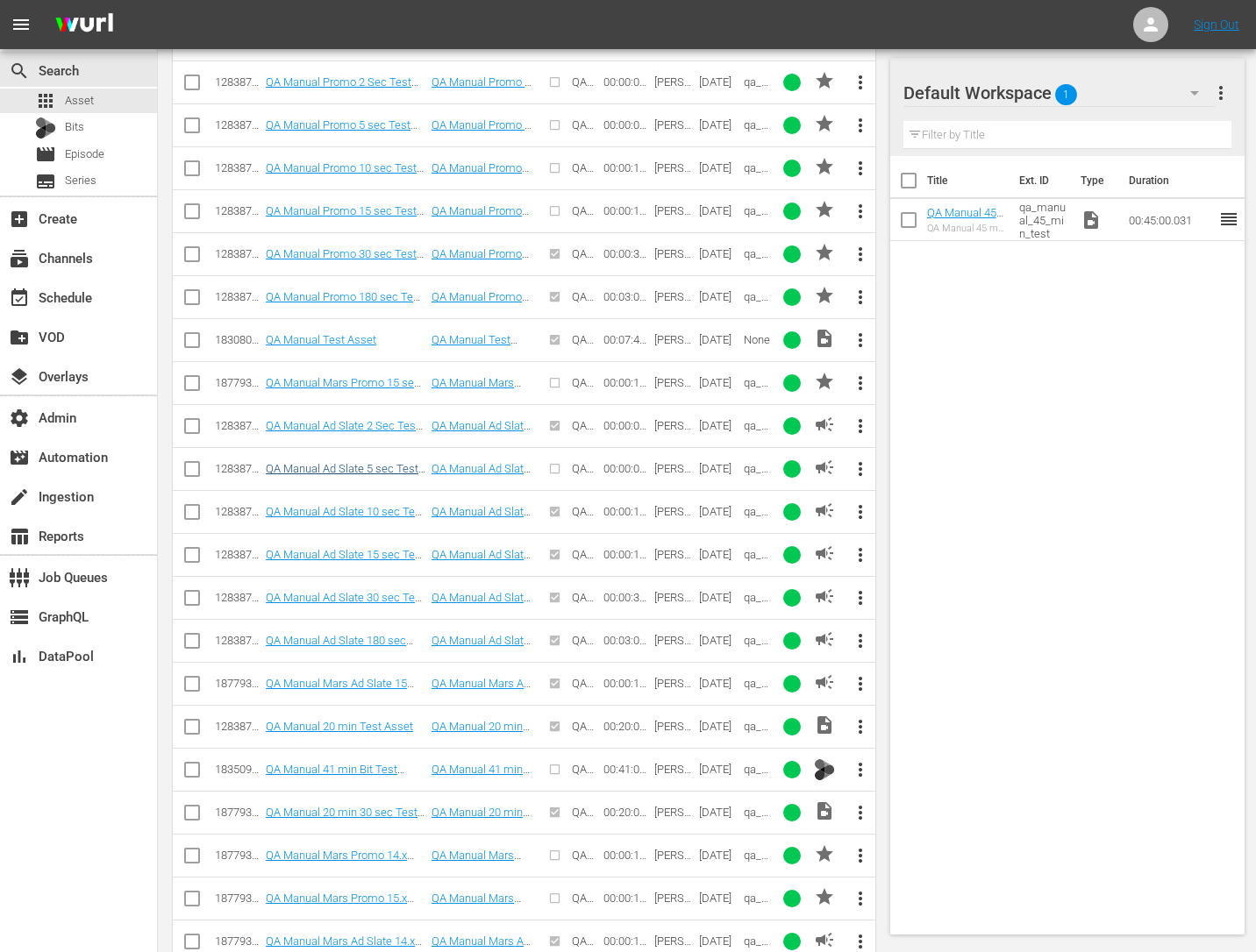
scroll to position [584, 0]
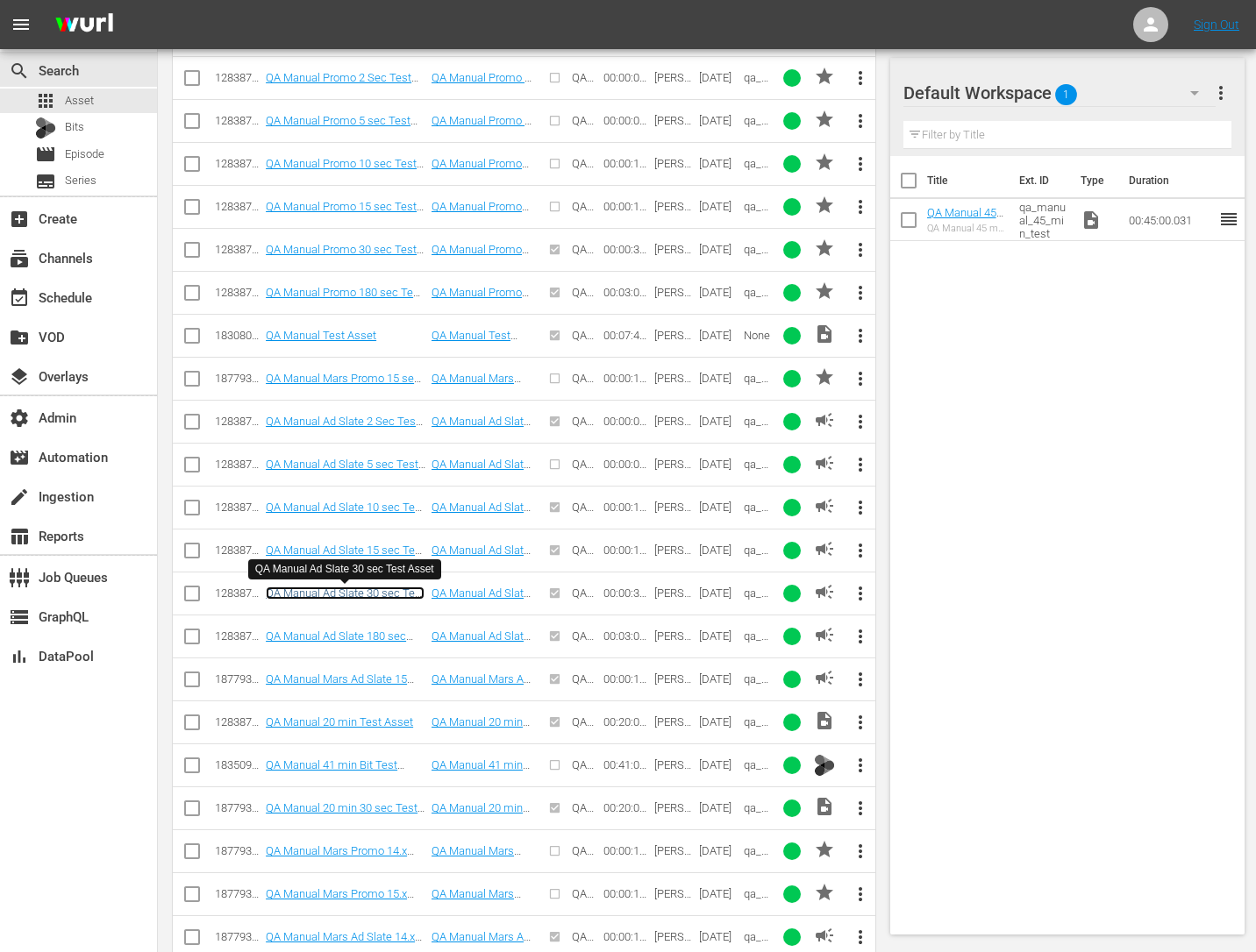
click at [310, 591] on link "QA Manual Ad Slate 30 sec Test Asset" at bounding box center [344, 599] width 159 height 26
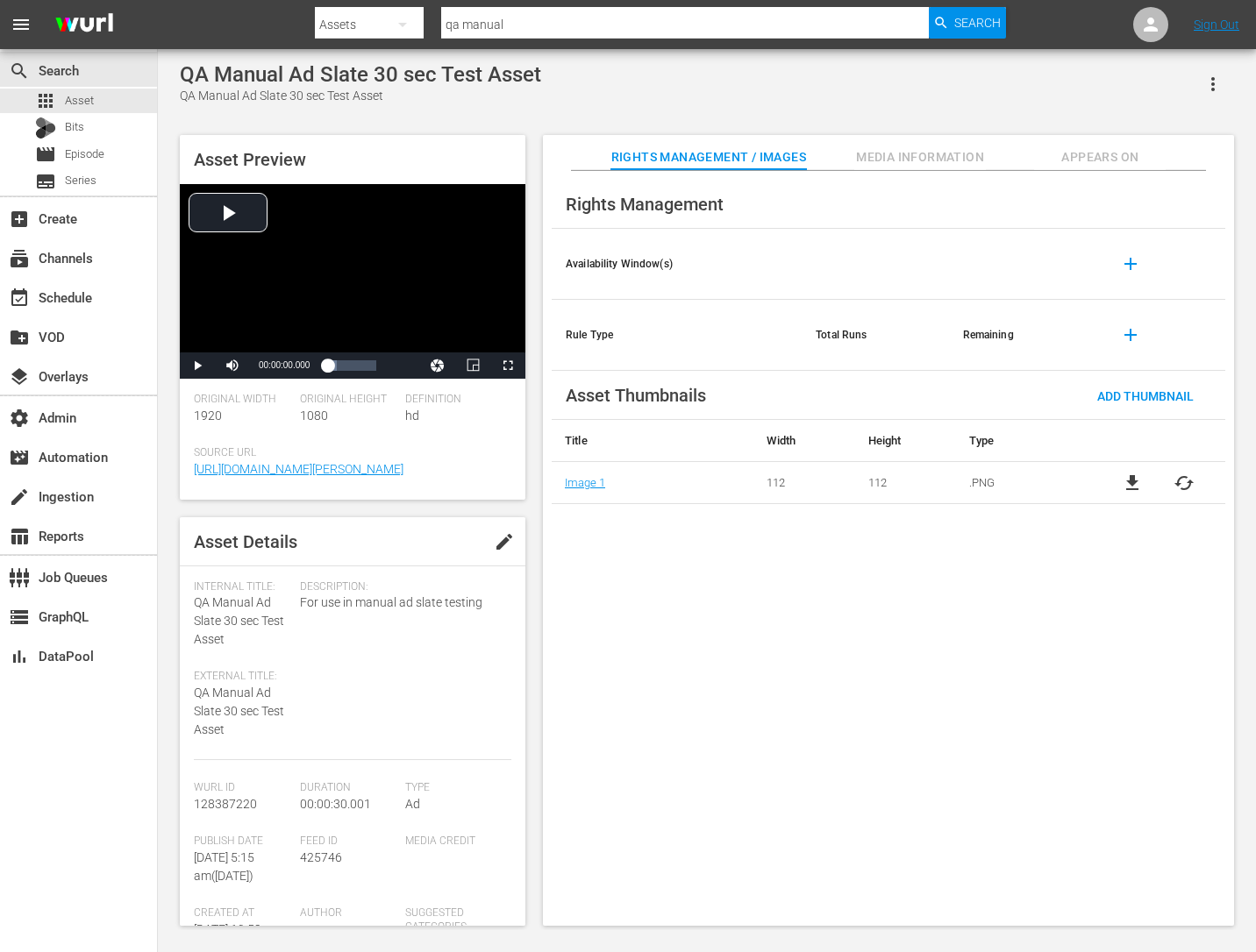
click at [1216, 86] on icon "button" at bounding box center [1213, 84] width 21 height 21
click at [1121, 93] on div "Add To Workspace" at bounding box center [1135, 91] width 168 height 42
click at [566, 122] on div "QA Manual Ad Slate 30 sec Test Asset QA Manual Ad Slate 30 sec Test Asset Asset…" at bounding box center [707, 489] width 1072 height 855
click at [91, 160] on span "Episode" at bounding box center [85, 154] width 40 height 18
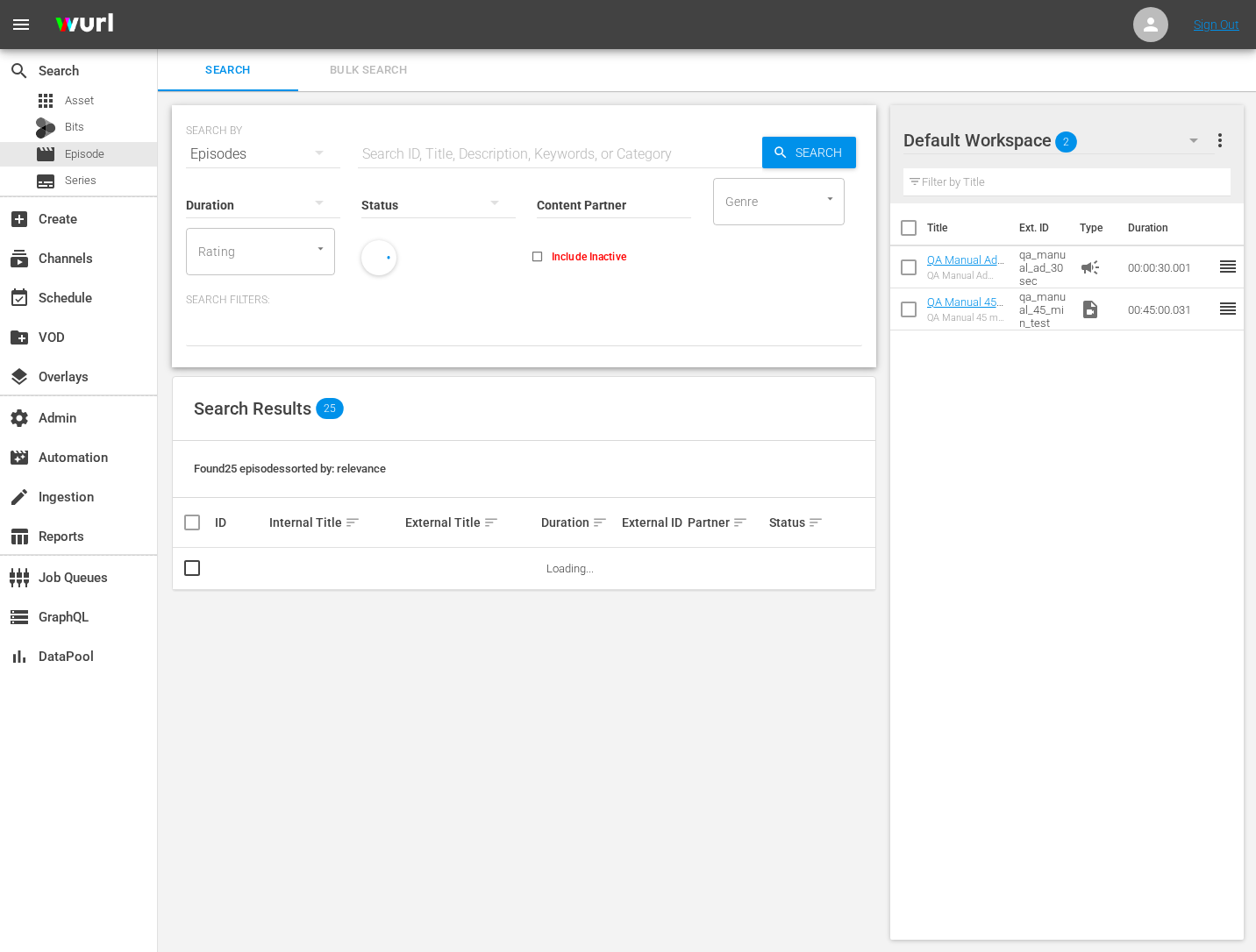
click at [526, 149] on input "text" at bounding box center [560, 154] width 405 height 42
click at [67, 213] on div "add_box Create" at bounding box center [49, 215] width 98 height 16
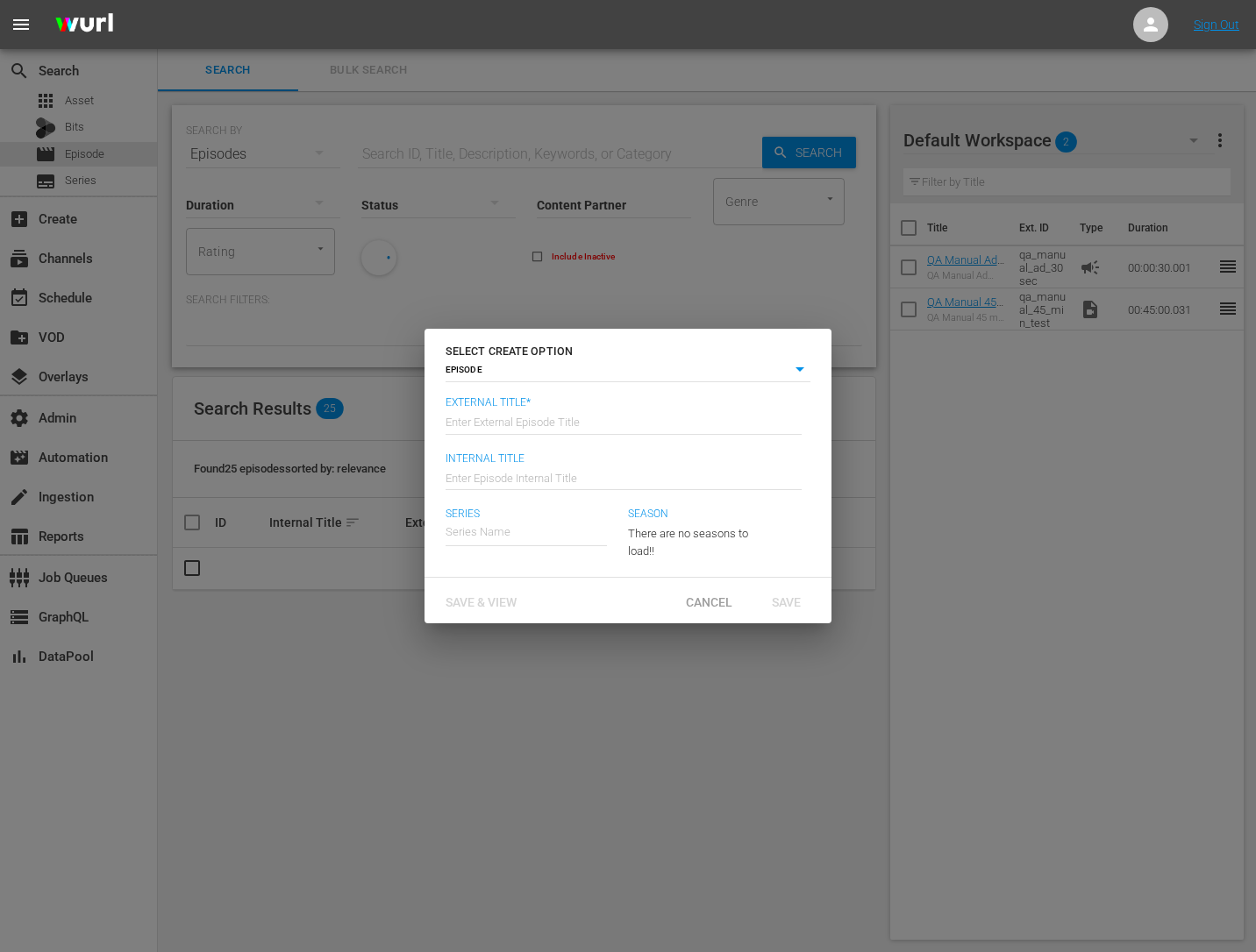
click at [559, 417] on input "text" at bounding box center [623, 420] width 356 height 42
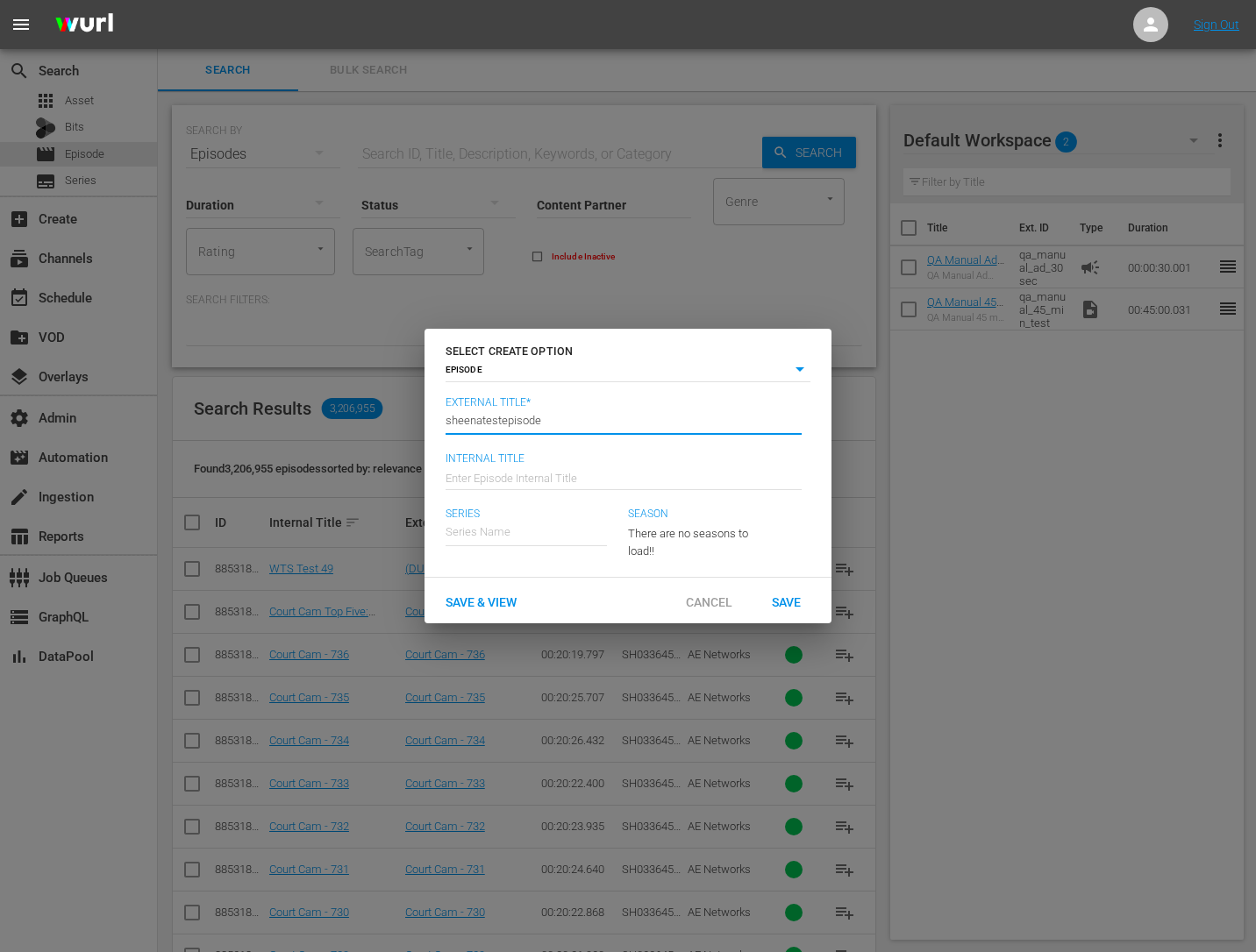
click at [508, 422] on input "sheenatestepisode" at bounding box center [623, 420] width 356 height 42
type input "sheenatestepisode"
click at [514, 477] on input "text" at bounding box center [623, 476] width 356 height 42
paste input "sheenatestepisode"
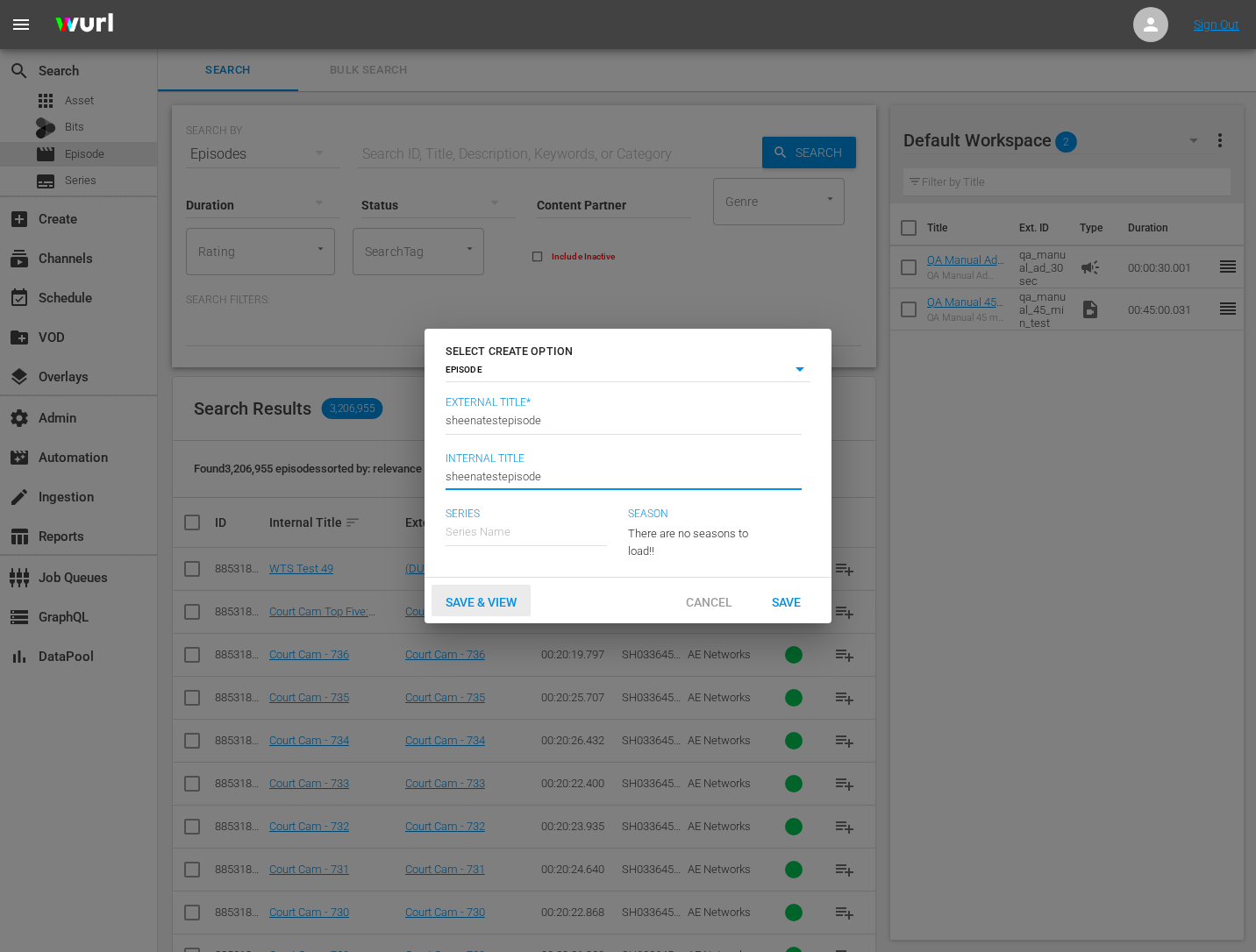
type input "sheenatestepisode"
click at [485, 600] on span "Save & View" at bounding box center [481, 602] width 99 height 14
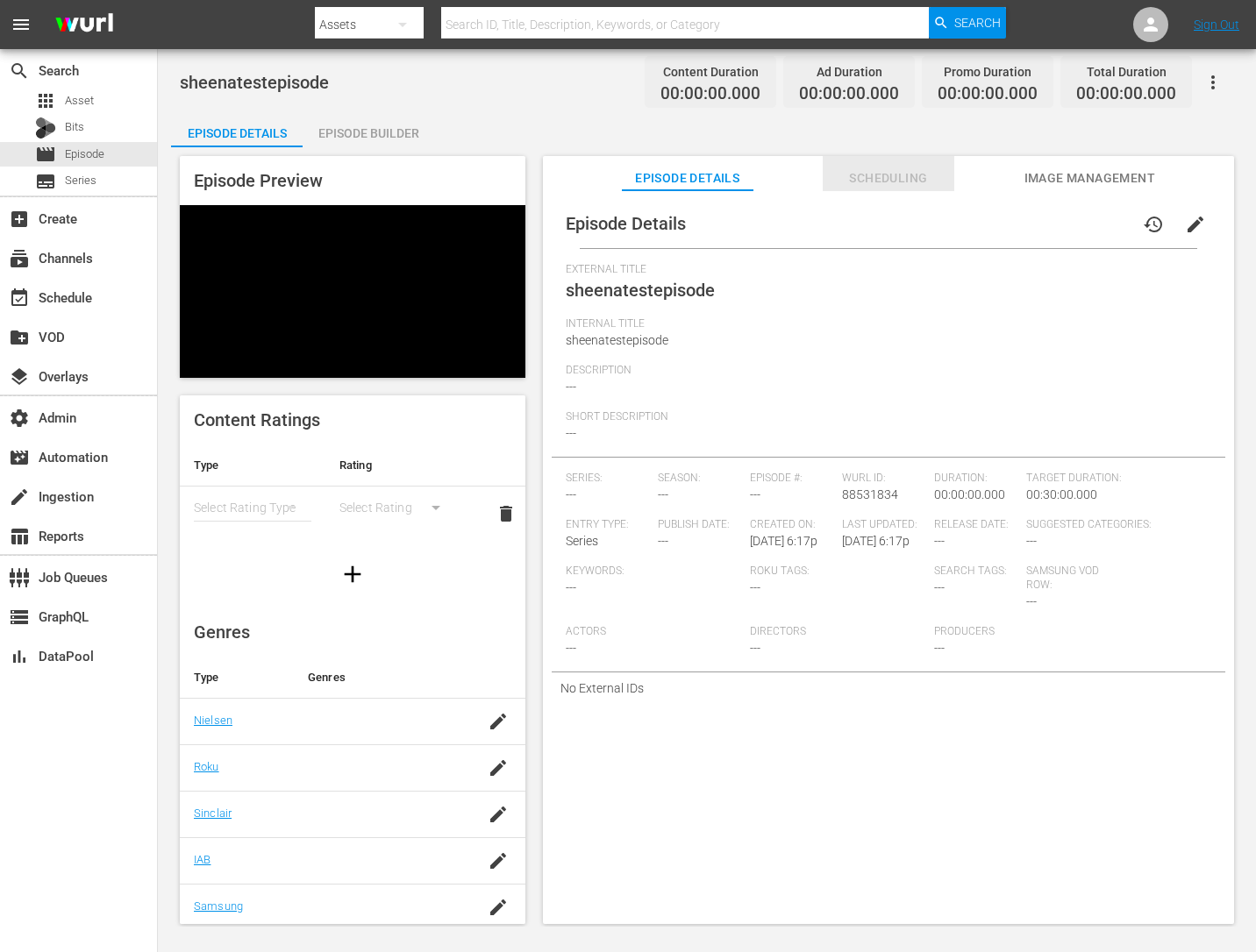
click at [914, 178] on span "Scheduling" at bounding box center [888, 178] width 132 height 22
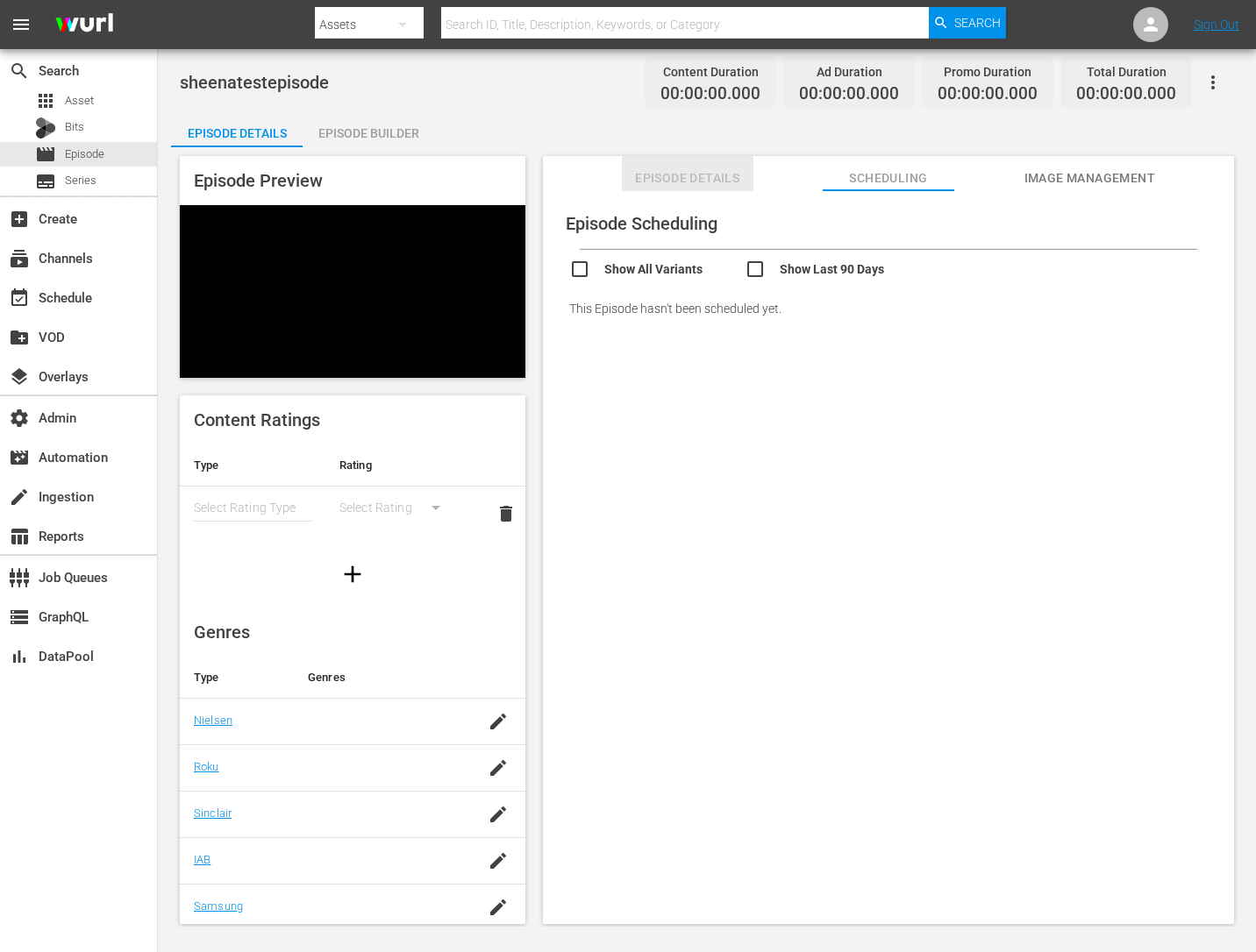
click at [733, 183] on span "Episode Details" at bounding box center [688, 178] width 132 height 22
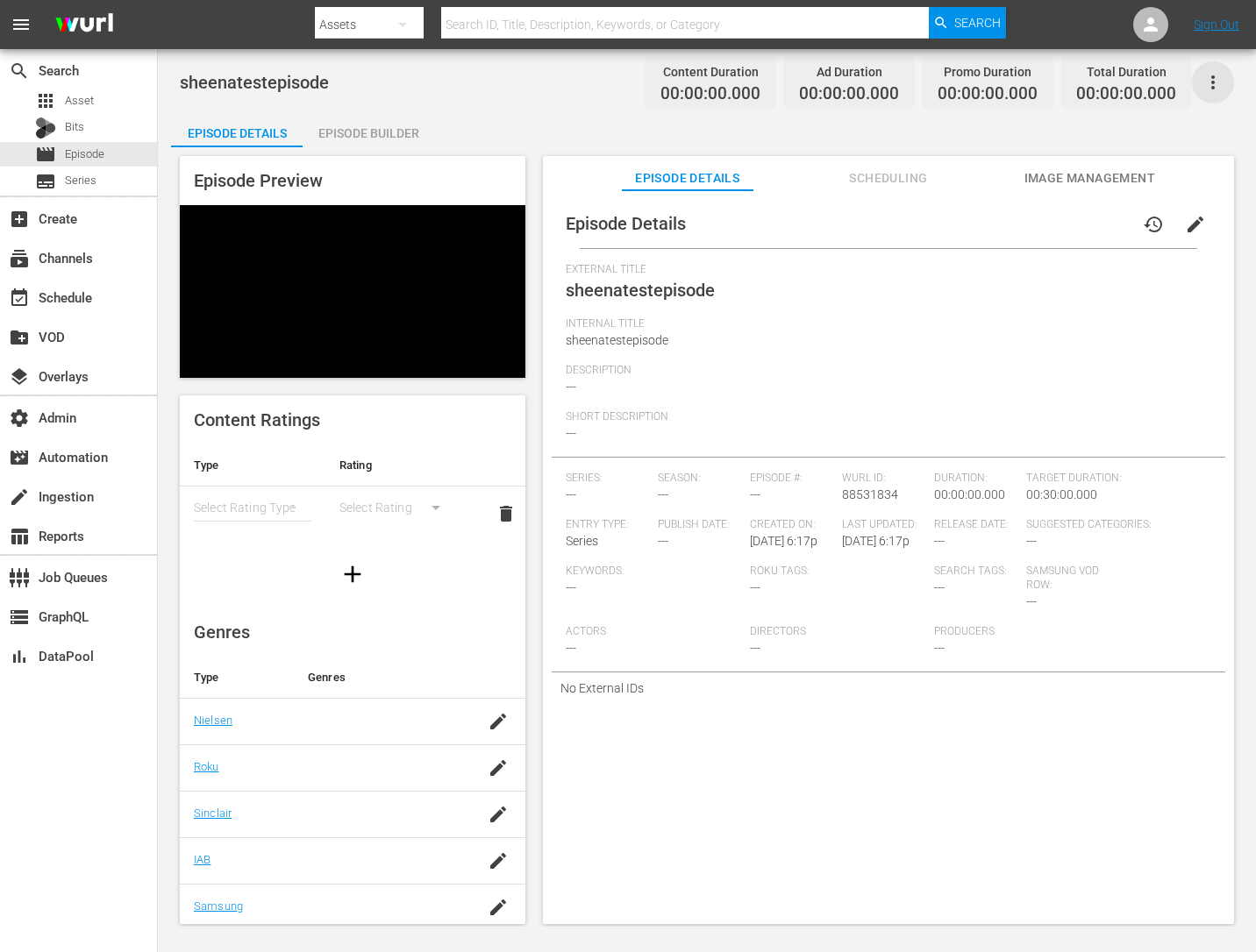
click at [1211, 86] on icon "button" at bounding box center [1213, 82] width 4 height 14
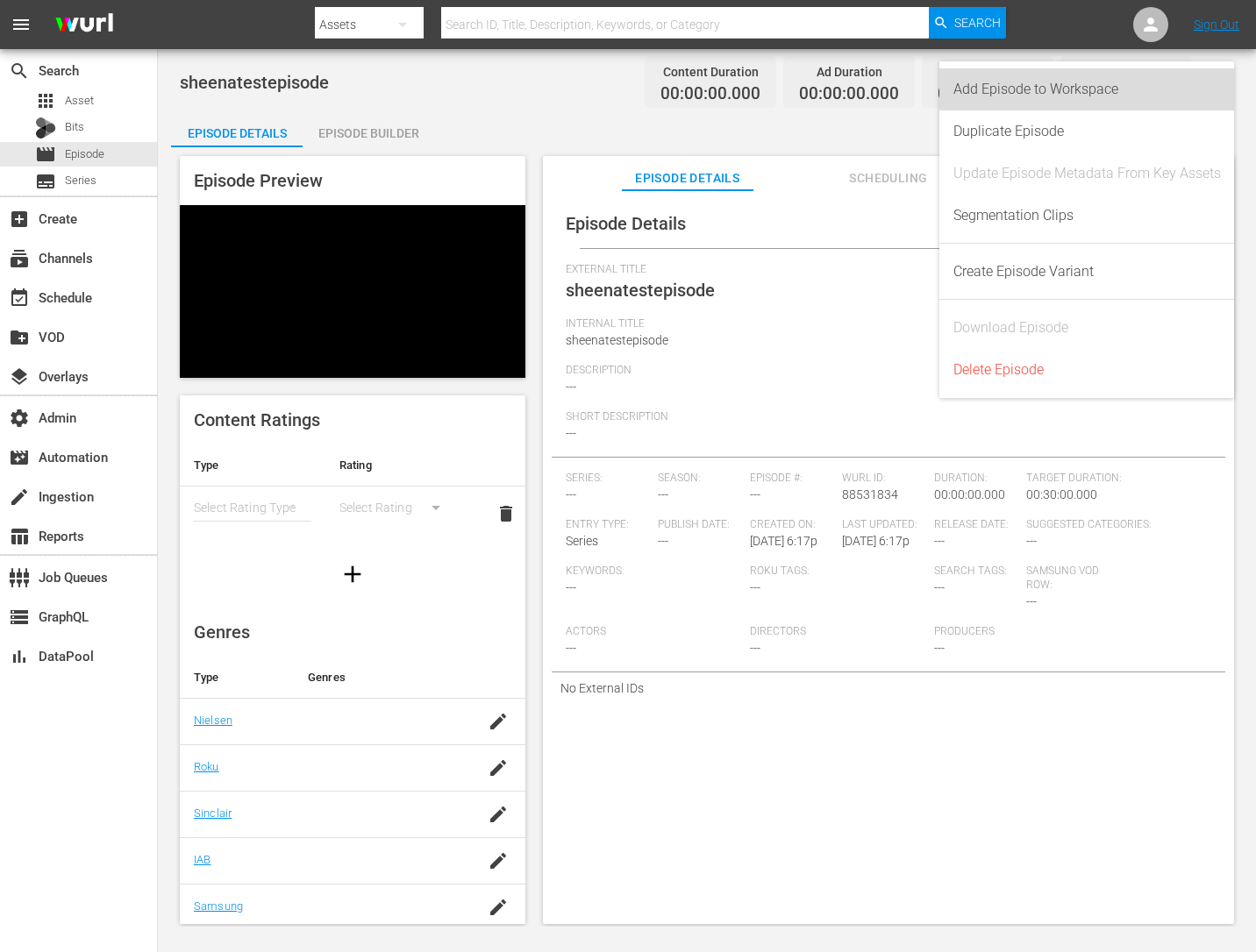
click at [1169, 86] on div "Add Episode to Workspace" at bounding box center [1087, 89] width 267 height 42
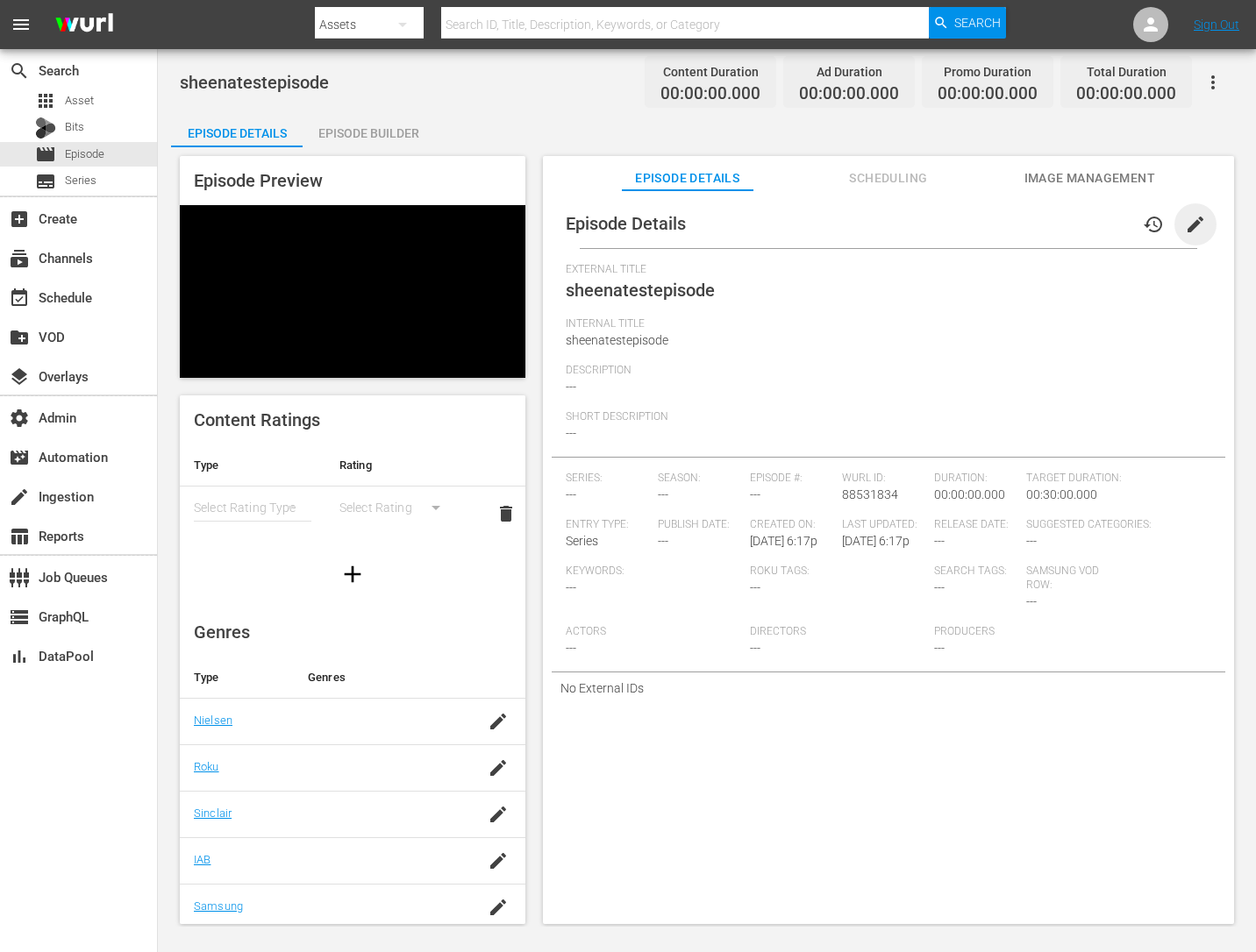
click at [1189, 224] on span "edit" at bounding box center [1195, 224] width 21 height 21
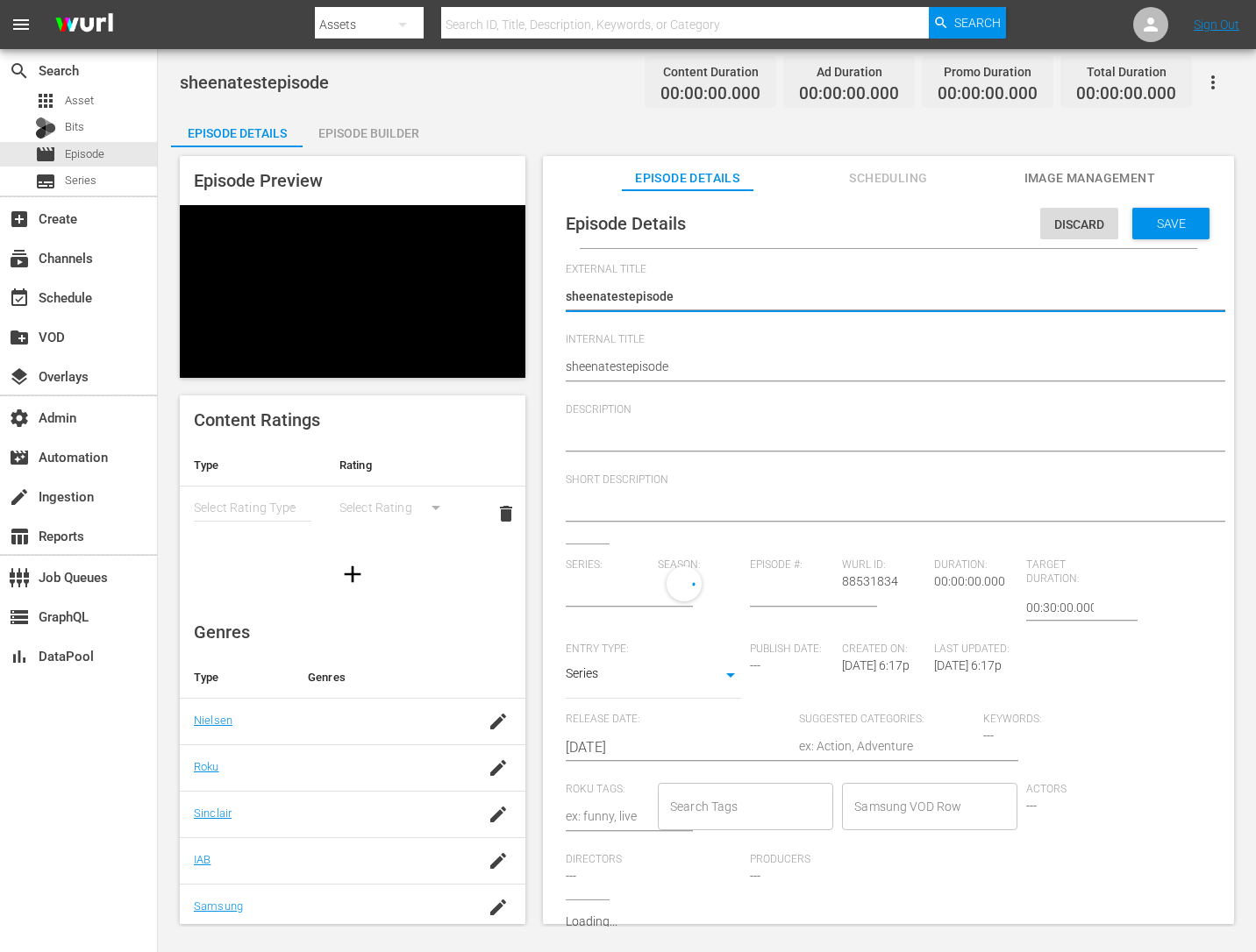
type input "No Series"
click at [1053, 213] on div "Discard" at bounding box center [1078, 224] width 78 height 32
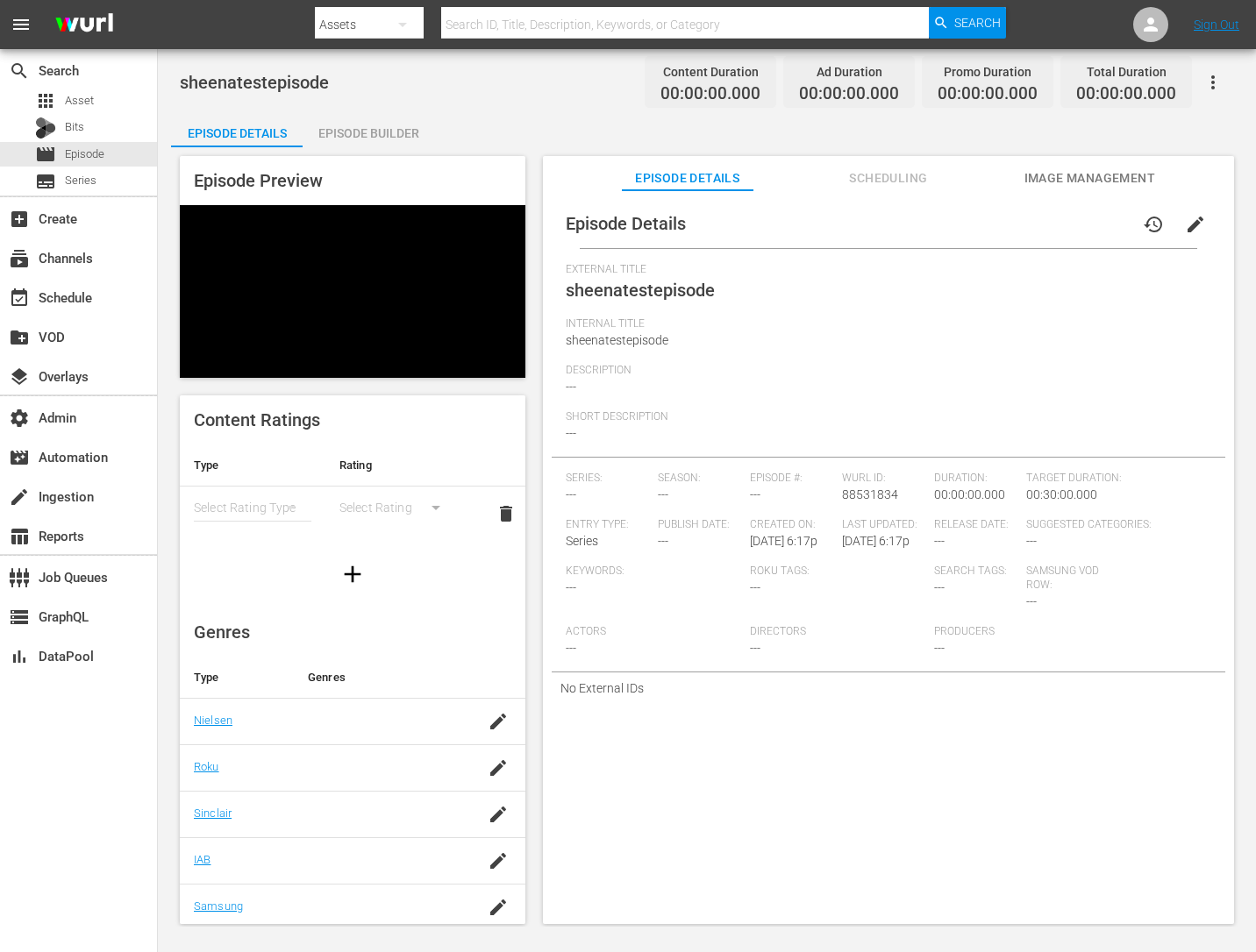
click at [915, 172] on span "Scheduling" at bounding box center [888, 178] width 132 height 22
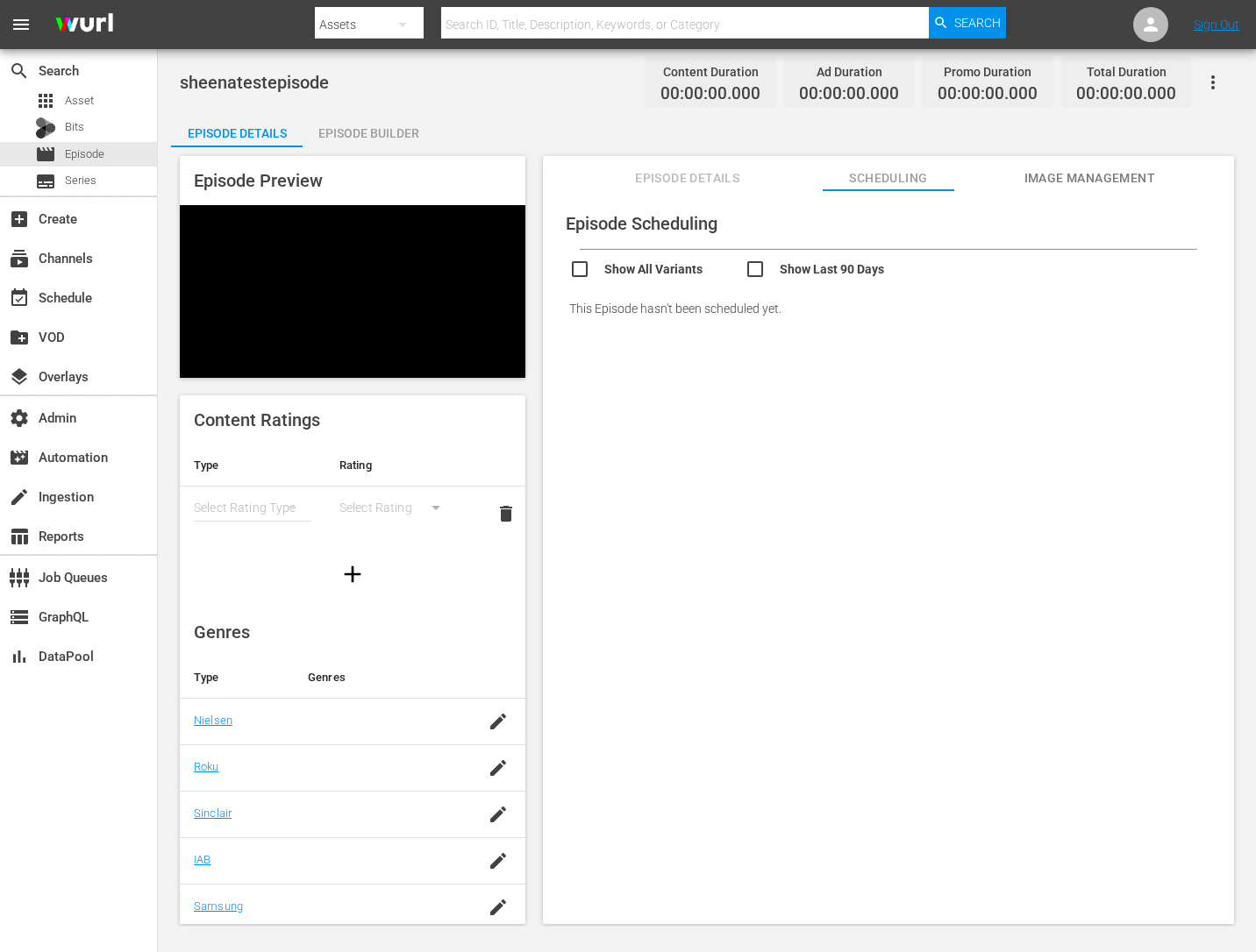
click at [744, 318] on div "This Episode hasn't been scheduled yet." at bounding box center [888, 309] width 674 height 49
click at [338, 141] on div "Episode Builder" at bounding box center [369, 133] width 132 height 42
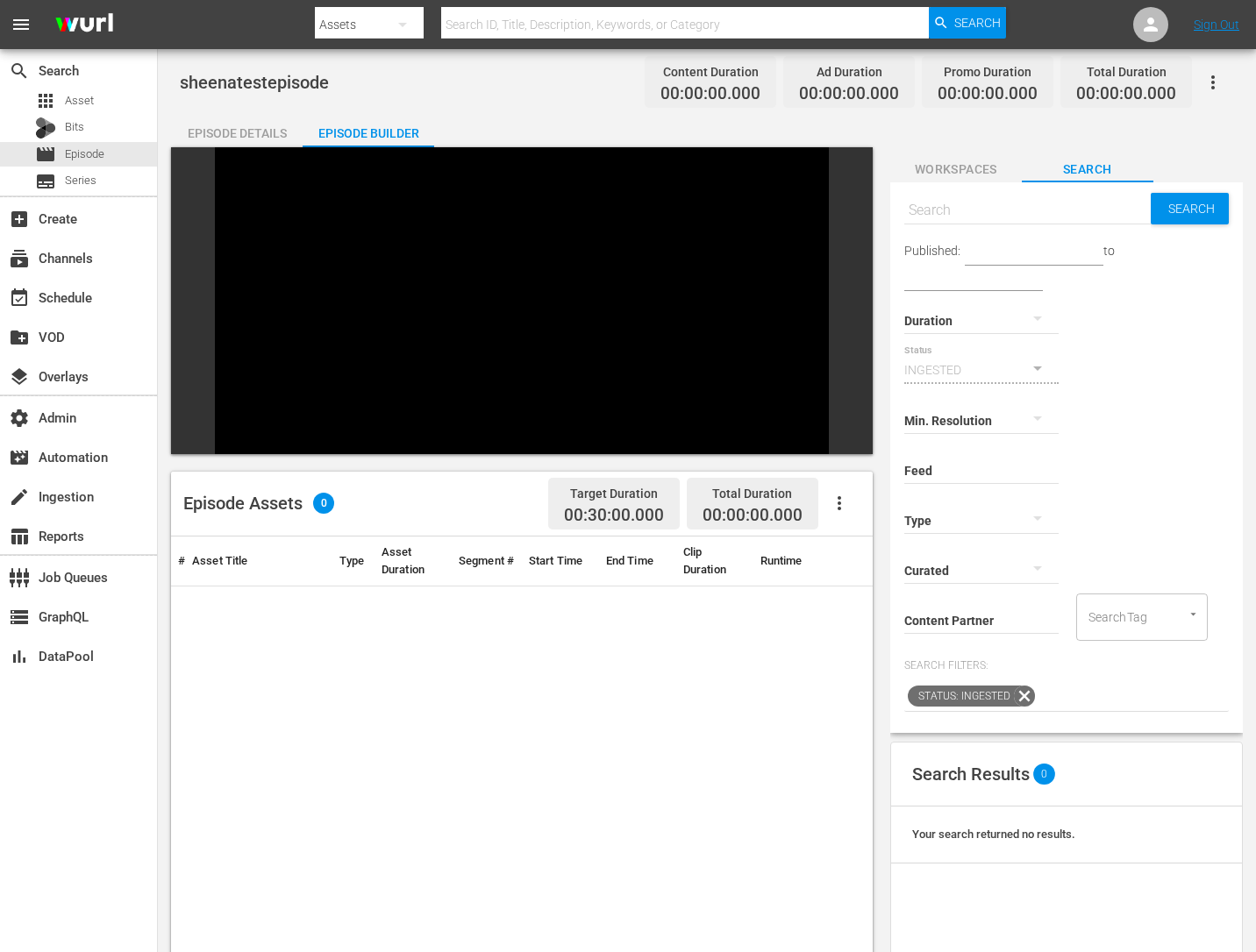
click at [956, 171] on span "Workspaces" at bounding box center [956, 169] width 132 height 22
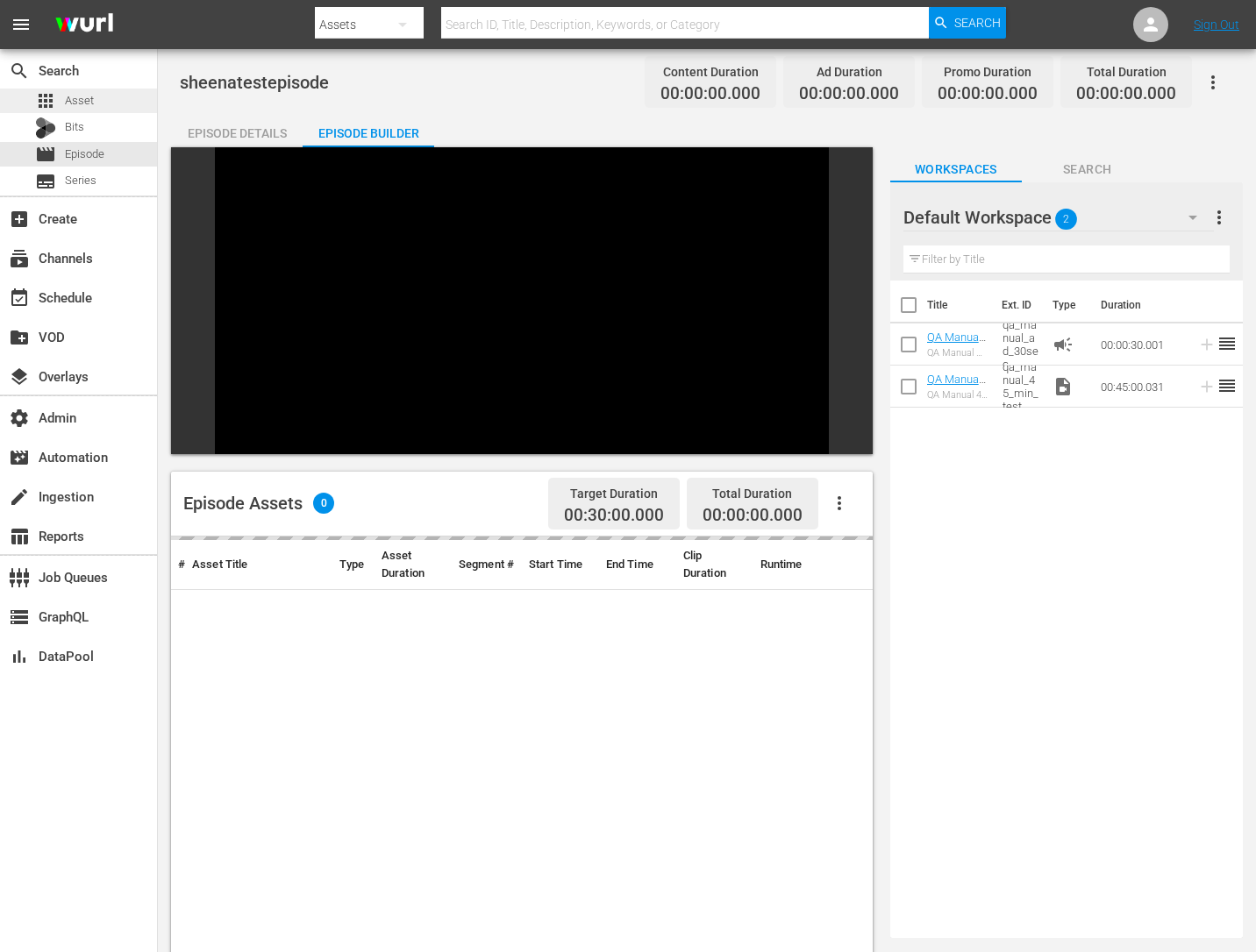
click at [102, 109] on div "apps Asset" at bounding box center [78, 101] width 157 height 24
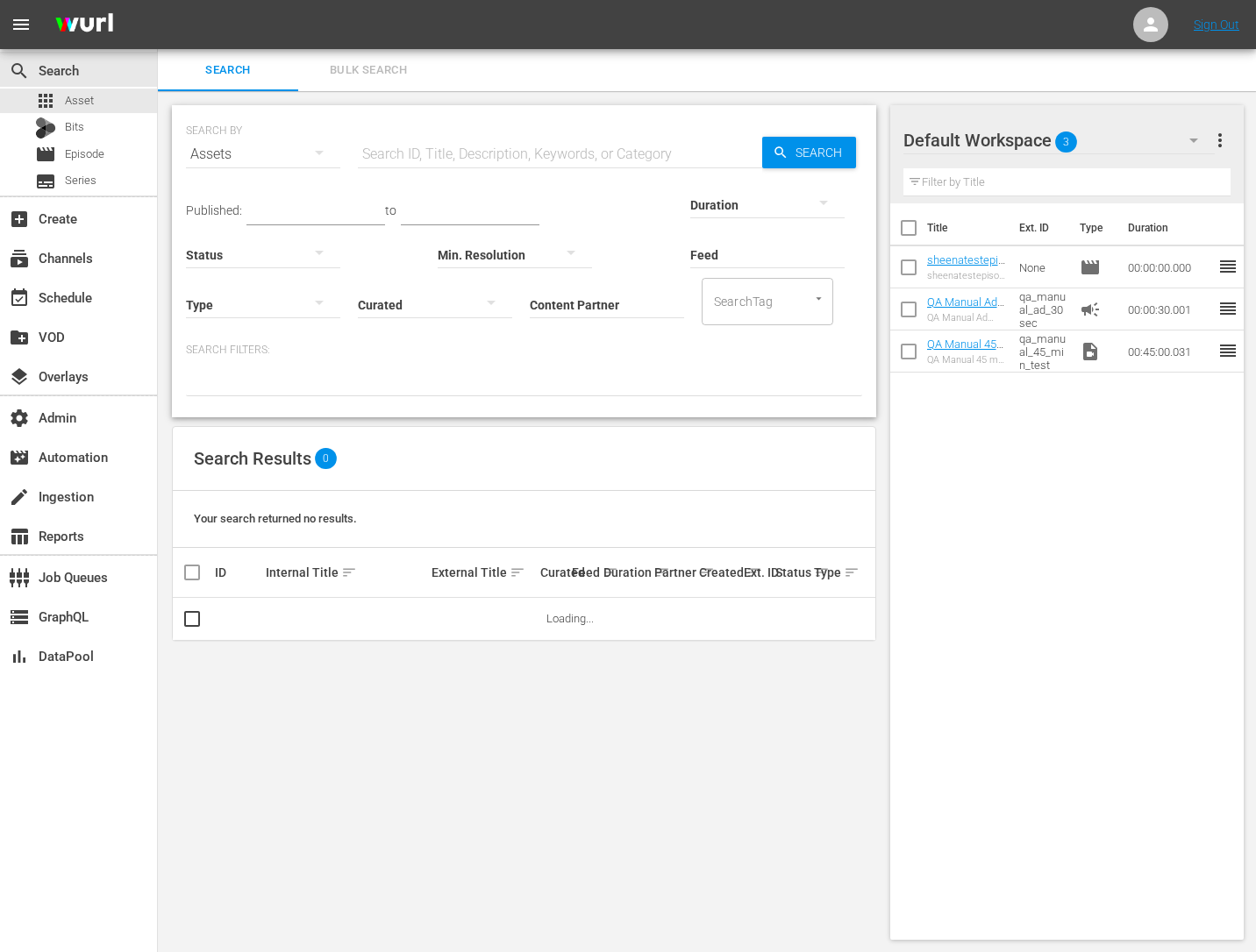
click at [442, 155] on input "text" at bounding box center [560, 154] width 405 height 42
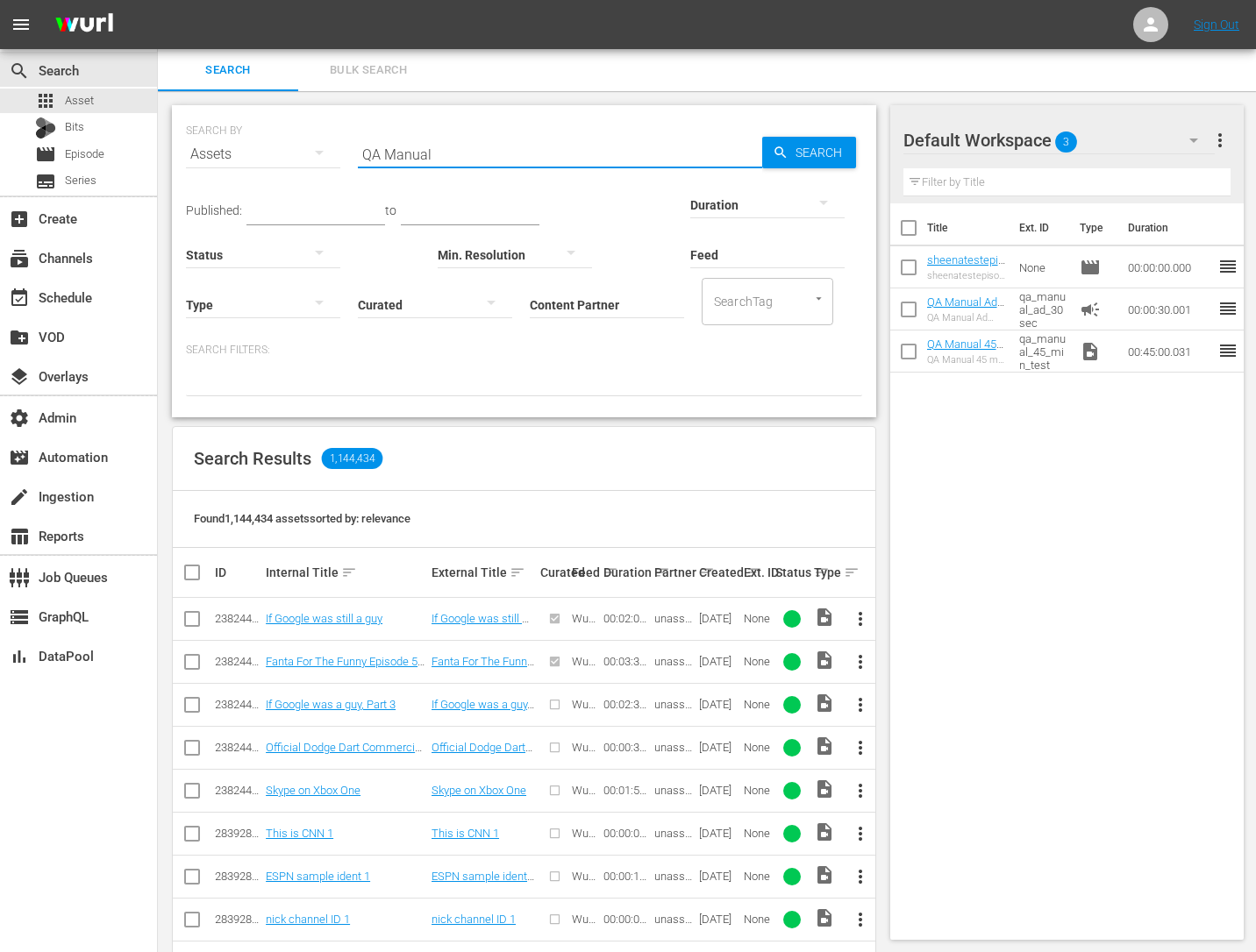
type input "QA Manual"
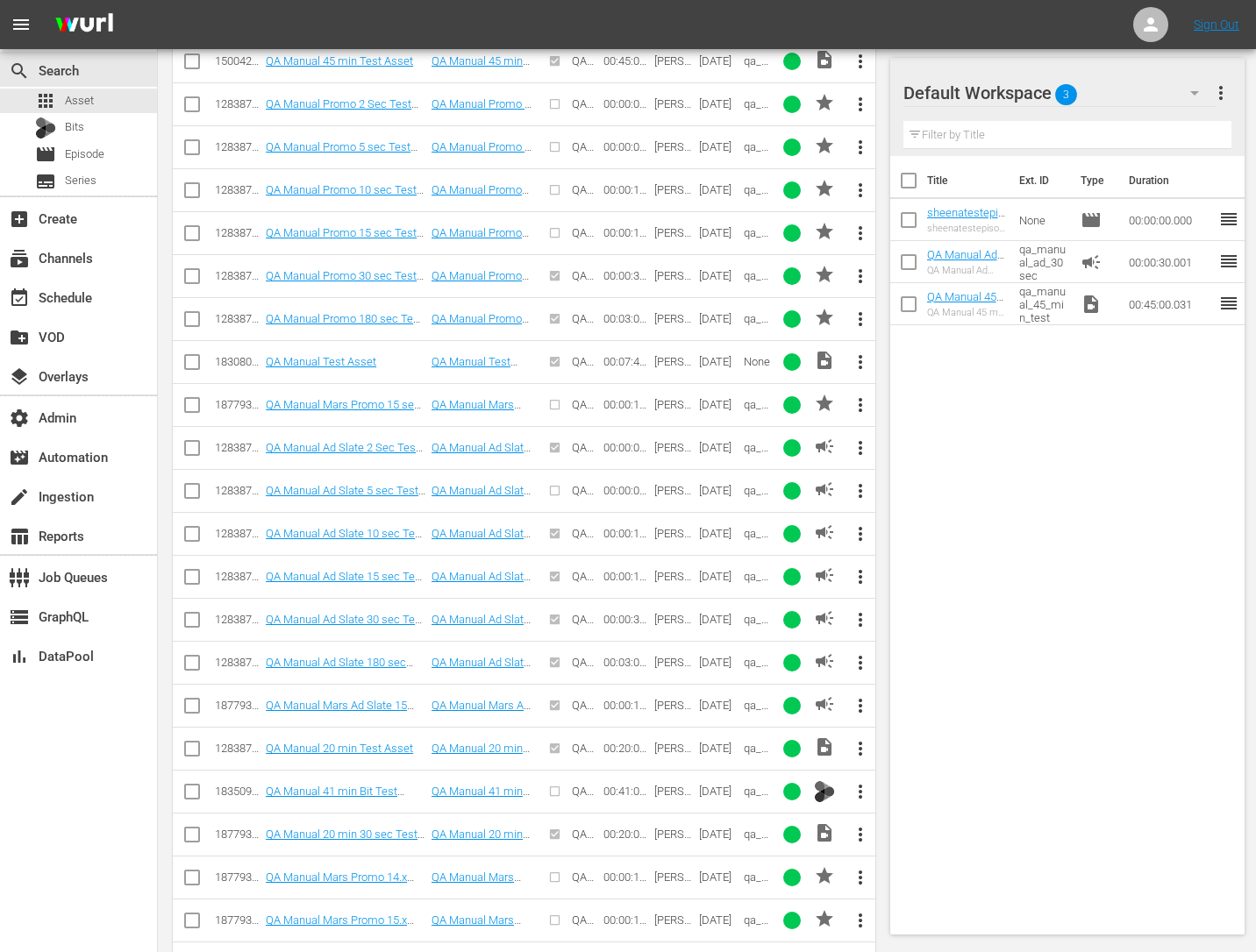
scroll to position [556, 0]
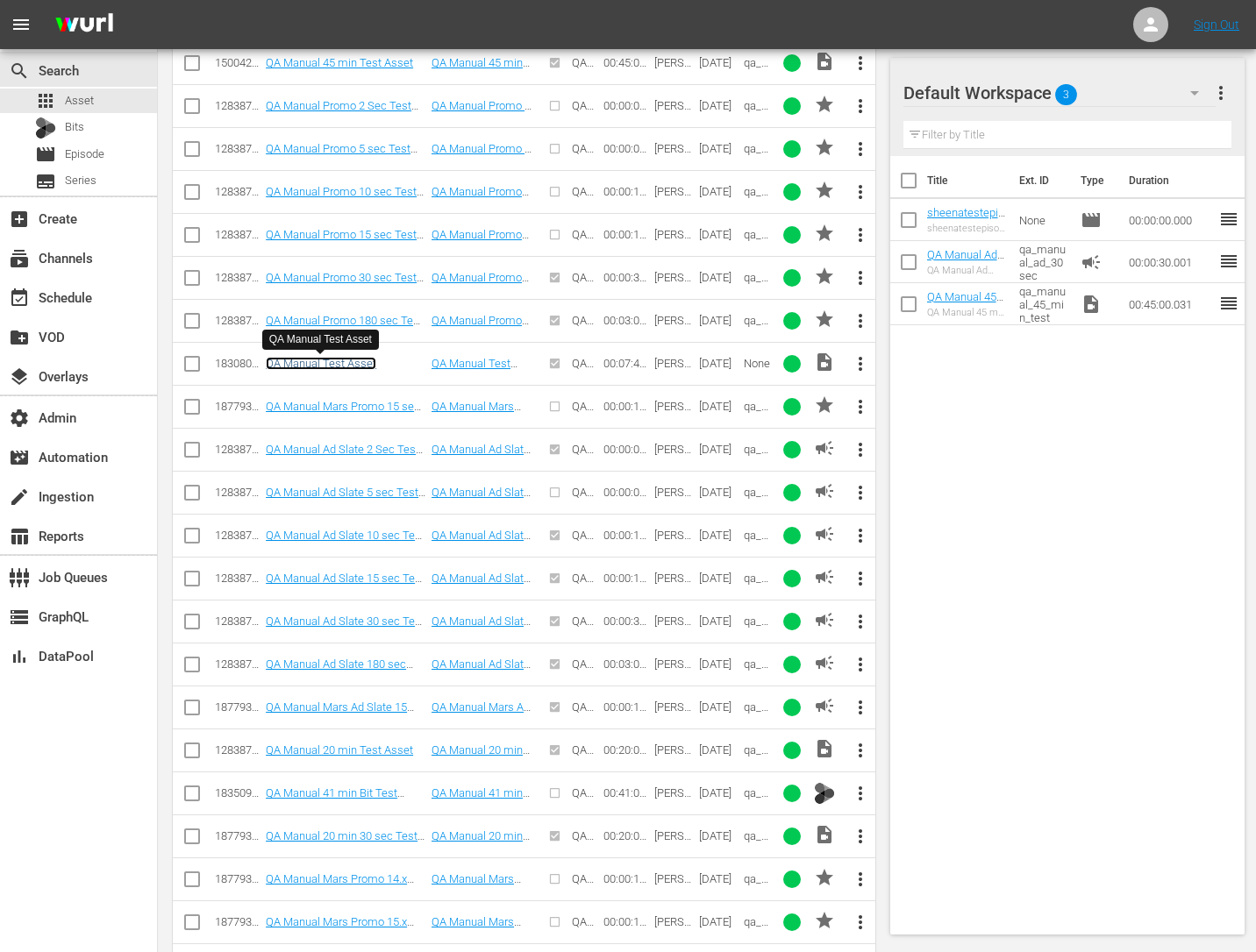
click at [328, 364] on link "QA Manual Test Asset" at bounding box center [320, 363] width 110 height 13
click at [957, 506] on div "Title Ext. ID Type Duration sheenatestepisode sheenatestepisode None movie 00:0…" at bounding box center [1067, 542] width 355 height 771
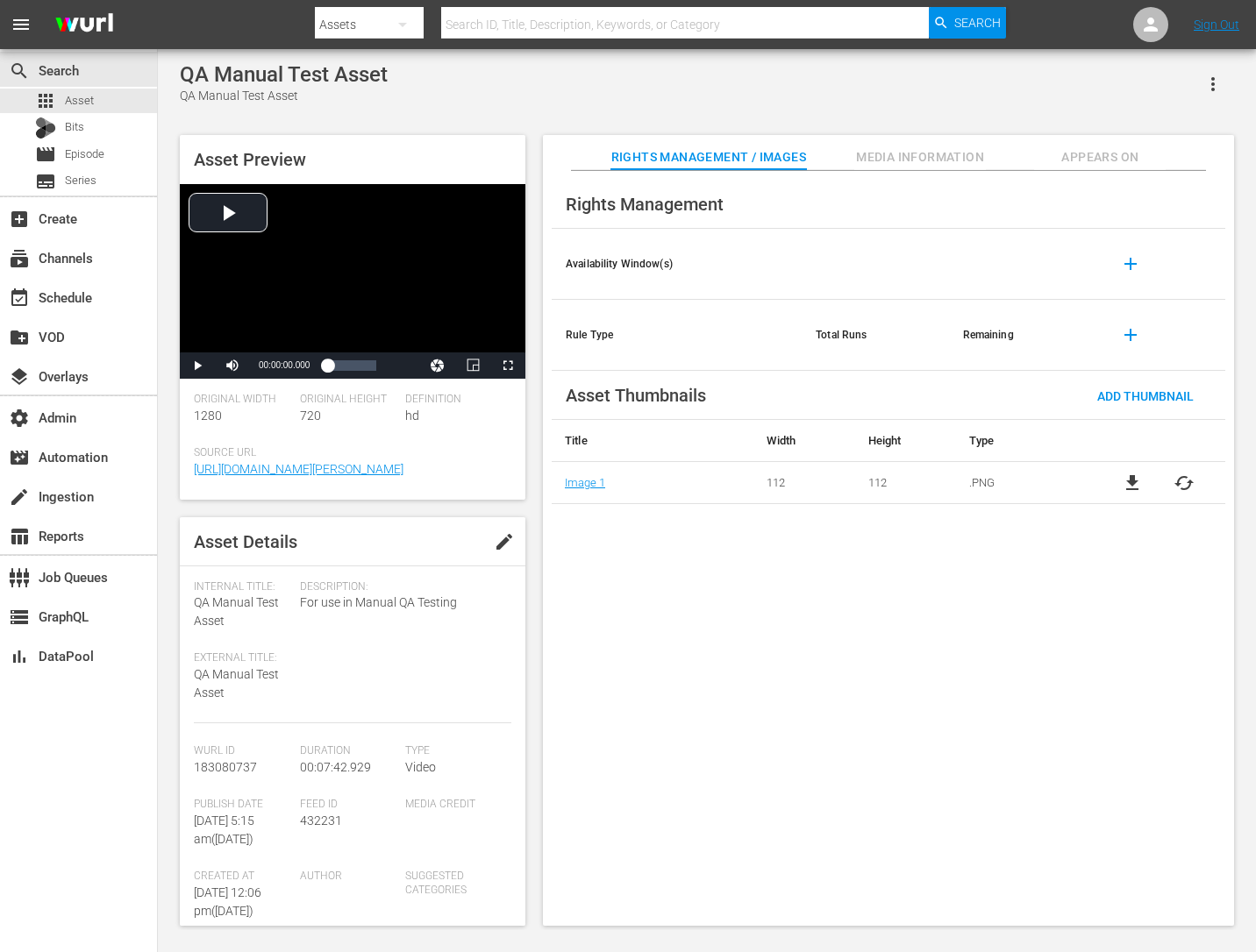
click at [323, 760] on span "00:07:42.929" at bounding box center [335, 767] width 71 height 14
click at [316, 765] on span "00:07:42.929" at bounding box center [335, 767] width 71 height 14
drag, startPoint x: 326, startPoint y: 367, endPoint x: 387, endPoint y: 377, distance: 61.8
click at [376, 373] on div "00:00:01.096" at bounding box center [352, 365] width 49 height 18
click at [1209, 80] on icon "button" at bounding box center [1213, 84] width 21 height 21
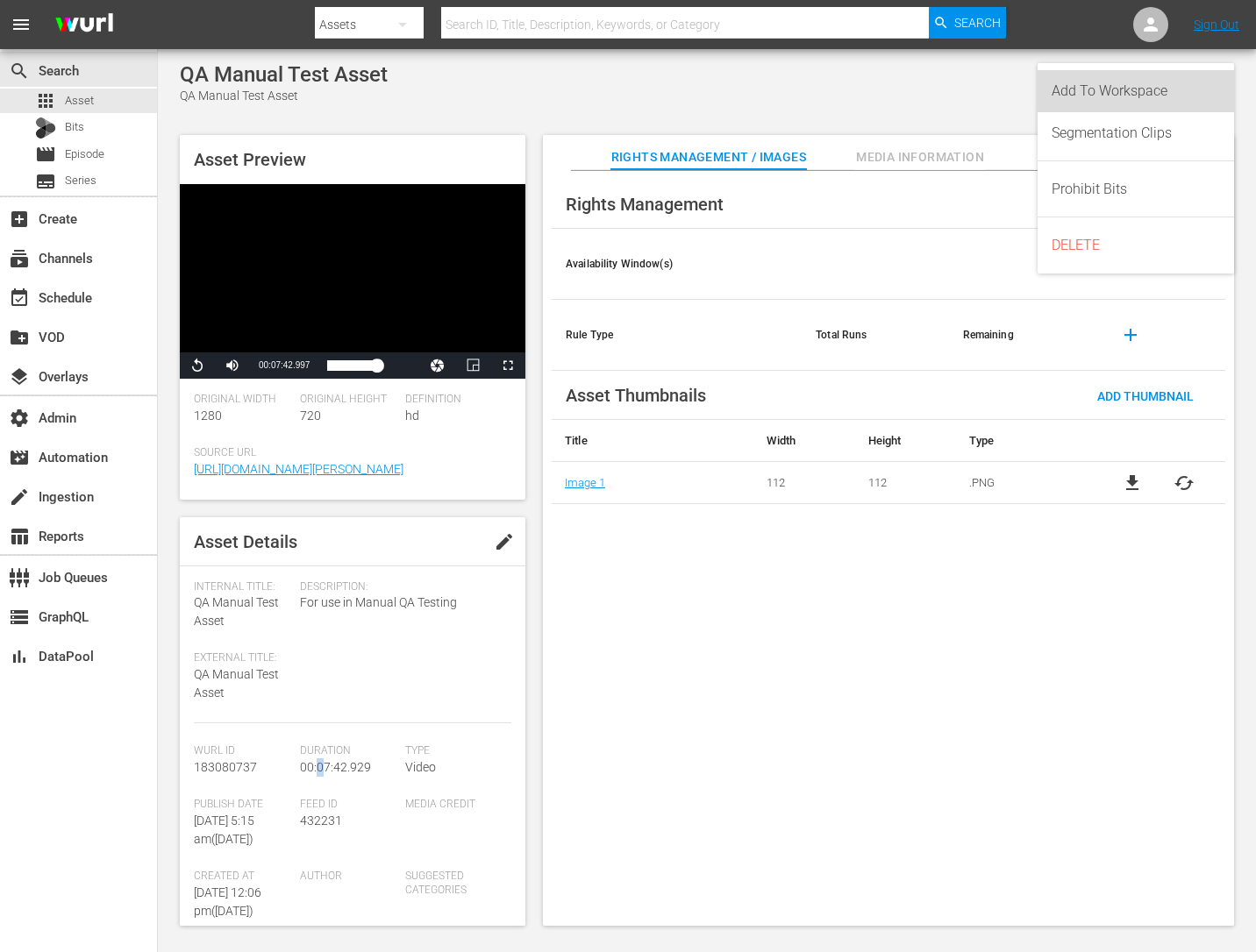
click at [1161, 82] on div "Add To Workspace" at bounding box center [1135, 91] width 168 height 42
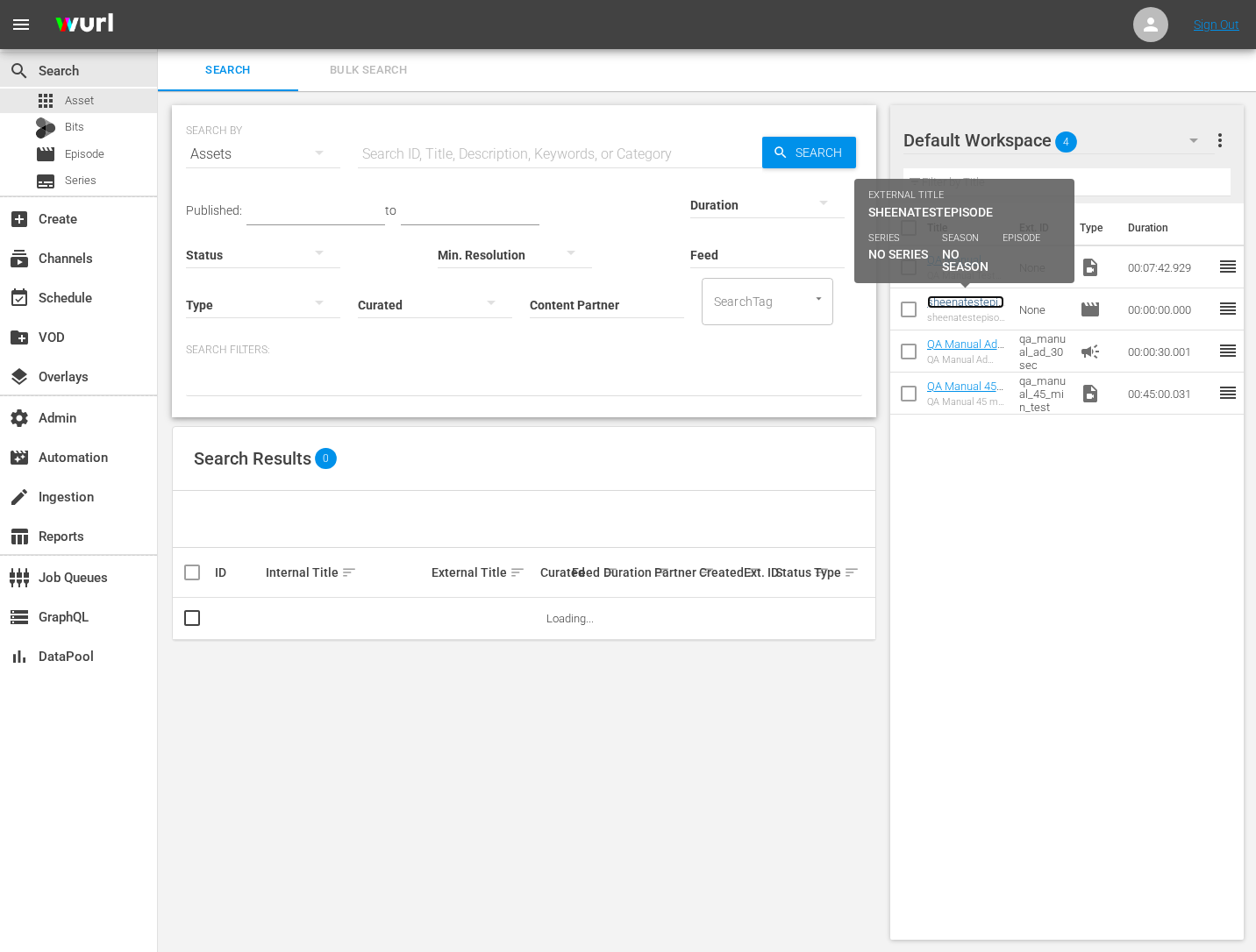
click at [973, 295] on link "sheenatestepisode" at bounding box center [965, 309] width 77 height 26
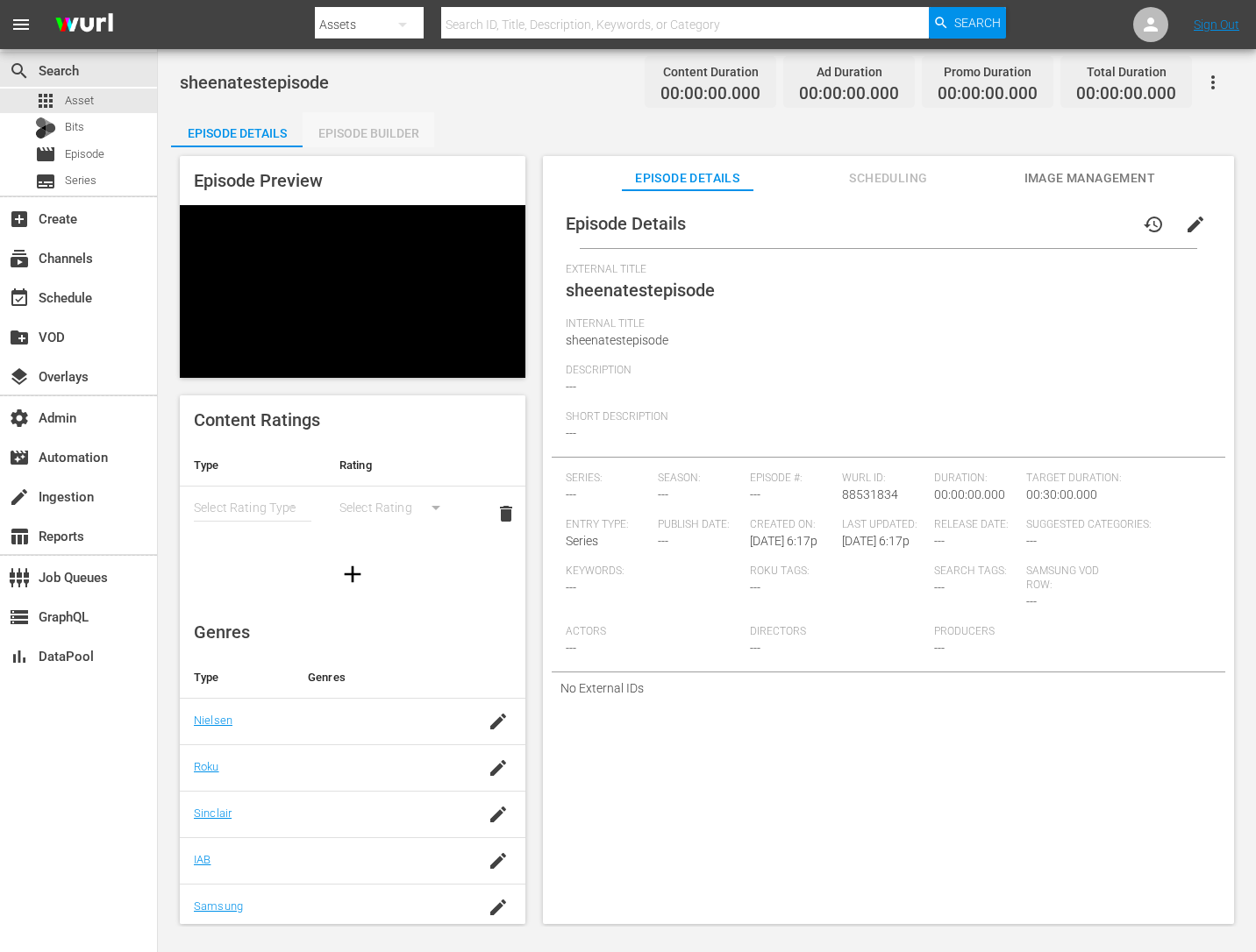
click at [392, 124] on div "Episode Builder" at bounding box center [369, 133] width 132 height 42
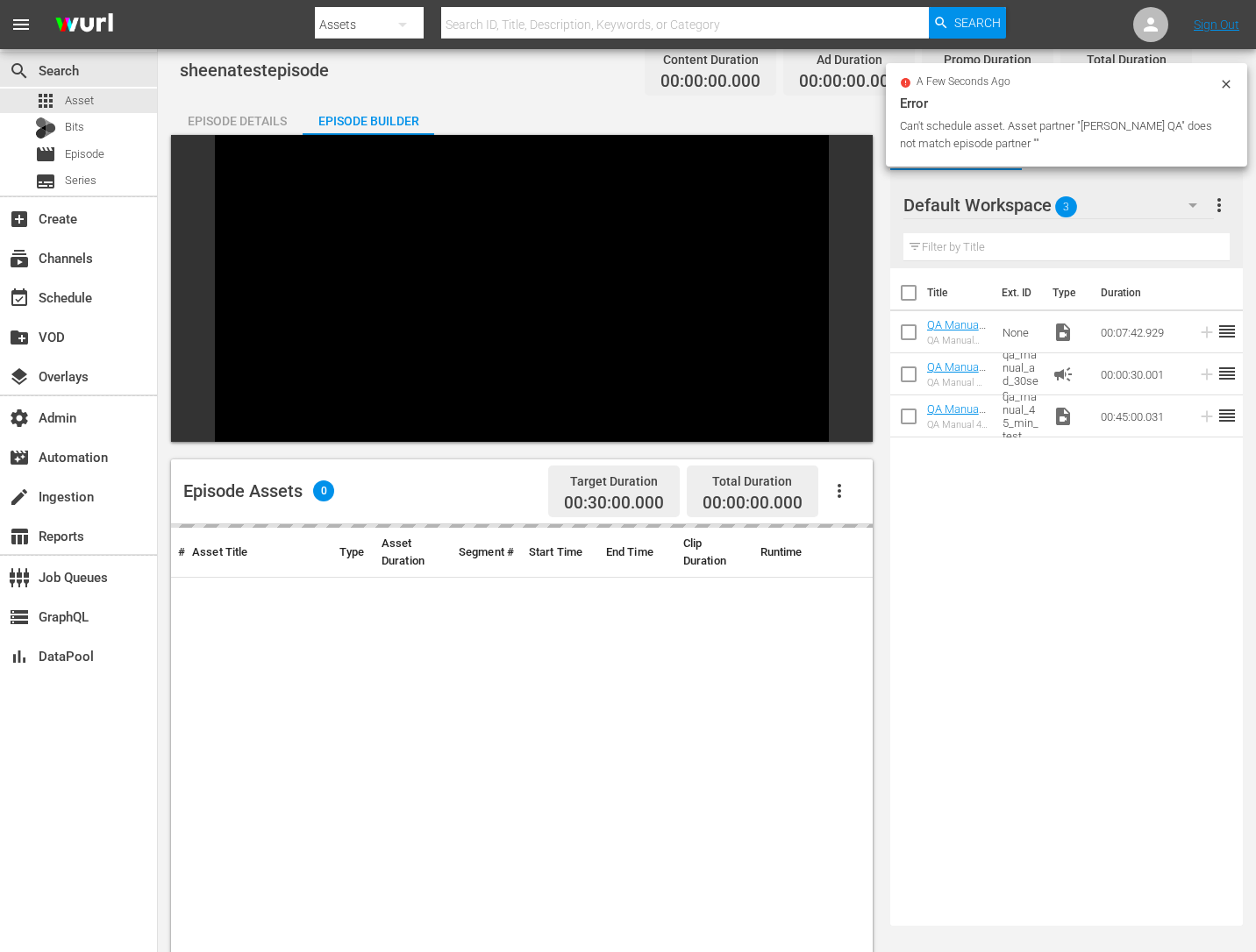
scroll to position [13, 0]
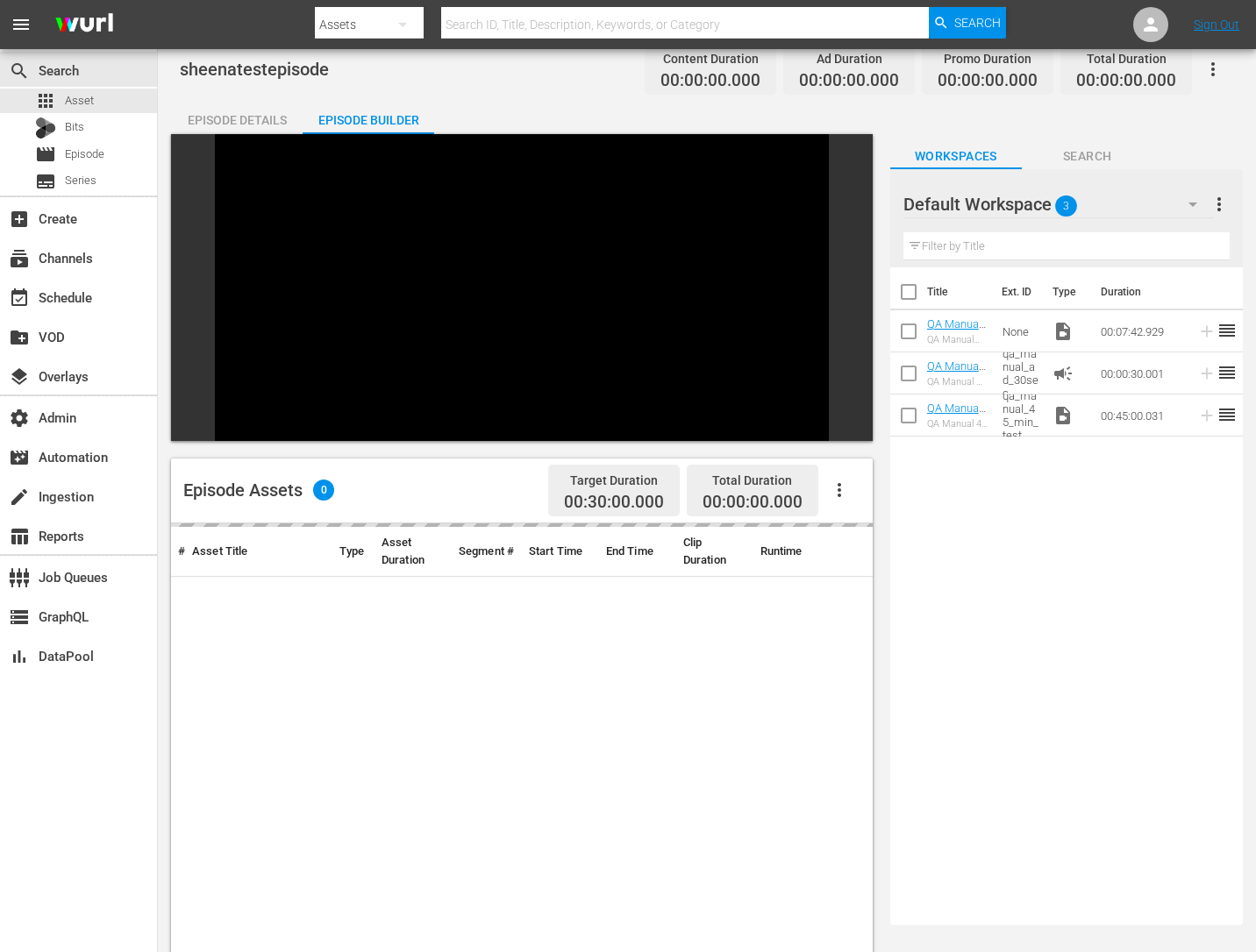
click at [1003, 479] on div "Title Ext. ID Type Duration QA Manual Test Asset QA Manual Test Asset None vide…" at bounding box center [1066, 593] width 353 height 651
click at [726, 676] on div "# Asset Title Type Asset Duration Segment # Start Time End Time Clip Duration R…" at bounding box center [522, 933] width 702 height 820
click at [842, 488] on icon "button" at bounding box center [839, 490] width 21 height 21
click at [1071, 521] on div "Title Ext. ID Type Duration QA Manual Test Asset QA Manual Test Asset None vide…" at bounding box center [1066, 593] width 353 height 651
click at [764, 578] on div "# Asset Title Type Asset Duration Segment # Start Time End Time Clip Duration R…" at bounding box center [522, 933] width 702 height 820
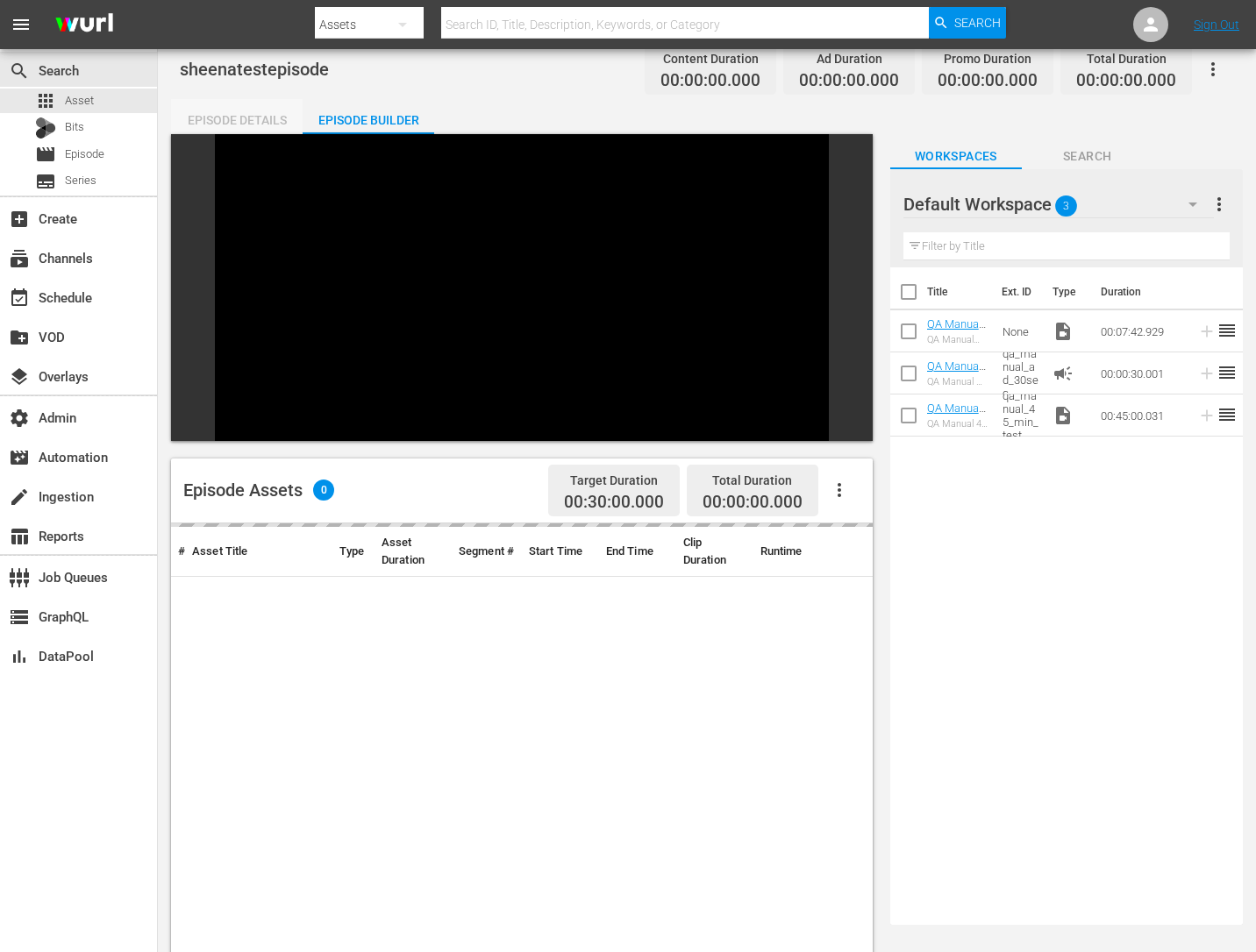
click at [264, 117] on div "Episode Details" at bounding box center [237, 119] width 132 height 42
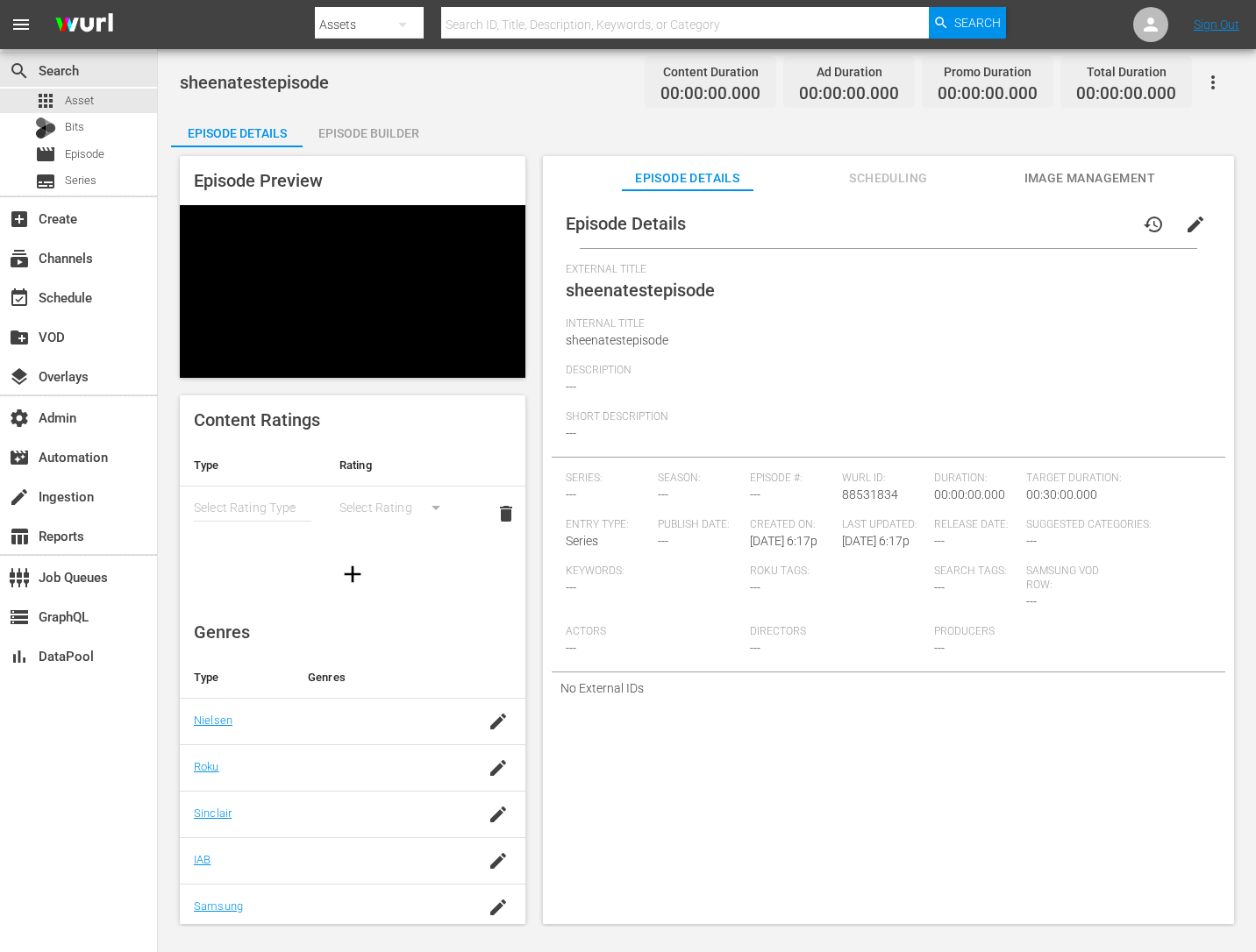
click at [361, 128] on div "Episode Builder" at bounding box center [369, 133] width 132 height 42
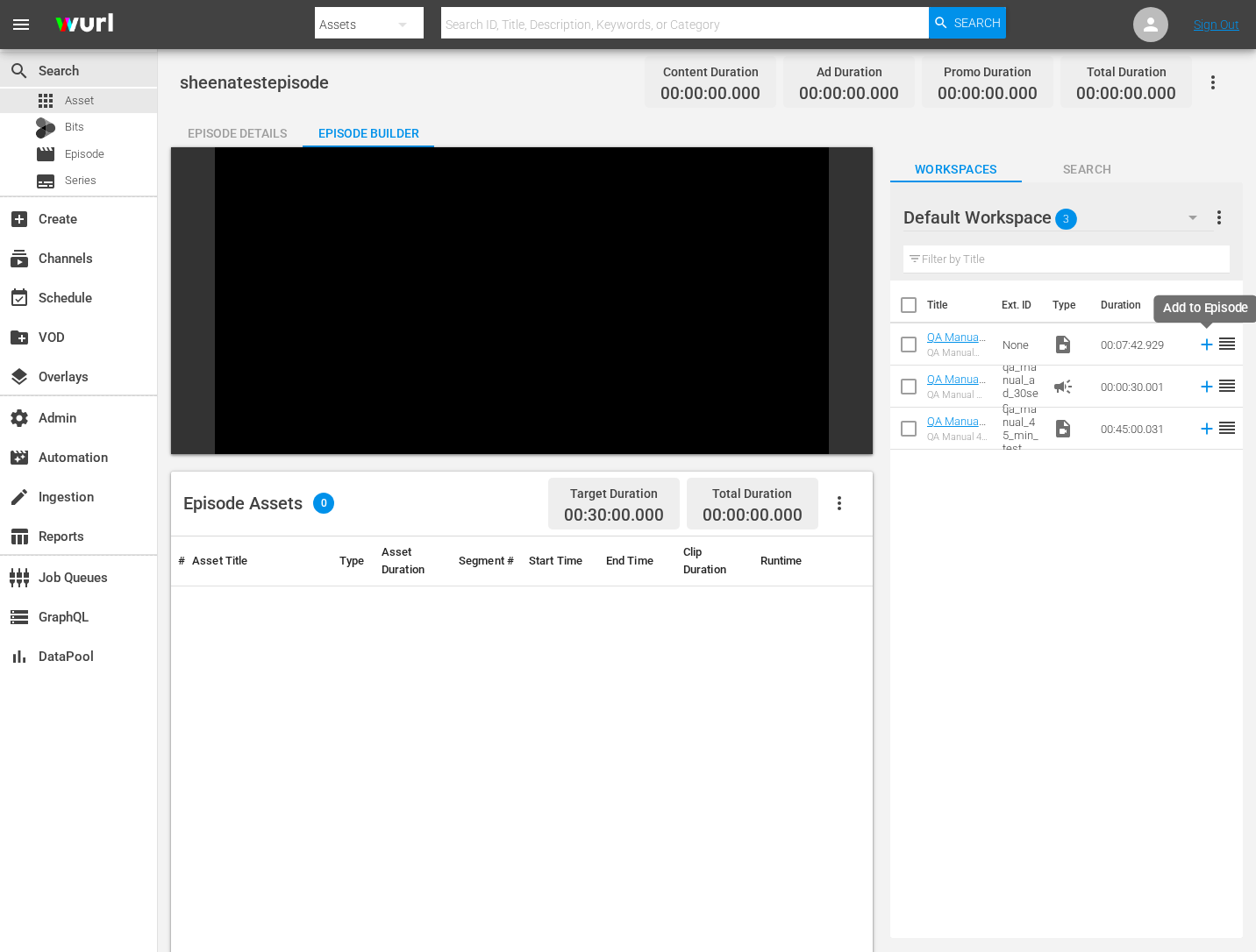
click at [1209, 346] on icon at bounding box center [1206, 344] width 20 height 20
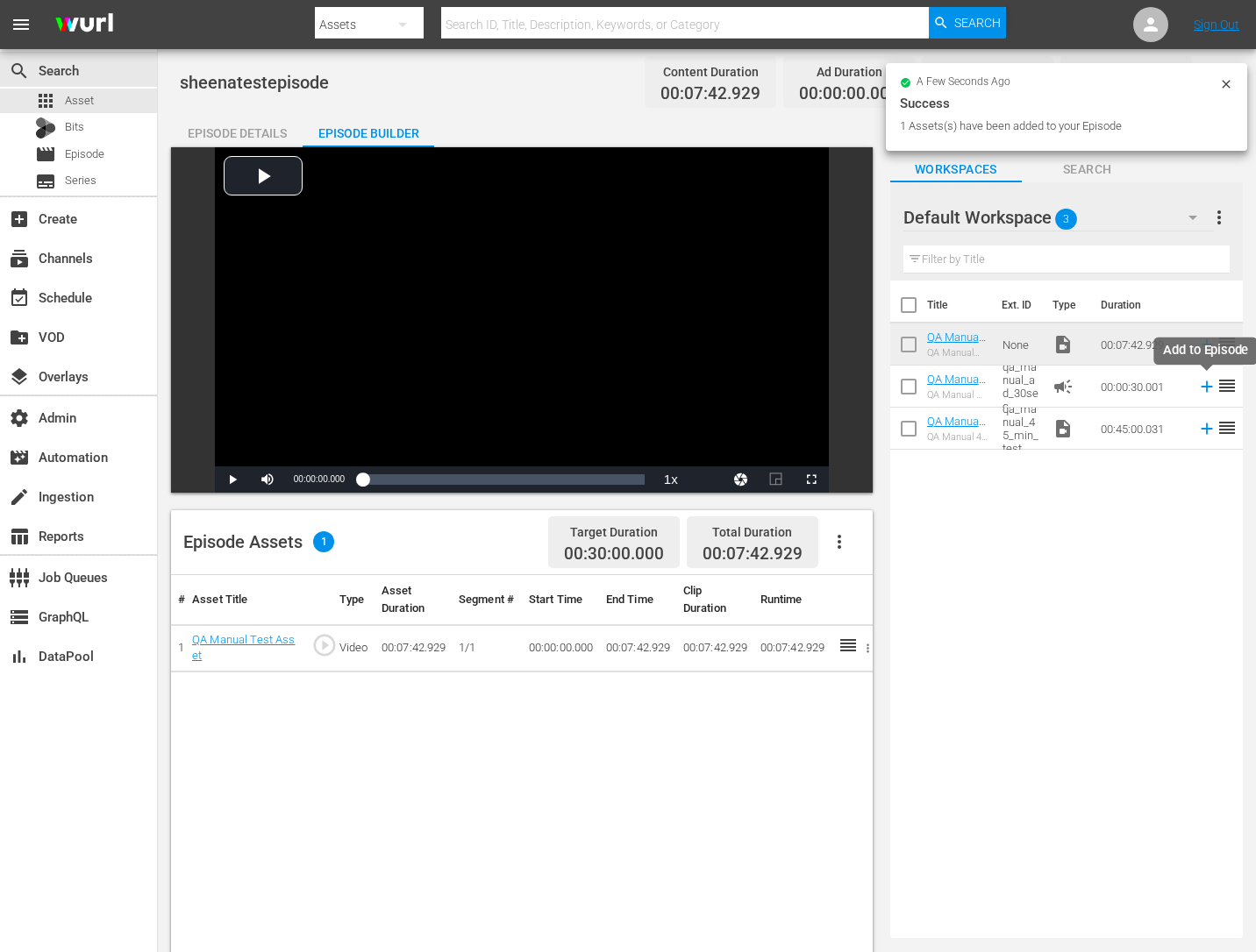
click at [1207, 391] on icon at bounding box center [1206, 387] width 20 height 20
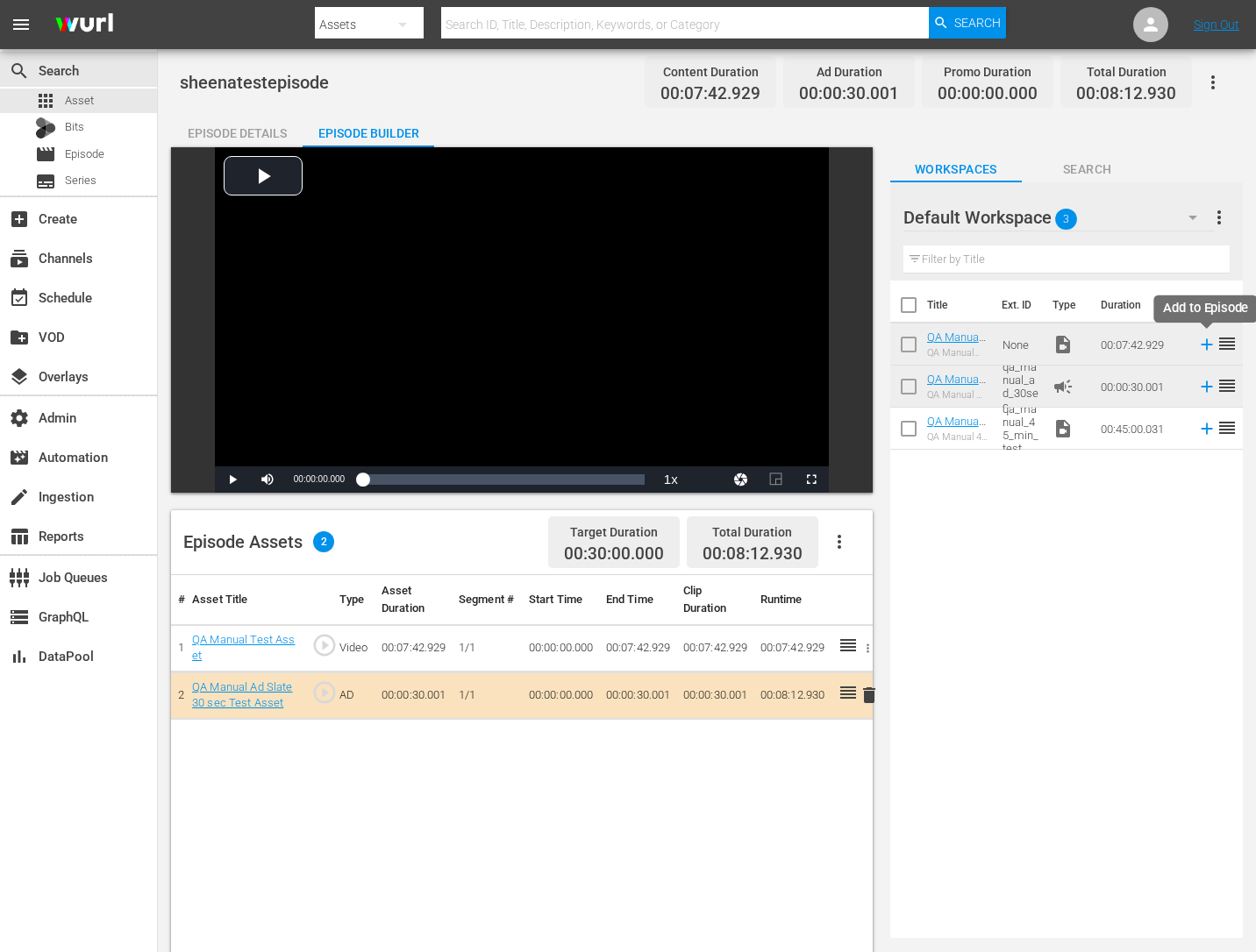
click at [1208, 347] on icon at bounding box center [1206, 344] width 20 height 20
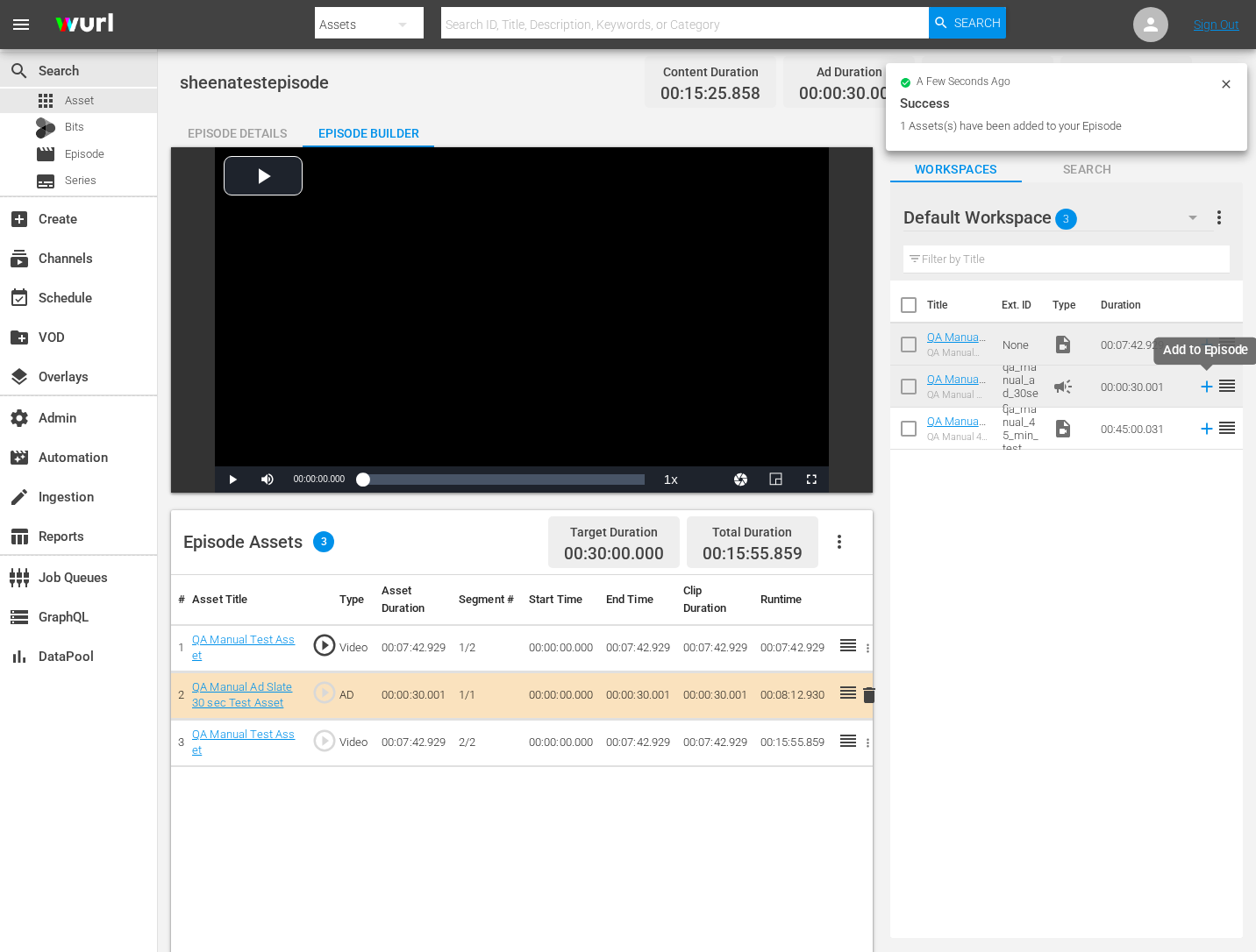
click at [1200, 387] on icon at bounding box center [1206, 387] width 20 height 20
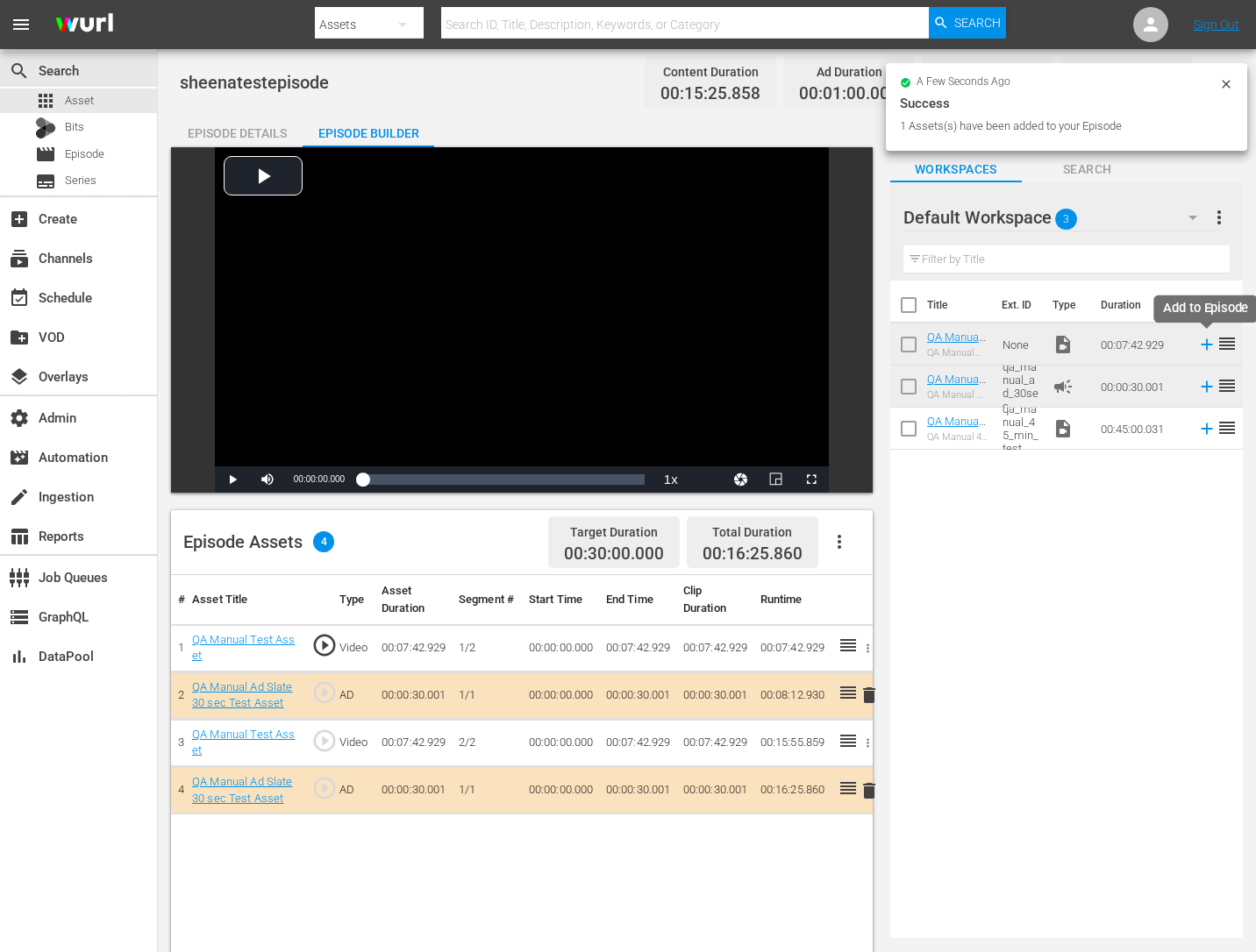
click at [1206, 344] on icon at bounding box center [1207, 345] width 11 height 11
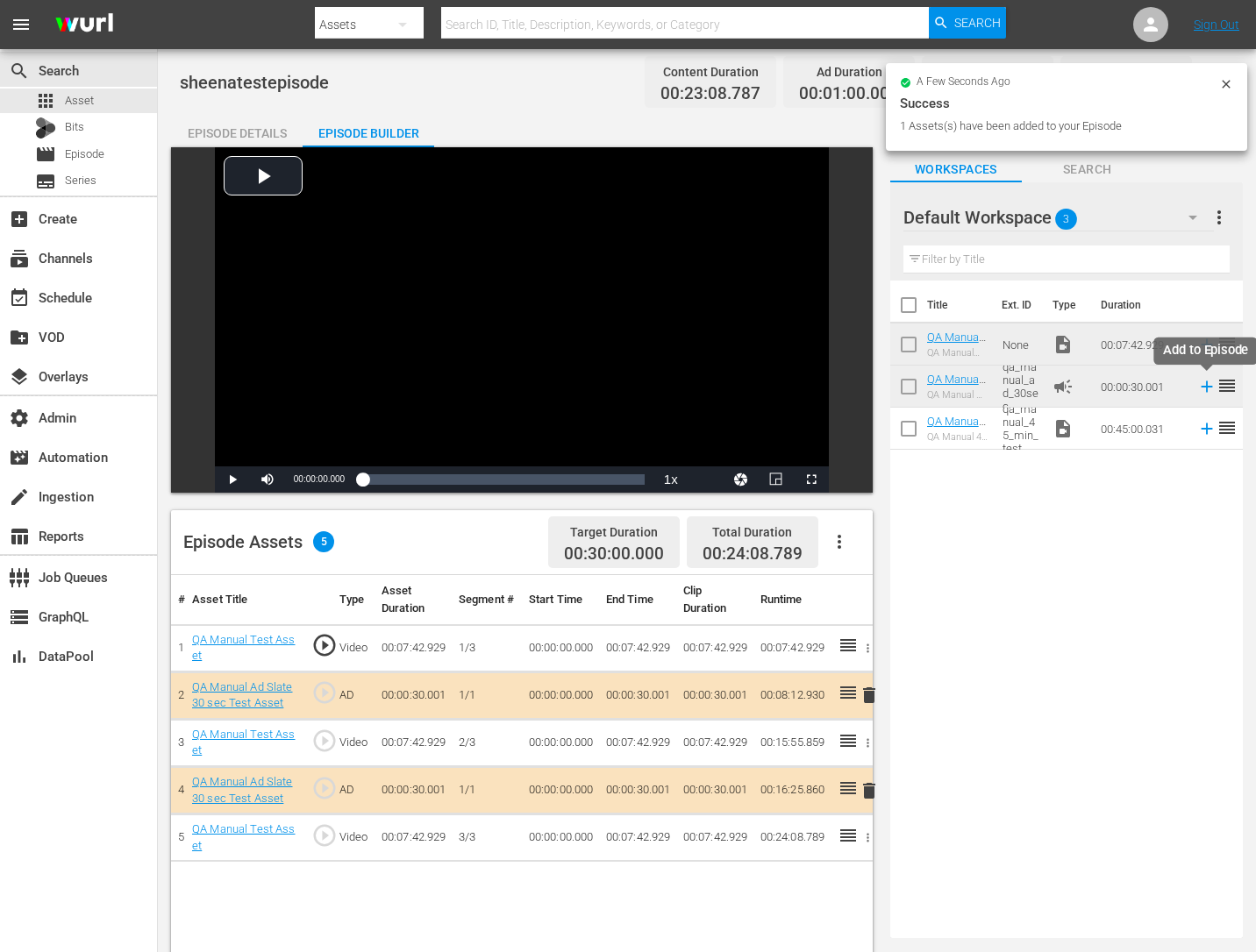
click at [1207, 387] on icon at bounding box center [1207, 387] width 11 height 11
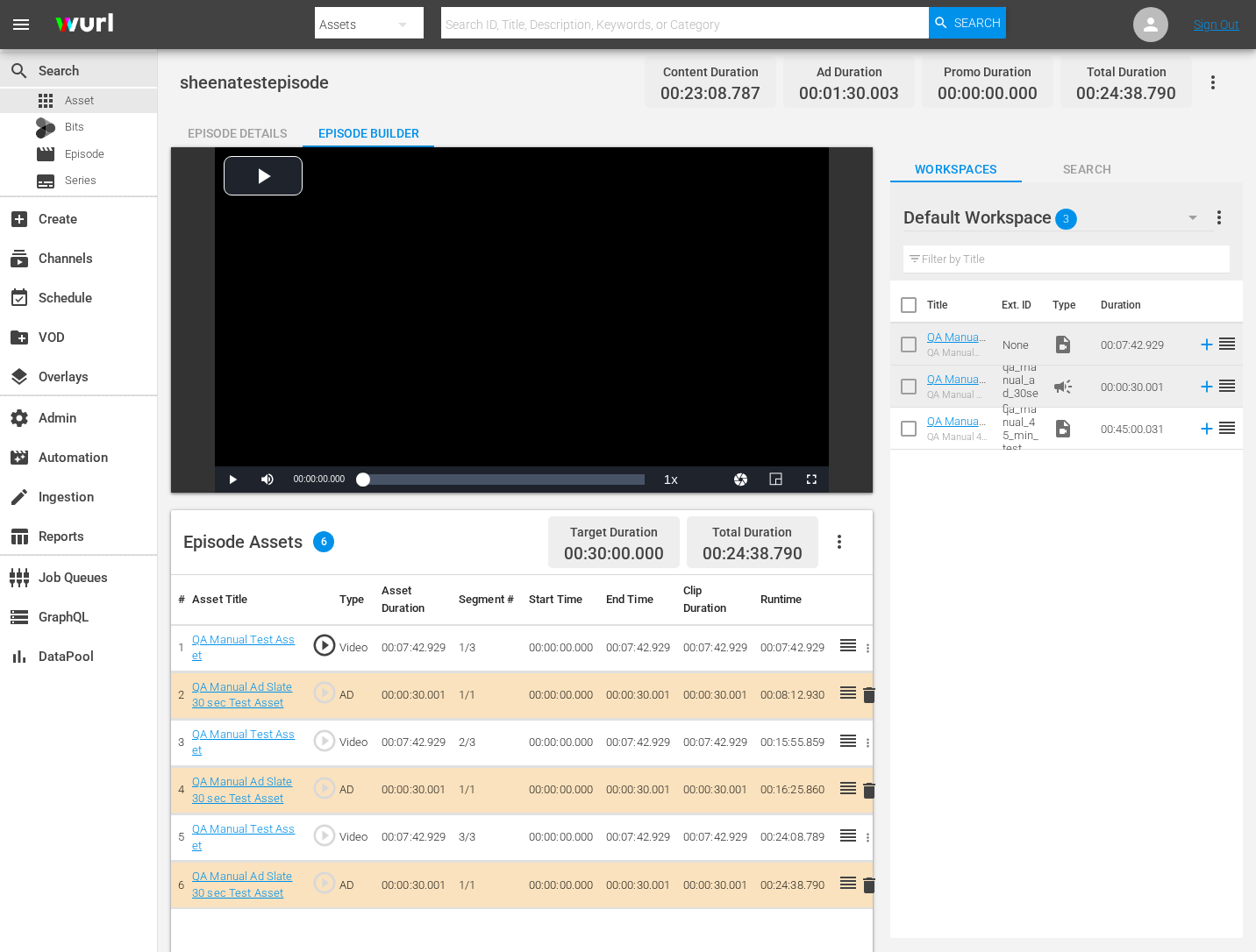
click at [1106, 547] on div "Title Ext. ID Type Duration QA Manual Test Asset QA Manual Test Asset None vide…" at bounding box center [1066, 606] width 353 height 651
click at [70, 261] on div "subscriptions Channels" at bounding box center [49, 255] width 98 height 16
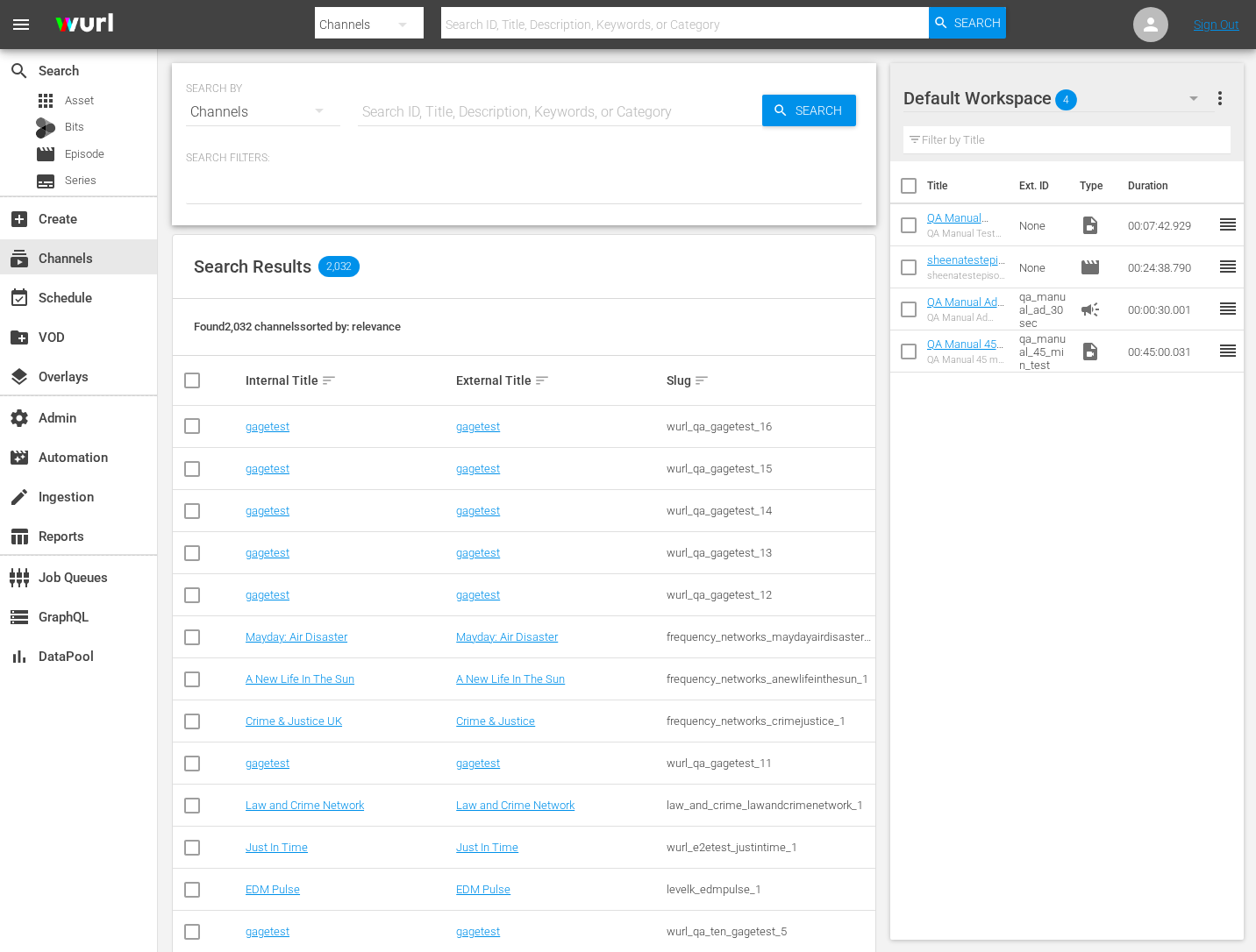
click at [530, 110] on input "text" at bounding box center [560, 112] width 405 height 42
type input "[PERSON_NAME]"
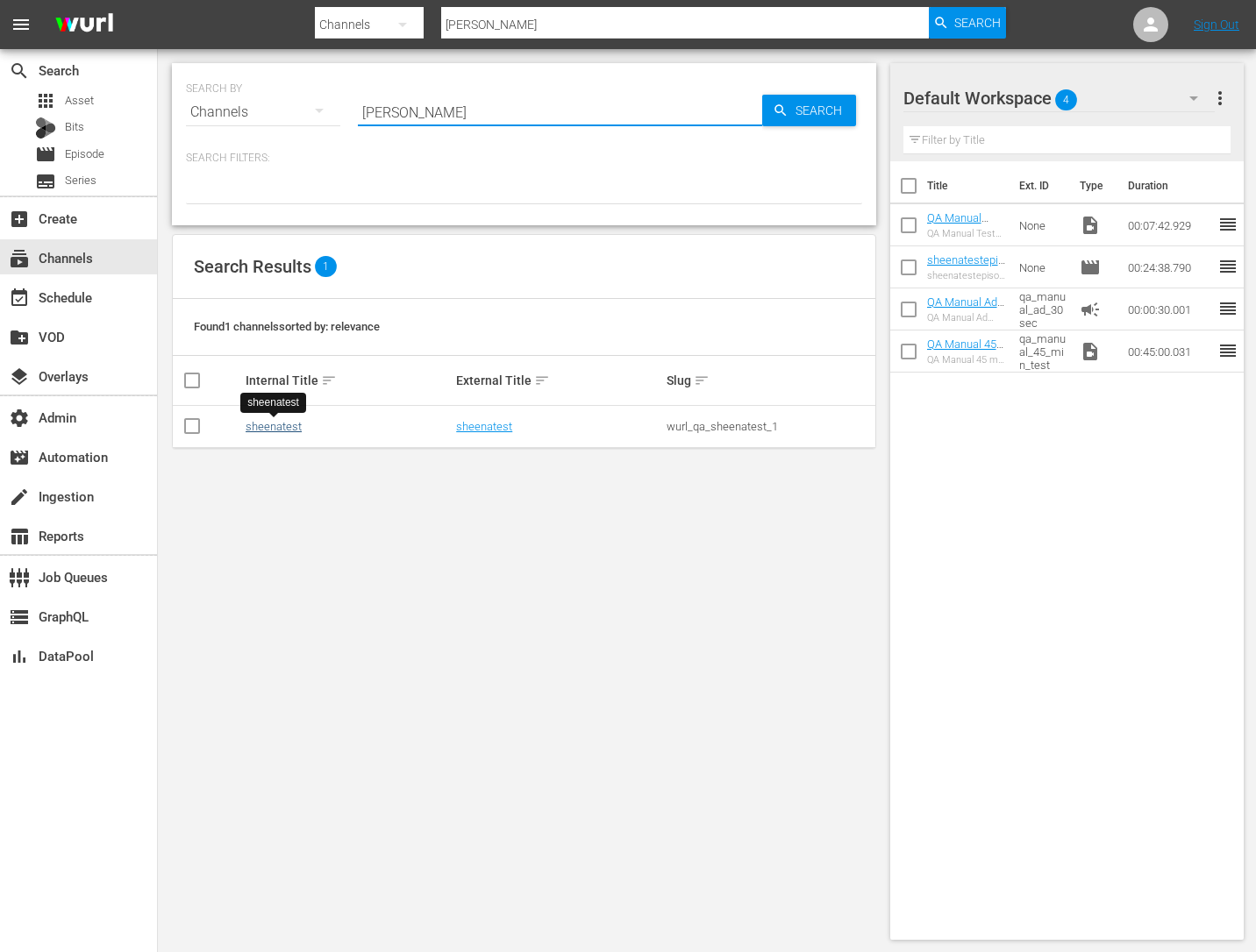
type input "[PERSON_NAME]"
click at [272, 431] on link "sheenatest" at bounding box center [274, 426] width 56 height 13
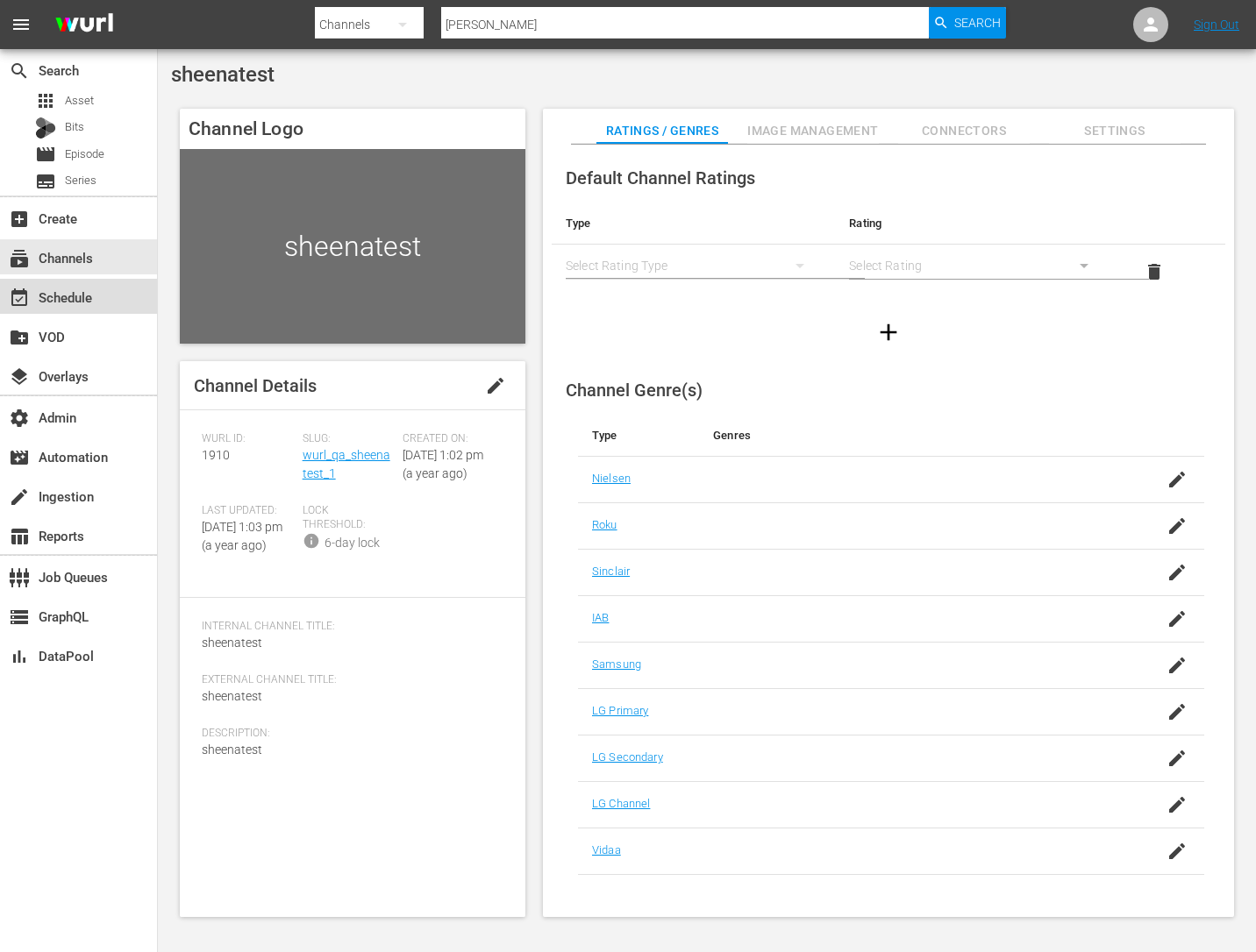
click at [84, 311] on div "event_available Schedule" at bounding box center [78, 295] width 157 height 35
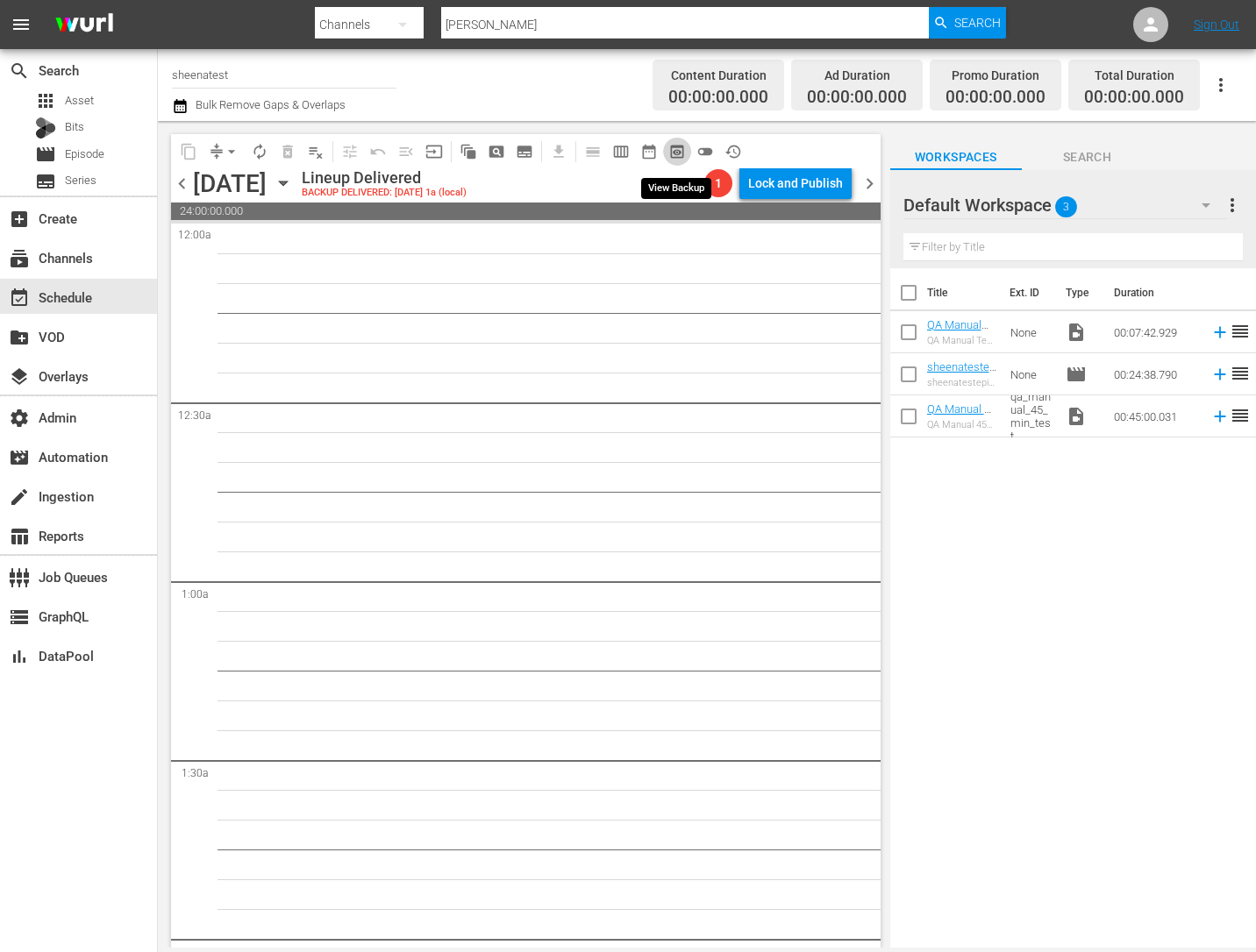
click at [685, 151] on span "preview_outlined" at bounding box center [676, 151] width 18 height 18
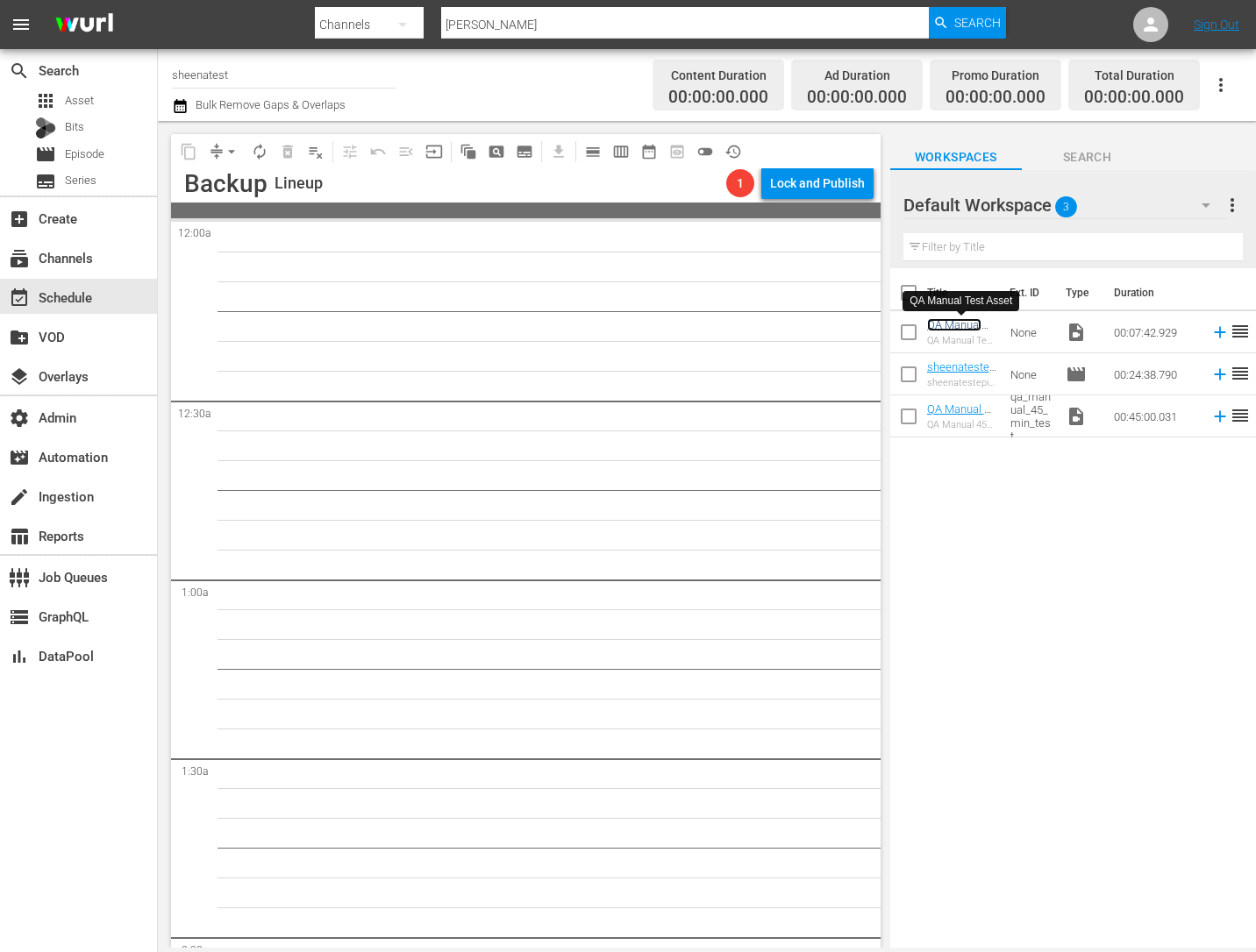
click at [961, 328] on link "QA Manual Test Asset" at bounding box center [954, 331] width 55 height 26
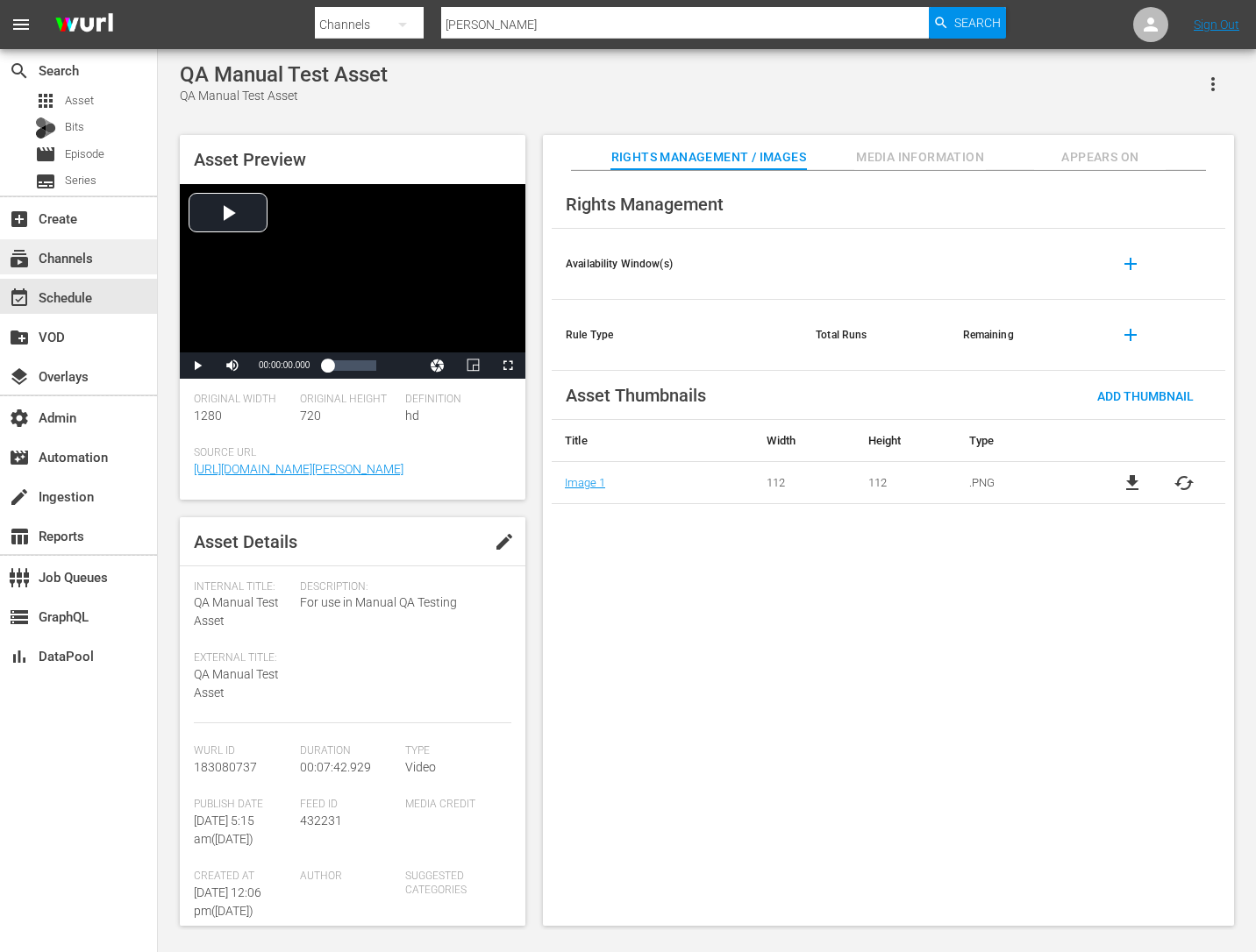
click at [81, 263] on div "subscriptions Channels" at bounding box center [49, 255] width 98 height 16
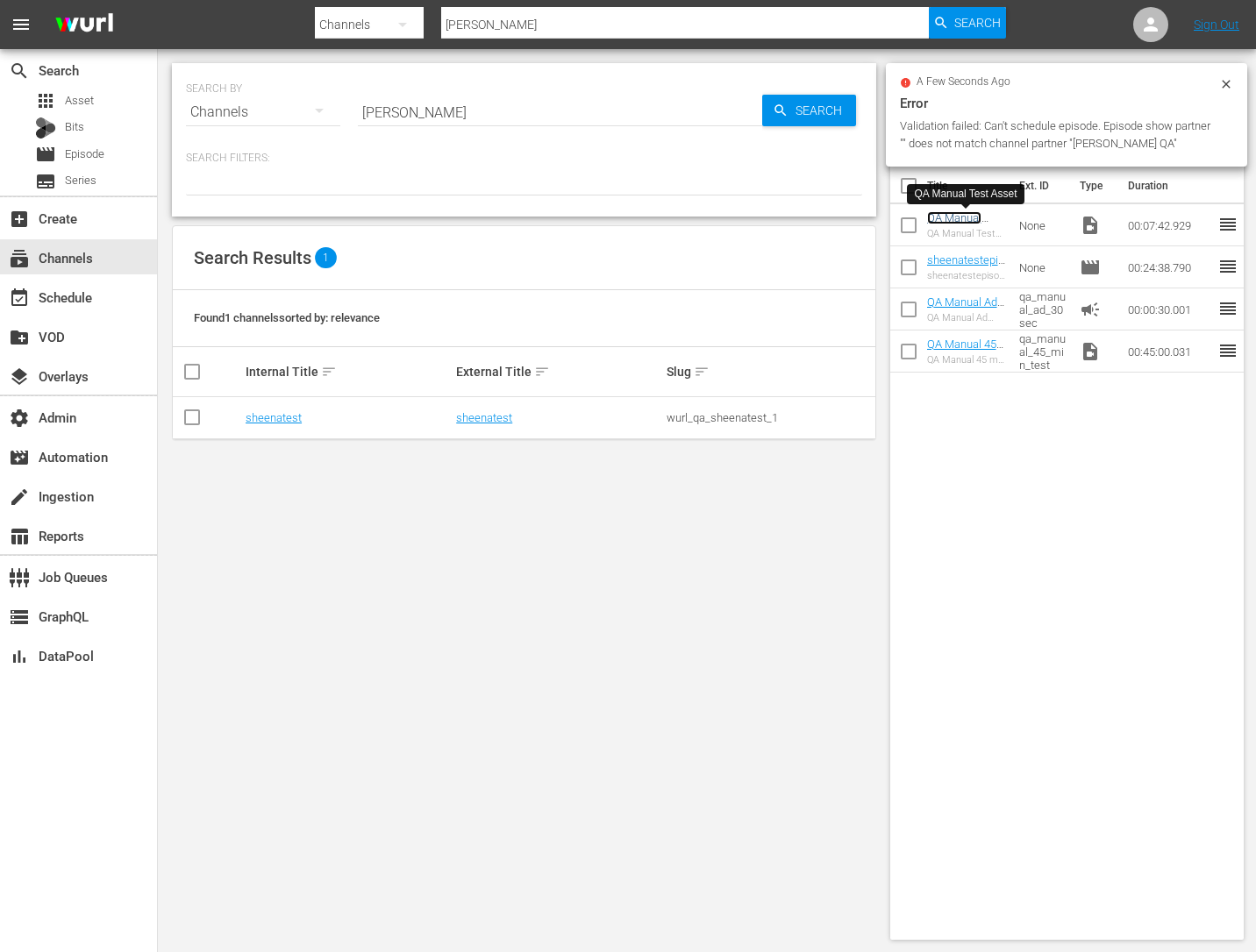
click at [952, 220] on link "QA Manual Test Asset" at bounding box center [954, 225] width 55 height 26
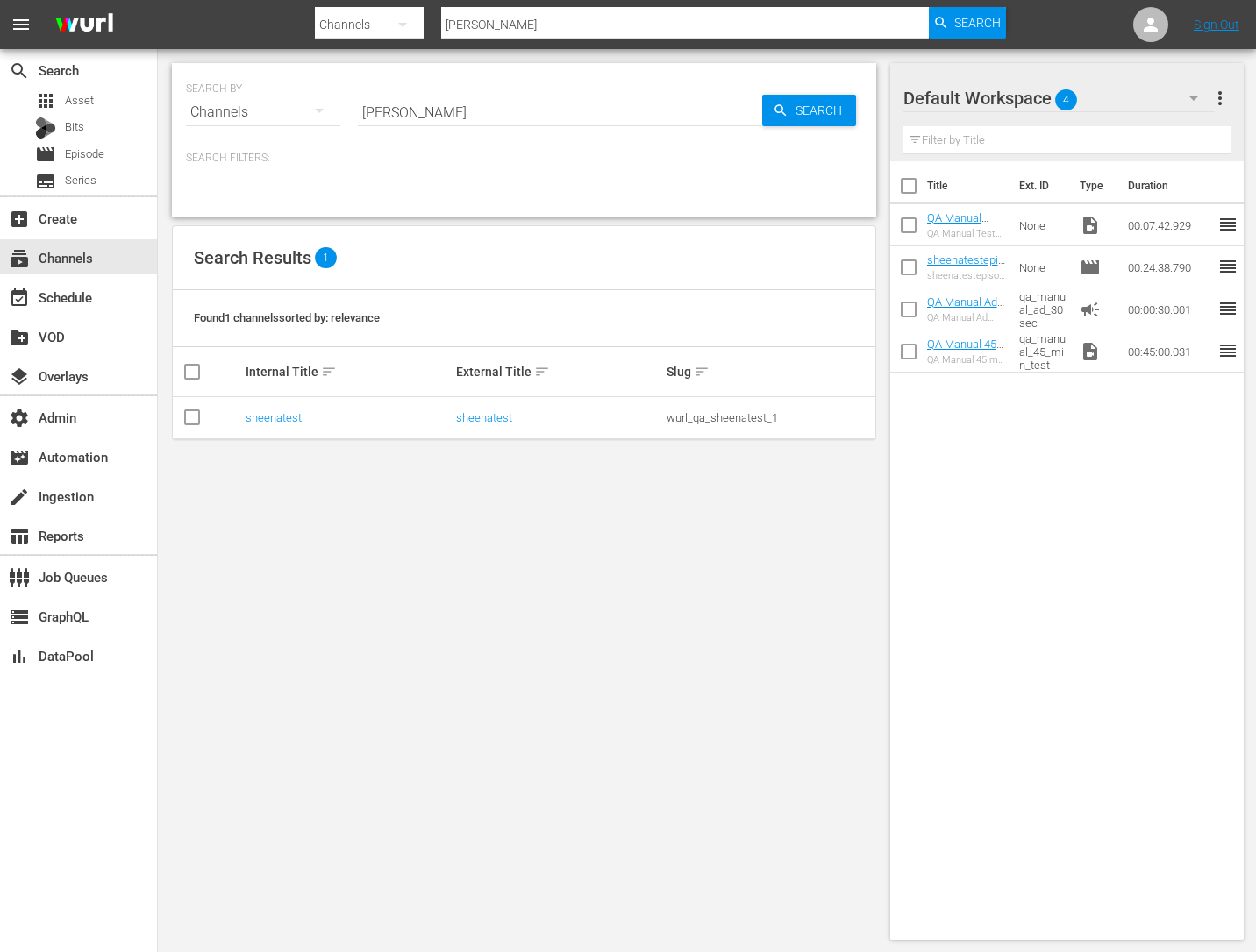
click at [962, 266] on div "sheenatestepisode sheenatestepisode" at bounding box center [966, 267] width 79 height 28
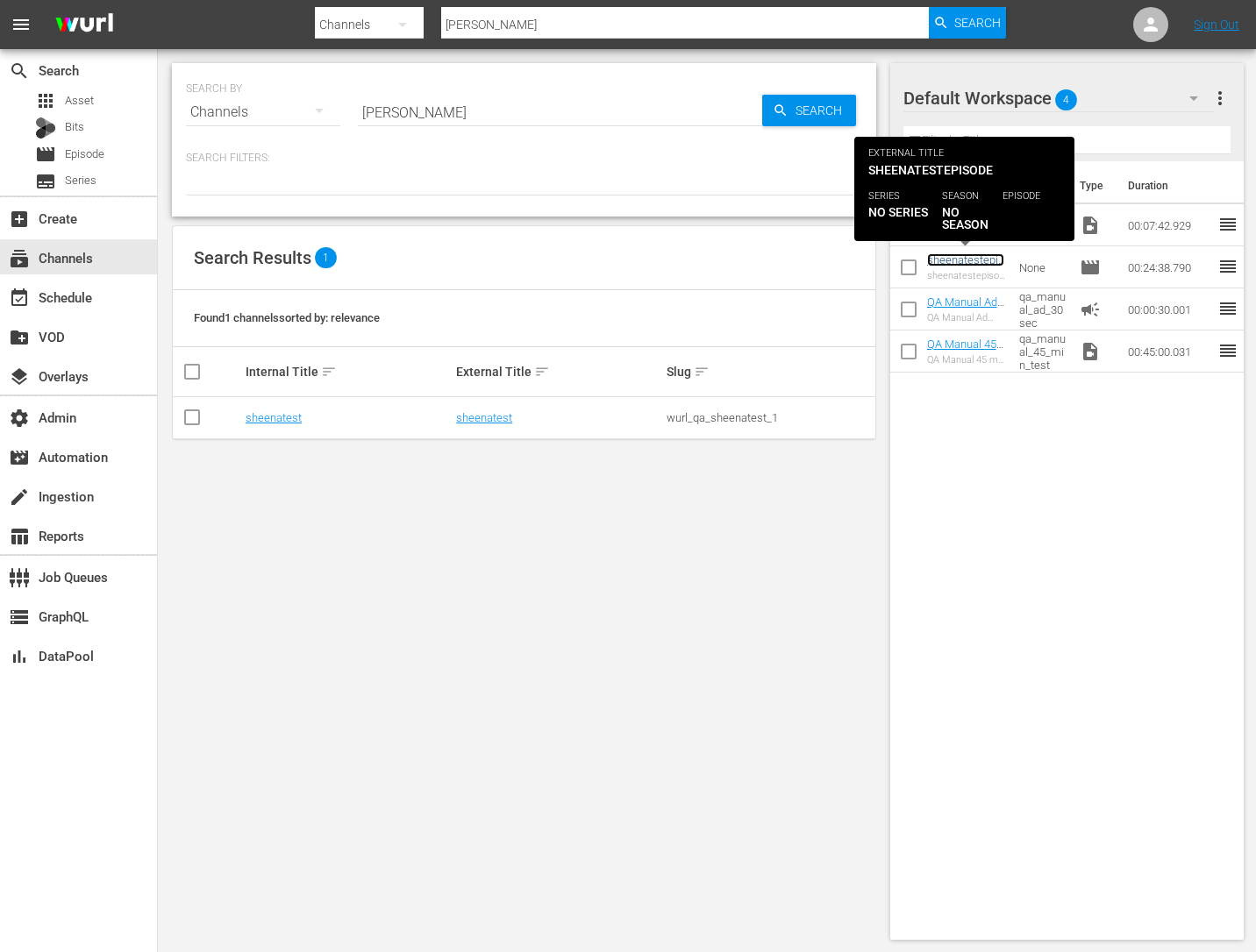
click at [955, 262] on link "sheenatestepisode" at bounding box center [965, 266] width 77 height 26
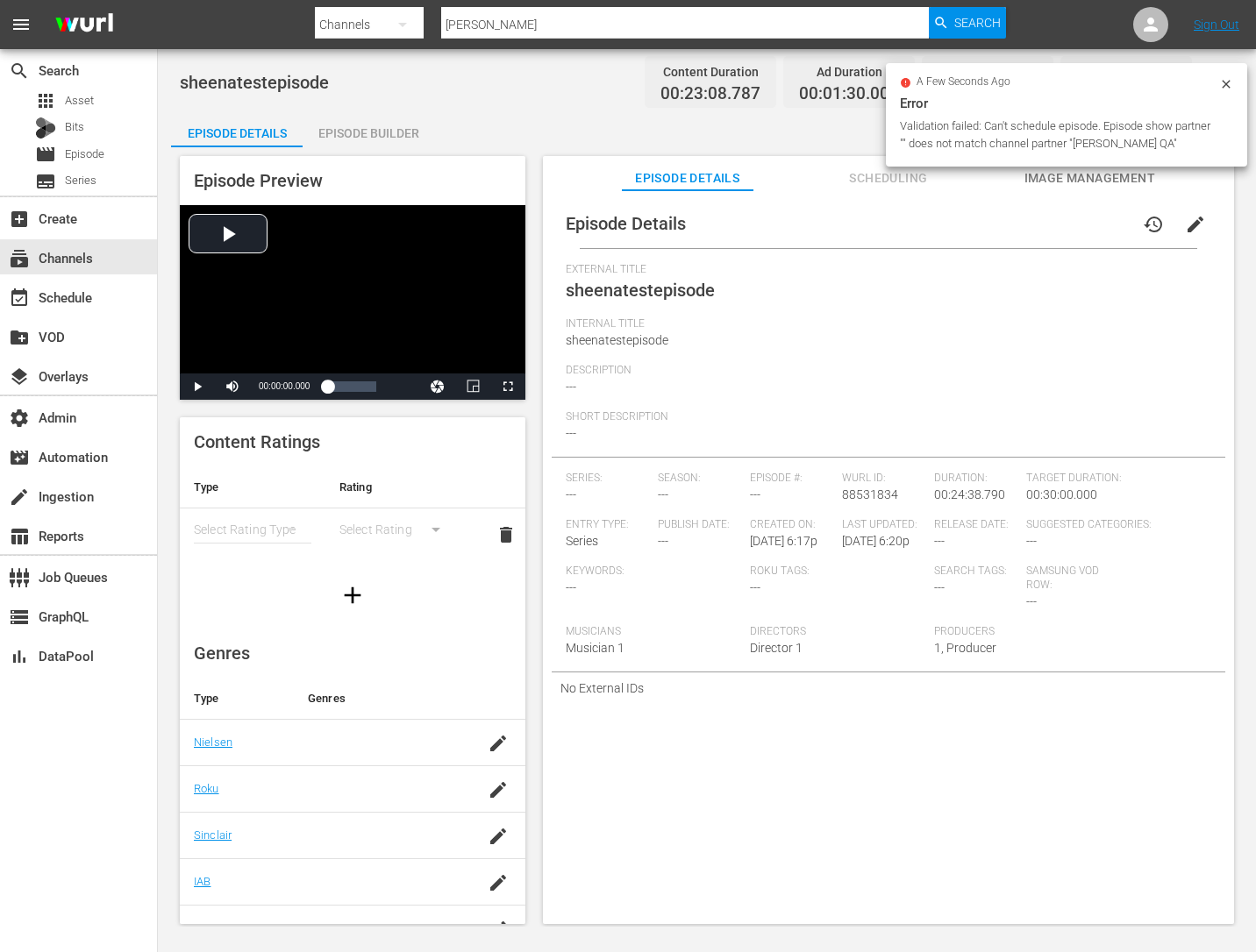
click at [410, 134] on div "Episode Builder" at bounding box center [369, 133] width 132 height 42
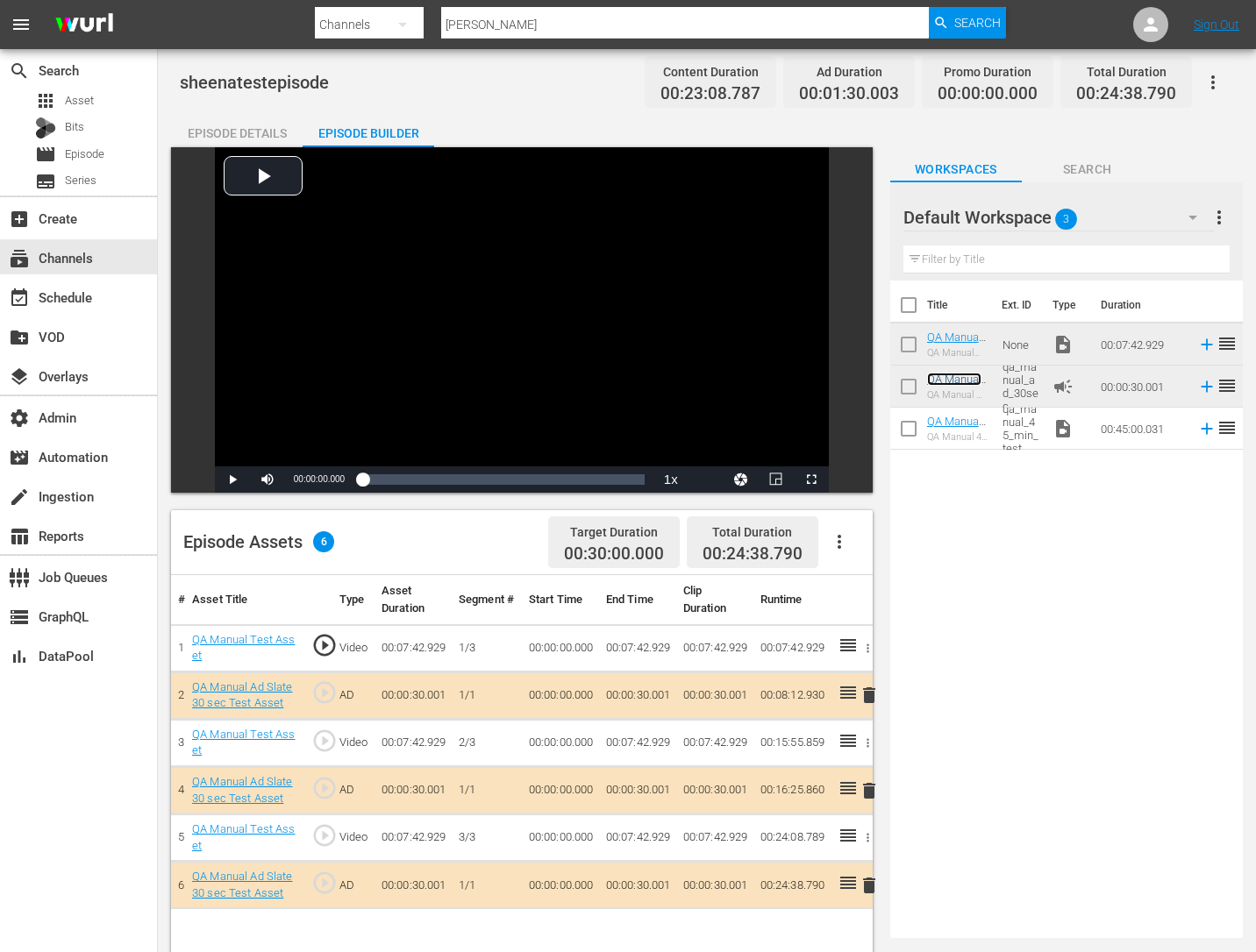
click at [964, 384] on link "QA Manual Ad Slate 30 sec Test Asset" at bounding box center [955, 399] width 56 height 53
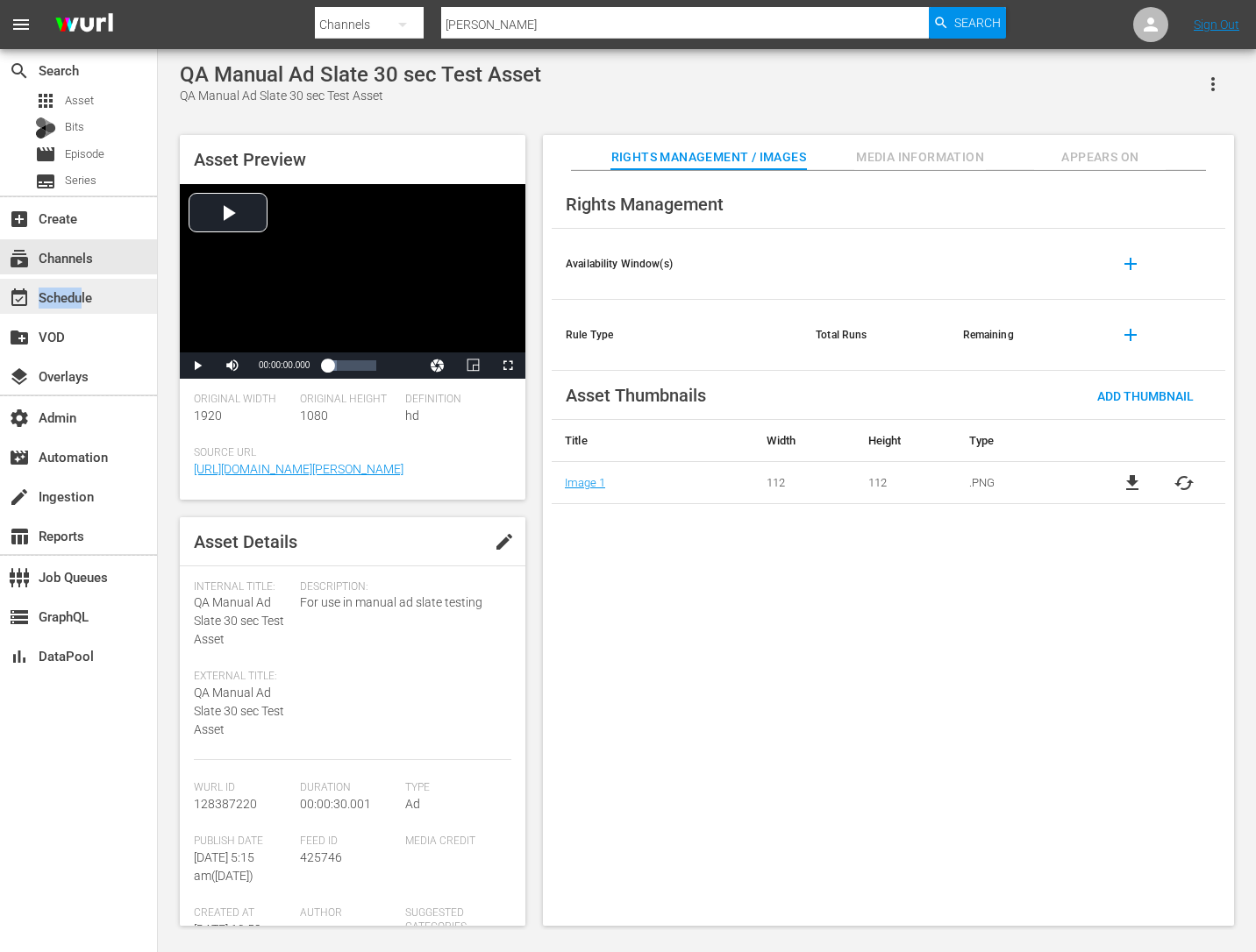
click at [81, 290] on div "event_available Schedule" at bounding box center [49, 294] width 98 height 16
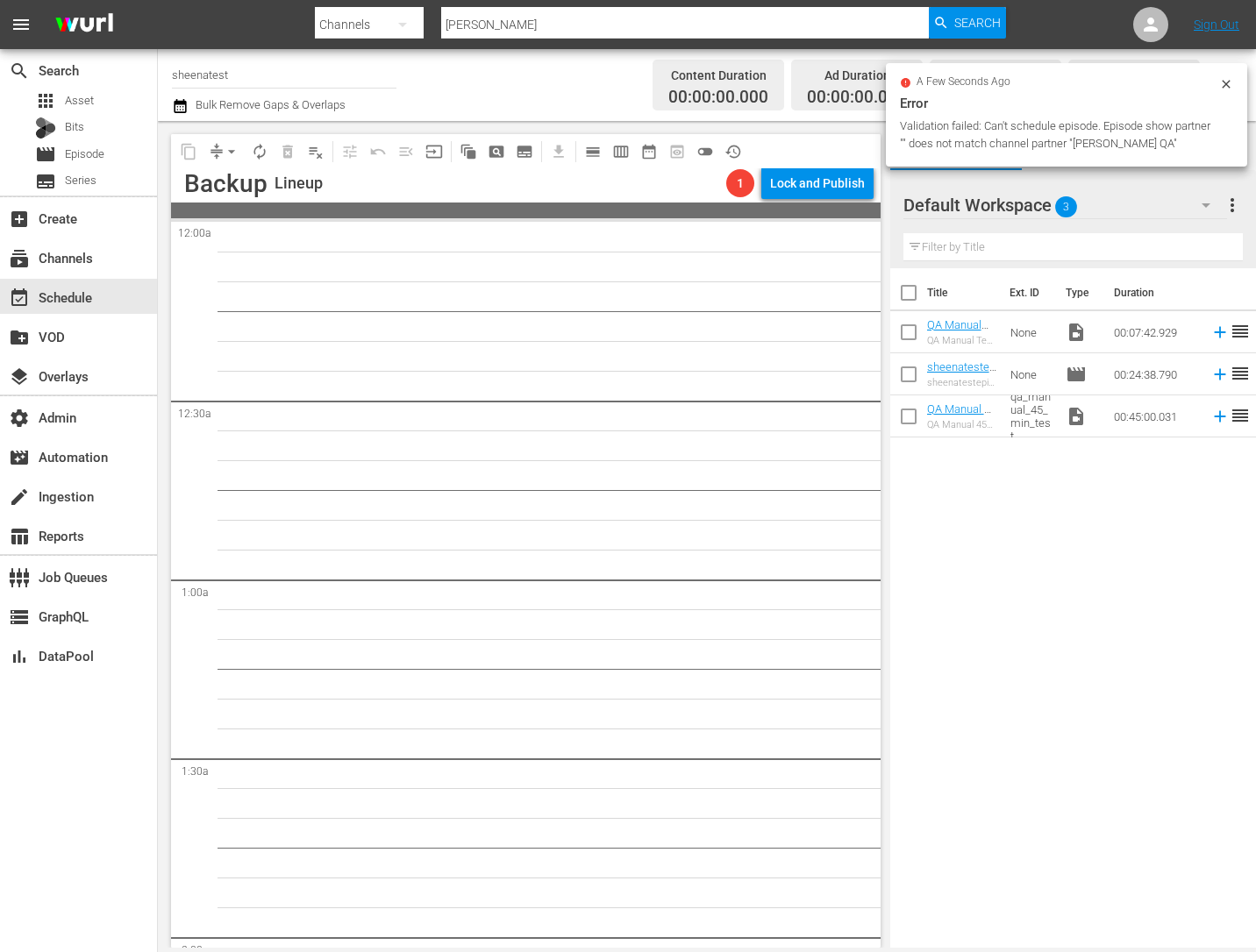
click at [973, 143] on div "Validation failed: Can't schedule episode. Episode show partner "" does not mat…" at bounding box center [1057, 135] width 315 height 35
copy body "Validation failed: Can't schedule episode. Episode show partner "" does not mat…"
